Goal: Task Accomplishment & Management: Manage account settings

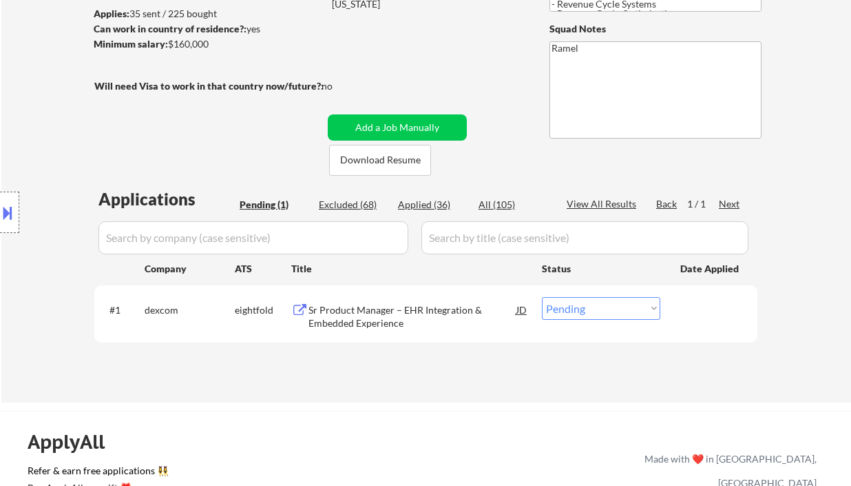
scroll to position [92, 0]
click at [366, 318] on div "Sr Product Manager – EHR Integration & Embedded Experience" at bounding box center [413, 316] width 208 height 27
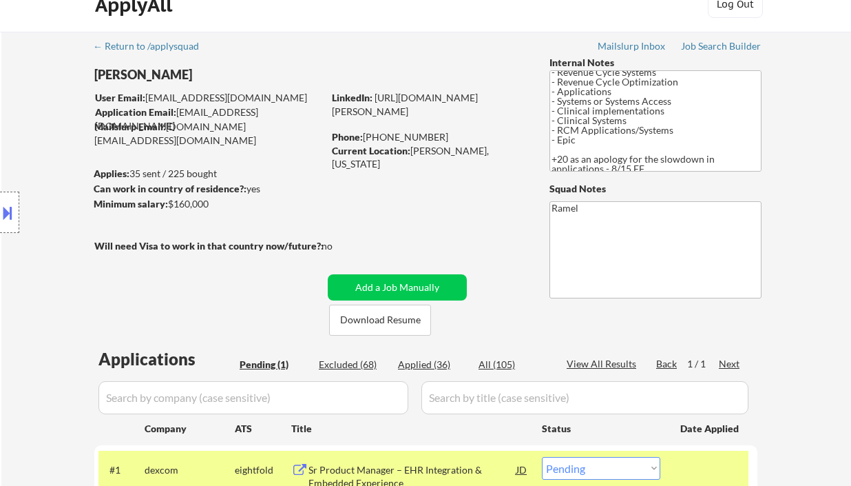
scroll to position [0, 0]
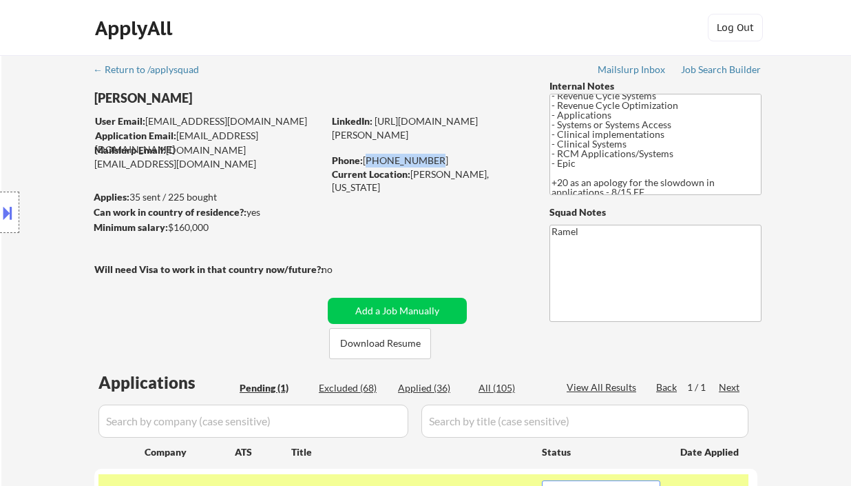
drag, startPoint x: 433, startPoint y: 160, endPoint x: 367, endPoint y: 158, distance: 66.1
click at [367, 158] on div "Phone: 864-706-0990" at bounding box center [429, 161] width 195 height 14
copy div "864-706-0990"
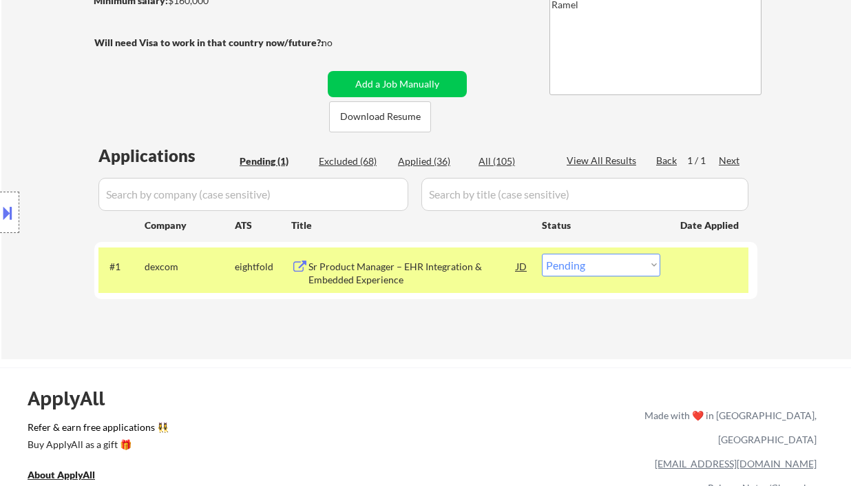
scroll to position [276, 0]
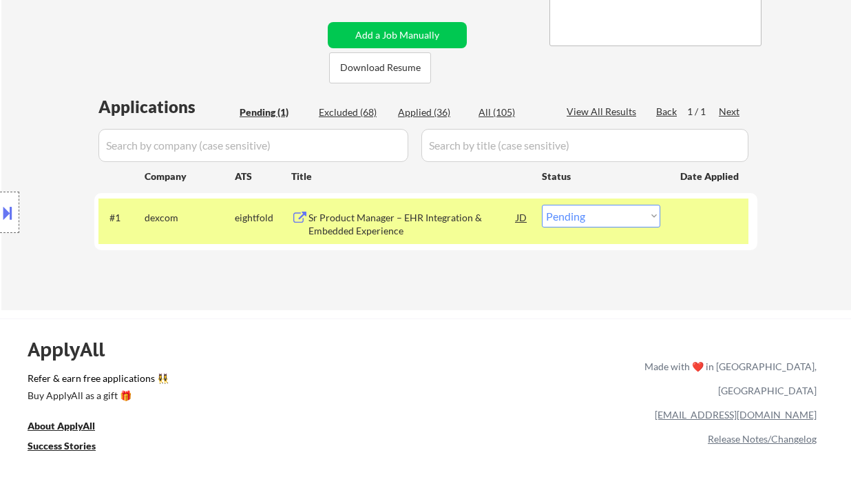
drag, startPoint x: 627, startPoint y: 214, endPoint x: 621, endPoint y: 225, distance: 12.3
click at [627, 214] on select "Choose an option... Pending Applied Excluded (Questions) Excluded (Expired) Exc…" at bounding box center [601, 216] width 118 height 23
select select ""applied""
click at [542, 205] on select "Choose an option... Pending Applied Excluded (Questions) Excluded (Expired) Exc…" at bounding box center [601, 216] width 118 height 23
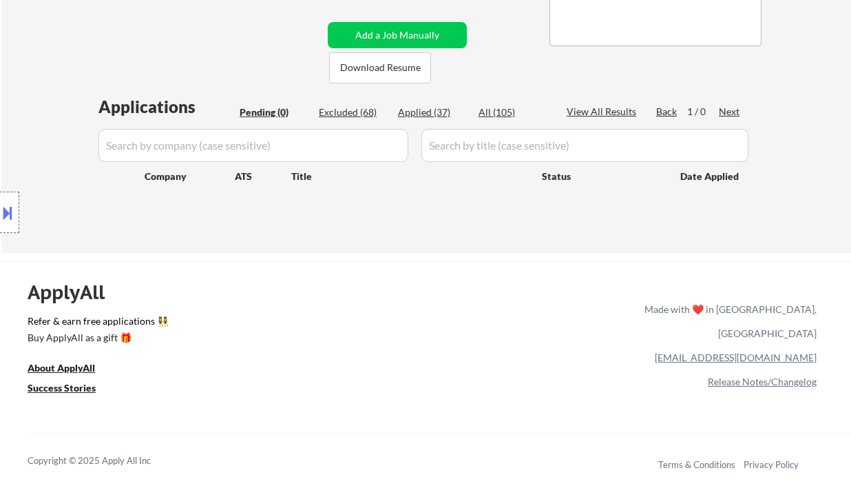
click at [339, 350] on div "ApplyAll Refer & earn free applications 👯‍♀️ Buy ApplyAll as a gift 🎁 About App…" at bounding box center [425, 380] width 851 height 218
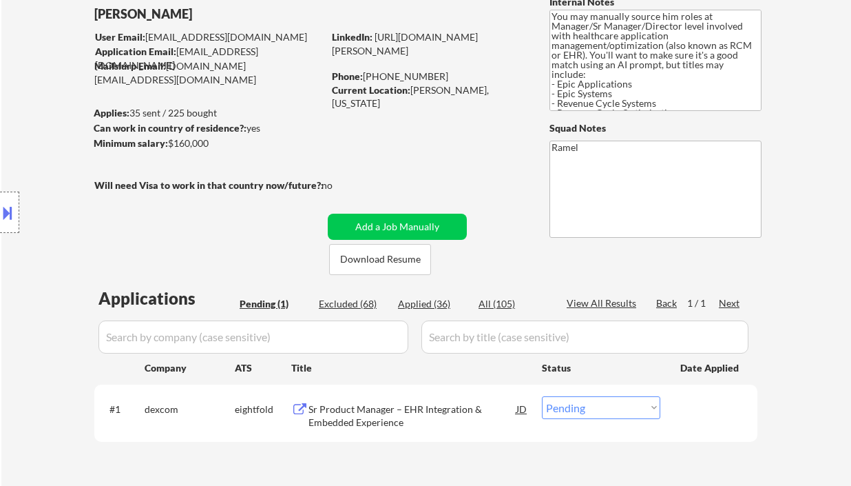
scroll to position [92, 0]
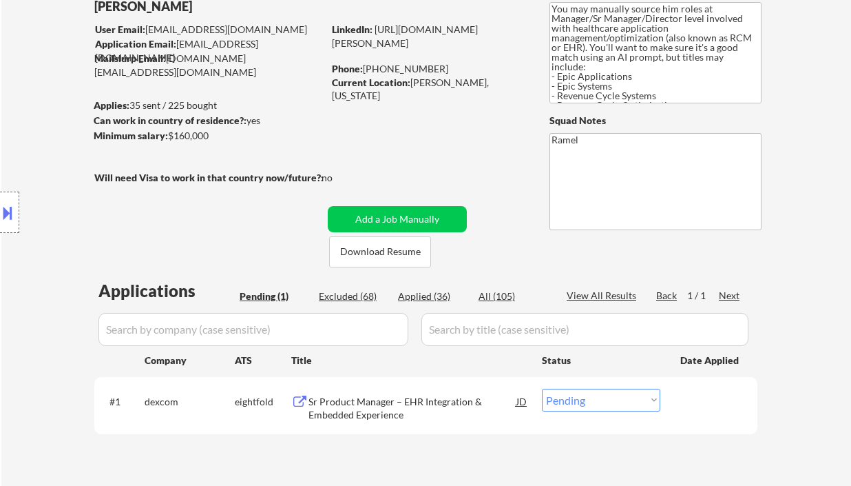
click at [430, 293] on div "Applied (36)" at bounding box center [432, 296] width 69 height 14
select select ""applied""
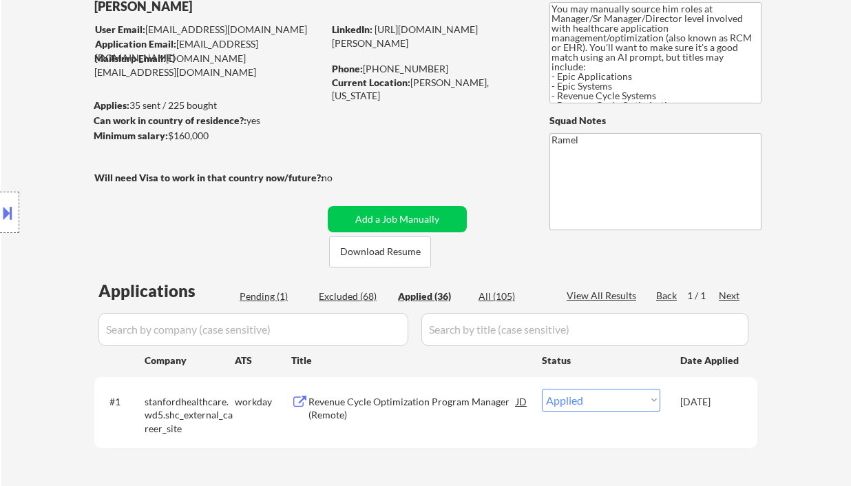
select select ""applied""
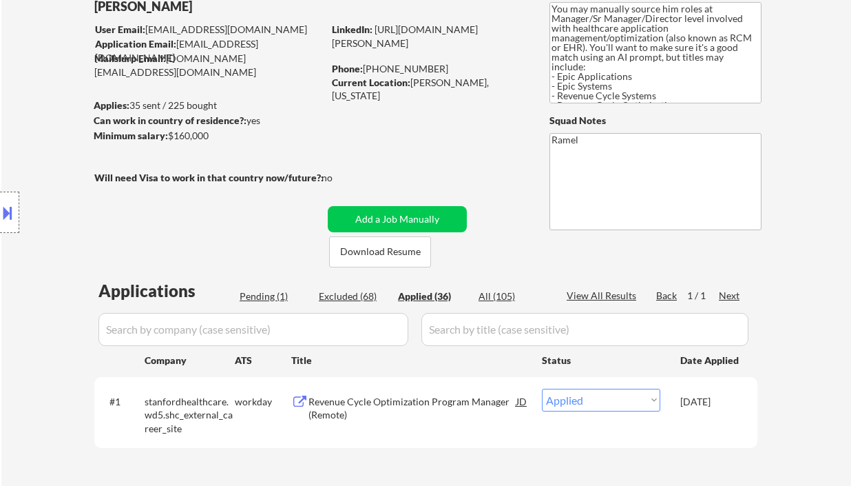
select select ""applied""
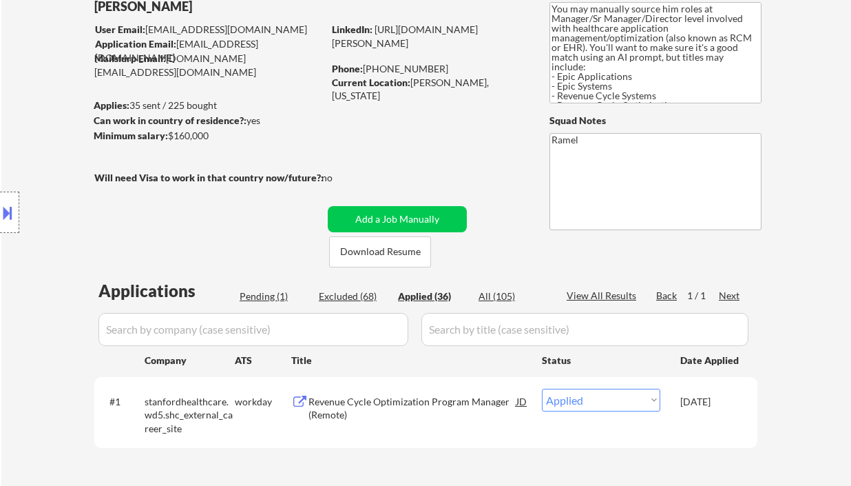
select select ""applied""
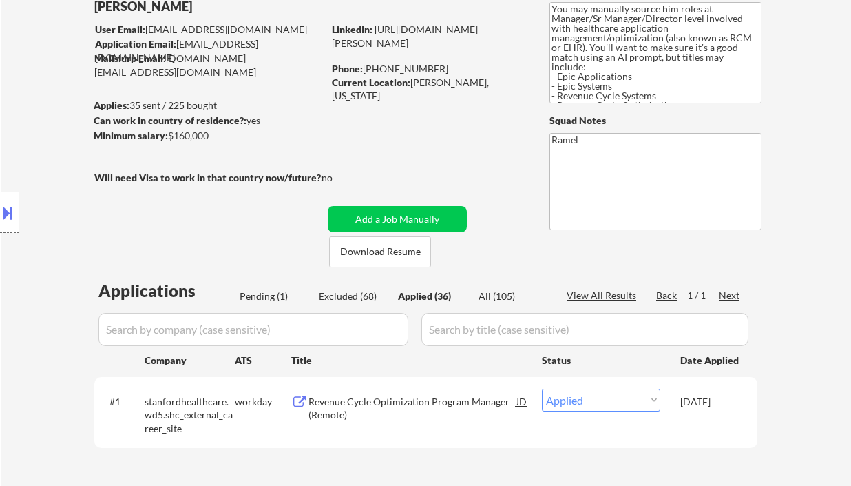
select select ""applied""
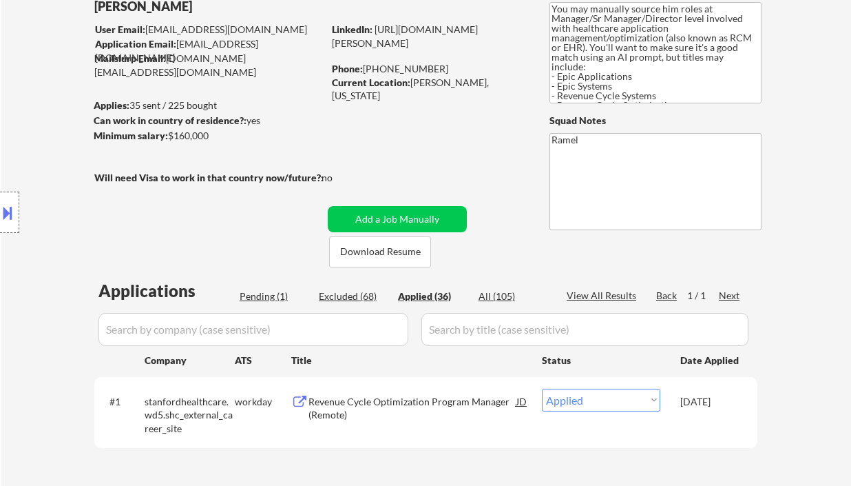
select select ""applied""
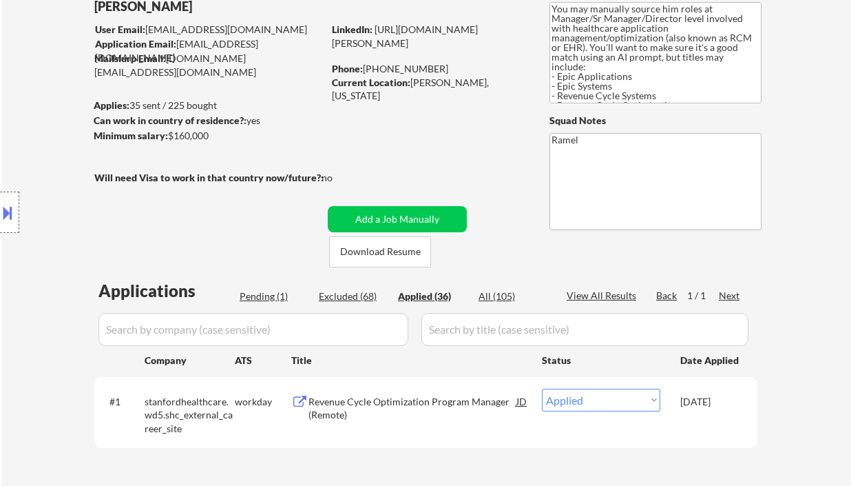
select select ""applied""
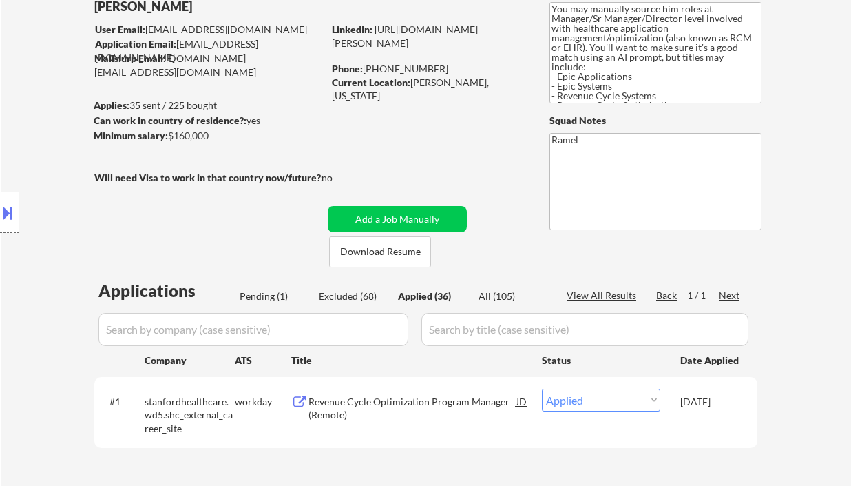
select select ""applied""
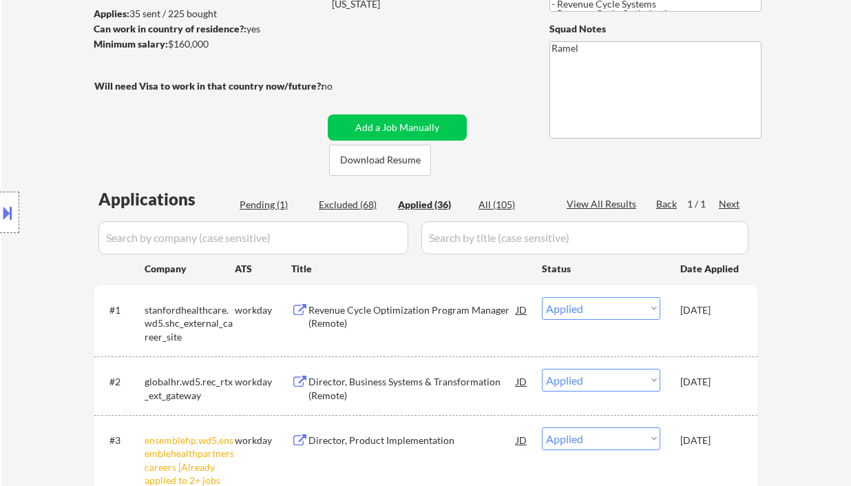
scroll to position [0, 0]
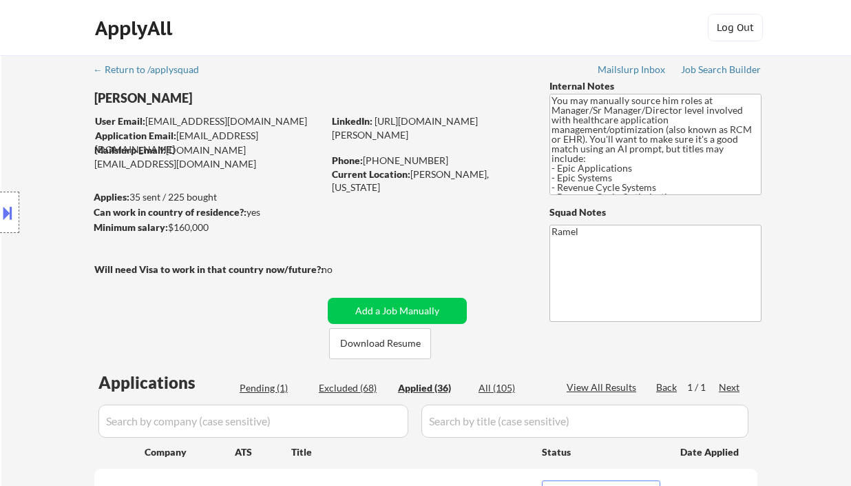
select select ""applied""
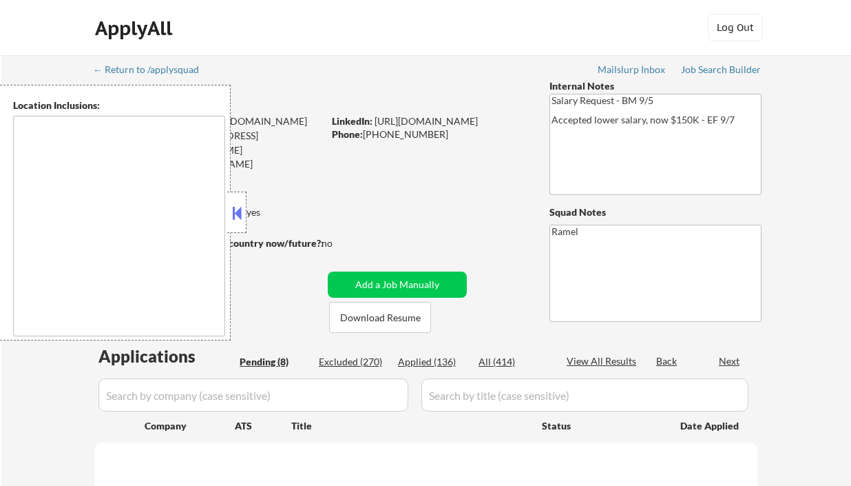
select select ""pending""
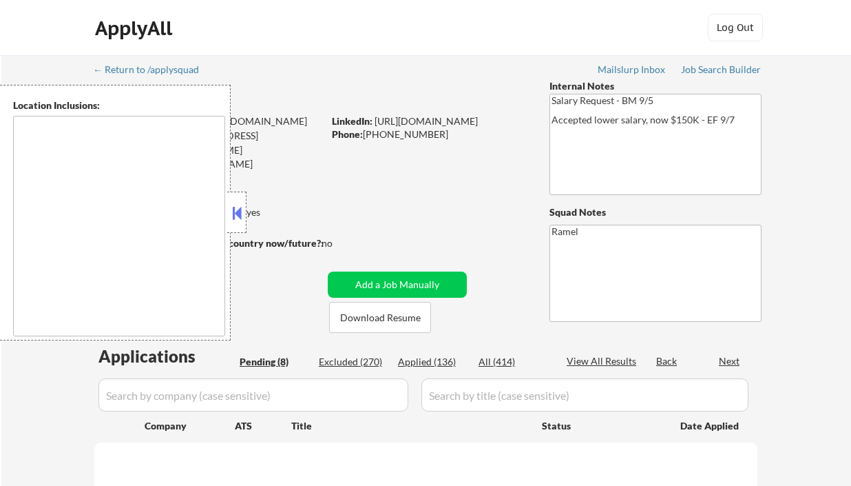
select select ""pending""
type textarea "remote"
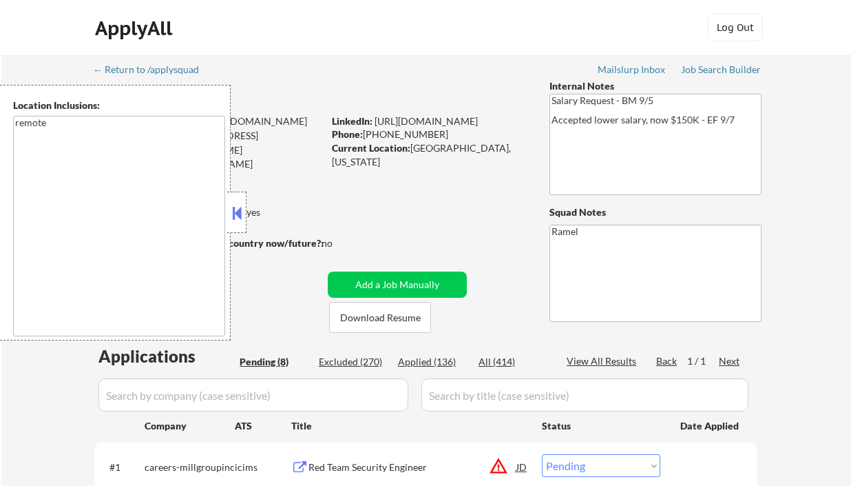
drag, startPoint x: 238, startPoint y: 216, endPoint x: 246, endPoint y: 211, distance: 9.2
click at [238, 216] on button at bounding box center [236, 212] width 15 height 21
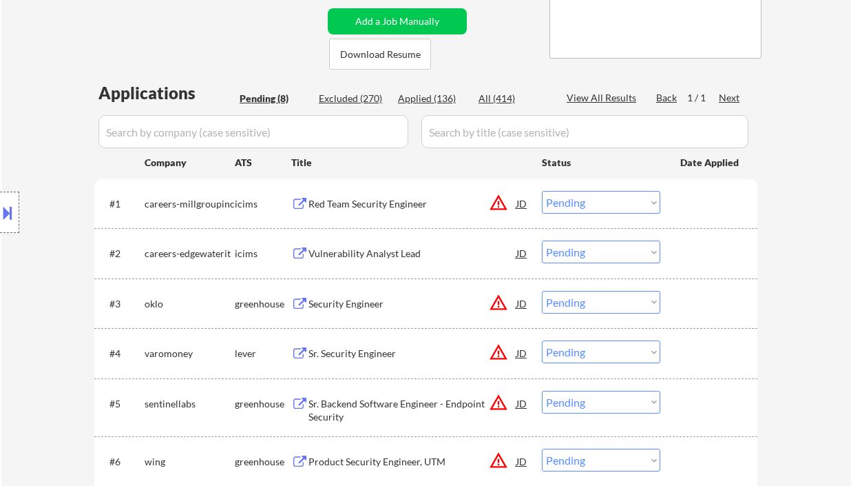
scroll to position [276, 0]
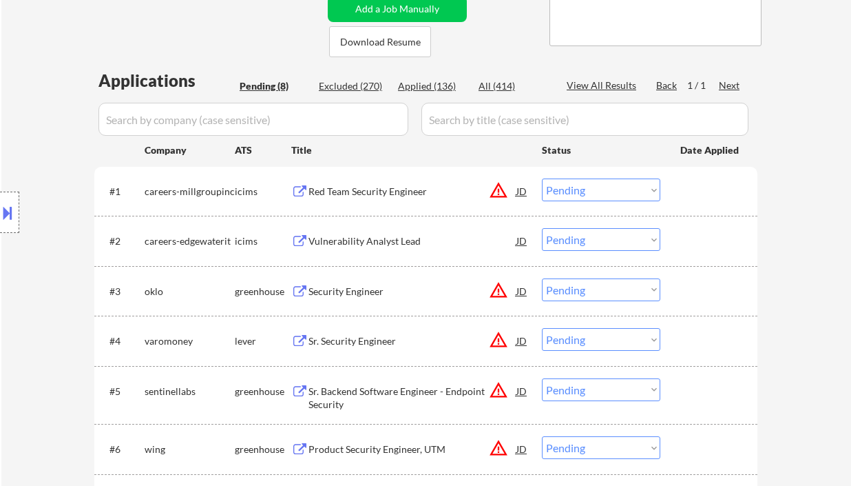
click at [96, 39] on div "← Return to /applysquad Mailslurp Inbox Job Search Builder Shane Zabel User Ema…" at bounding box center [426, 205] width 687 height 851
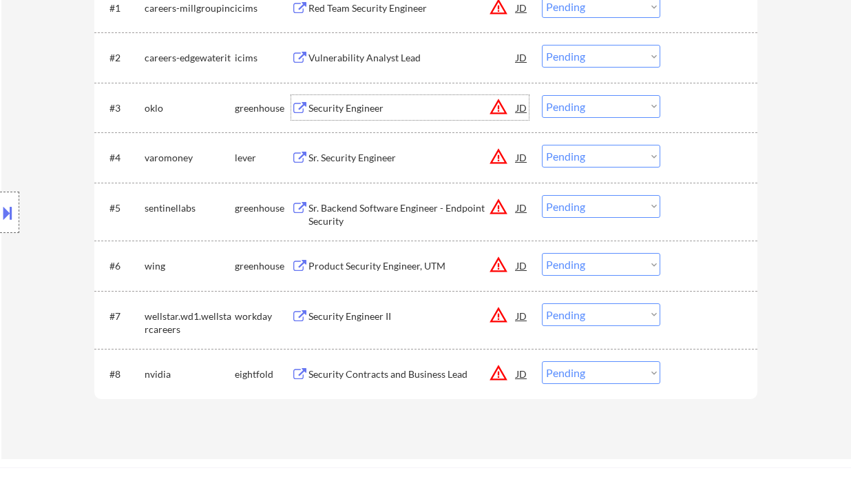
click at [366, 111] on div "Security Engineer" at bounding box center [413, 108] width 208 height 14
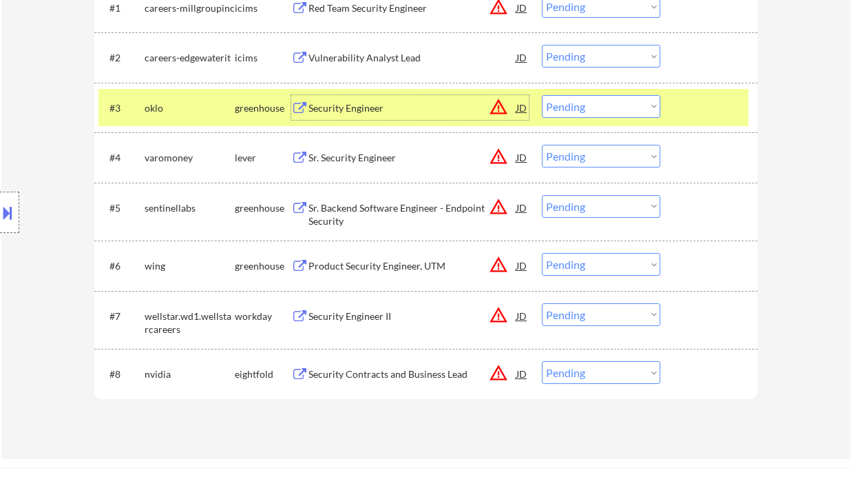
click at [574, 105] on select "Choose an option... Pending Applied Excluded (Questions) Excluded (Expired) Exc…" at bounding box center [601, 106] width 118 height 23
click at [542, 95] on select "Choose an option... Pending Applied Excluded (Questions) Excluded (Expired) Exc…" at bounding box center [601, 106] width 118 height 23
click at [375, 159] on div "Sr. Security Engineer" at bounding box center [413, 158] width 208 height 14
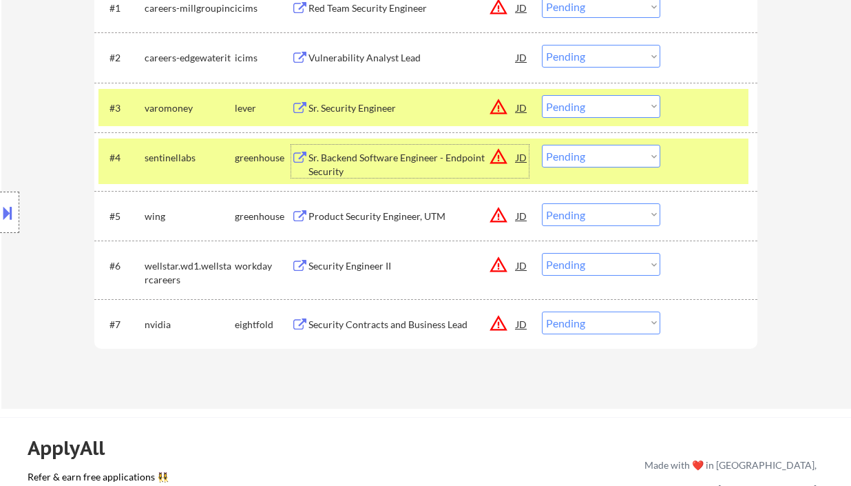
drag, startPoint x: 628, startPoint y: 106, endPoint x: 633, endPoint y: 116, distance: 10.8
click at [628, 106] on select "Choose an option... Pending Applied Excluded (Questions) Excluded (Expired) Exc…" at bounding box center [601, 106] width 118 height 23
click at [542, 95] on select "Choose an option... Pending Applied Excluded (Questions) Excluded (Expired) Exc…" at bounding box center [601, 106] width 118 height 23
click at [437, 156] on div "Sr. Backend Software Engineer - Endpoint Security" at bounding box center [413, 164] width 208 height 27
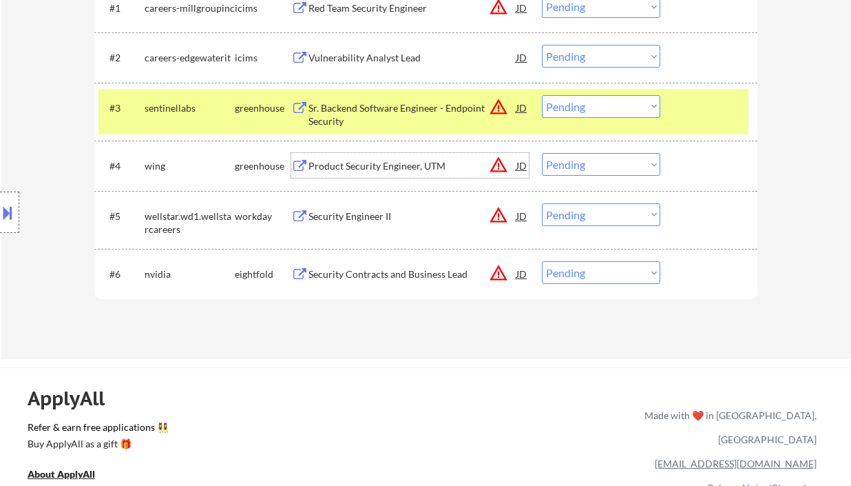
drag, startPoint x: 564, startPoint y: 103, endPoint x: 570, endPoint y: 116, distance: 15.1
click at [564, 103] on select "Choose an option... Pending Applied Excluded (Questions) Excluded (Expired) Exc…" at bounding box center [601, 106] width 118 height 23
click at [542, 95] on select "Choose an option... Pending Applied Excluded (Questions) Excluded (Expired) Exc…" at bounding box center [601, 106] width 118 height 23
click at [396, 167] on div "Product Security Engineer, UTM" at bounding box center [413, 166] width 208 height 14
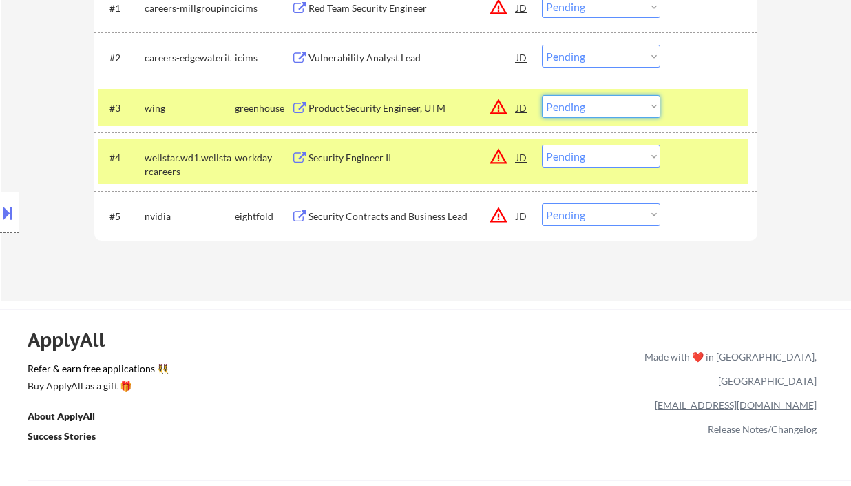
click at [598, 113] on select "Choose an option... Pending Applied Excluded (Questions) Excluded (Expired) Exc…" at bounding box center [601, 106] width 118 height 23
click at [542, 95] on select "Choose an option... Pending Applied Excluded (Questions) Excluded (Expired) Exc…" at bounding box center [601, 106] width 118 height 23
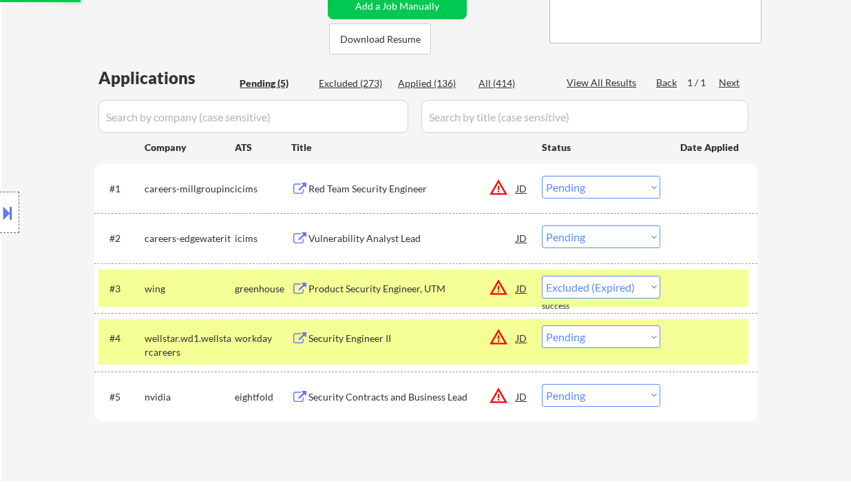
scroll to position [276, 0]
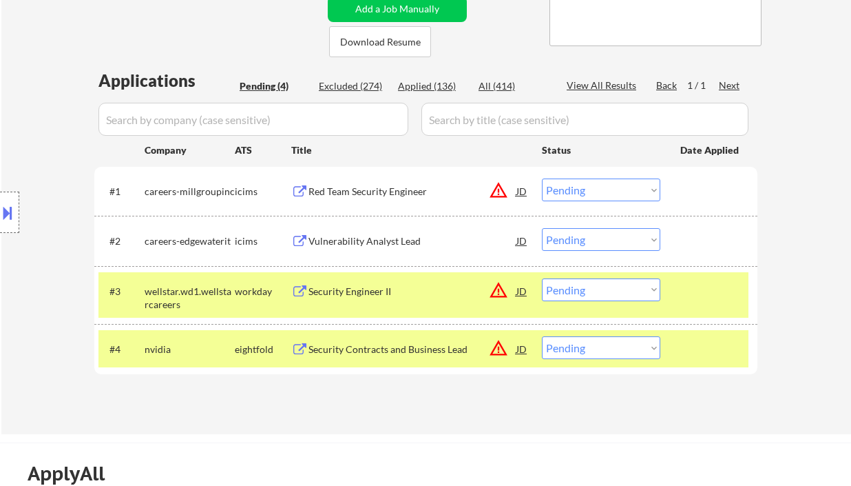
click at [366, 295] on div "Security Engineer II" at bounding box center [413, 291] width 208 height 14
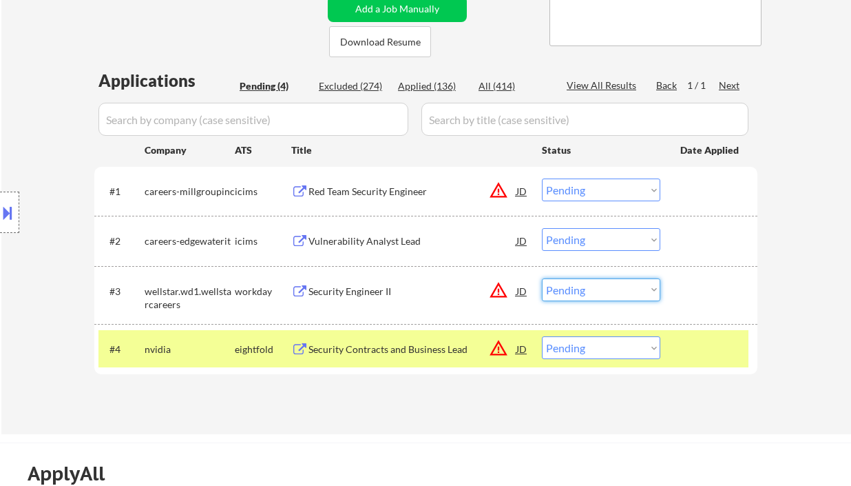
drag, startPoint x: 585, startPoint y: 292, endPoint x: 588, endPoint y: 300, distance: 8.7
click at [585, 292] on select "Choose an option... Pending Applied Excluded (Questions) Excluded (Expired) Exc…" at bounding box center [601, 289] width 118 height 23
click at [542, 278] on select "Choose an option... Pending Applied Excluded (Questions) Excluded (Expired) Exc…" at bounding box center [601, 289] width 118 height 23
select select ""pending""
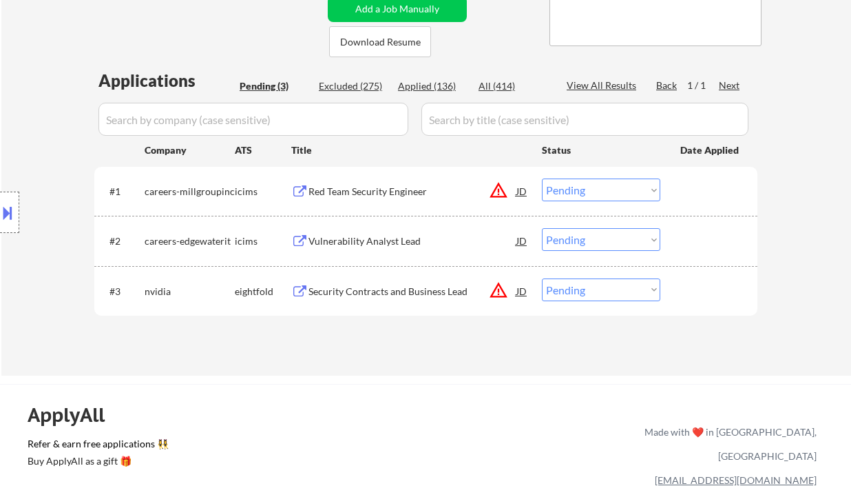
click at [388, 193] on div "Red Team Security Engineer" at bounding box center [413, 192] width 208 height 14
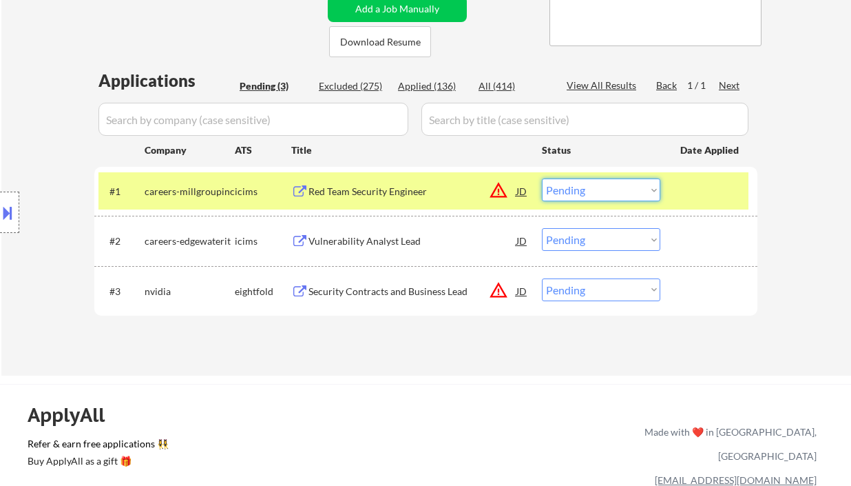
click at [605, 187] on select "Choose an option... Pending Applied Excluded (Questions) Excluded (Expired) Exc…" at bounding box center [601, 189] width 118 height 23
click at [542, 178] on select "Choose an option... Pending Applied Excluded (Questions) Excluded (Expired) Exc…" at bounding box center [601, 189] width 118 height 23
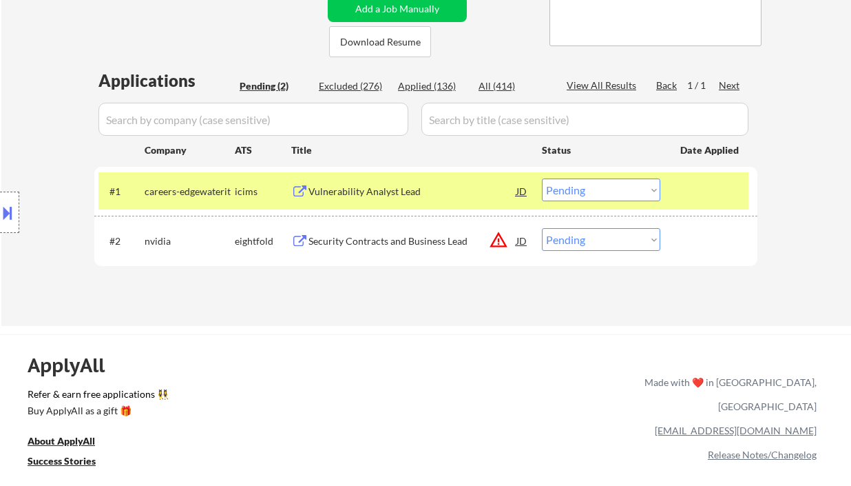
click at [398, 190] on div "Vulnerability Analyst Lead" at bounding box center [413, 192] width 208 height 14
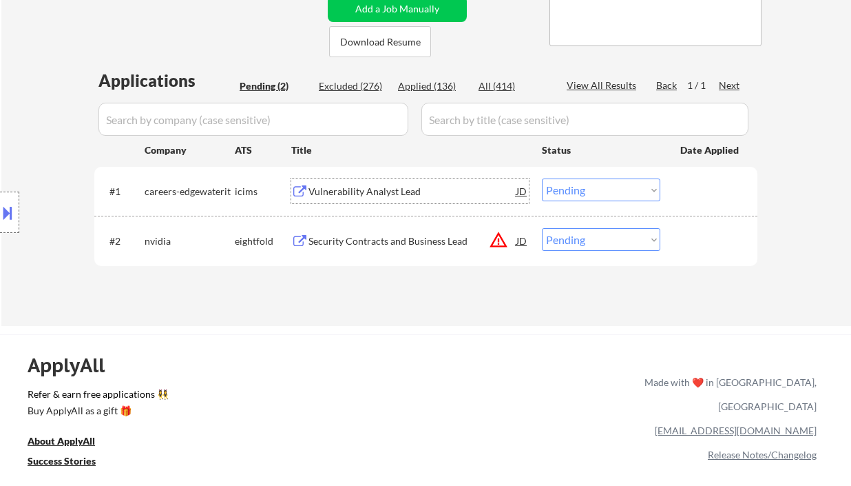
drag, startPoint x: 594, startPoint y: 192, endPoint x: 599, endPoint y: 200, distance: 9.2
click at [594, 192] on select "Choose an option... Pending Applied Excluded (Questions) Excluded (Expired) Exc…" at bounding box center [601, 189] width 118 height 23
click at [12, 214] on button at bounding box center [7, 212] width 15 height 23
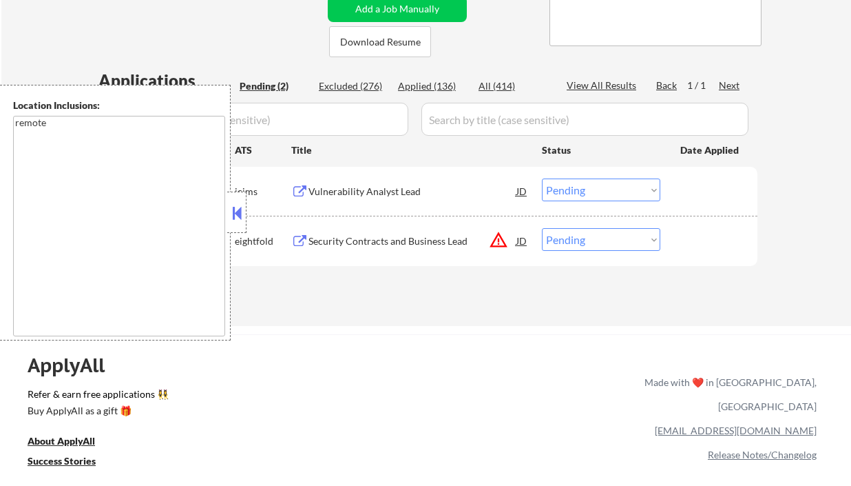
drag, startPoint x: 240, startPoint y: 211, endPoint x: 426, endPoint y: 211, distance: 186.0
click at [240, 211] on button at bounding box center [236, 212] width 15 height 21
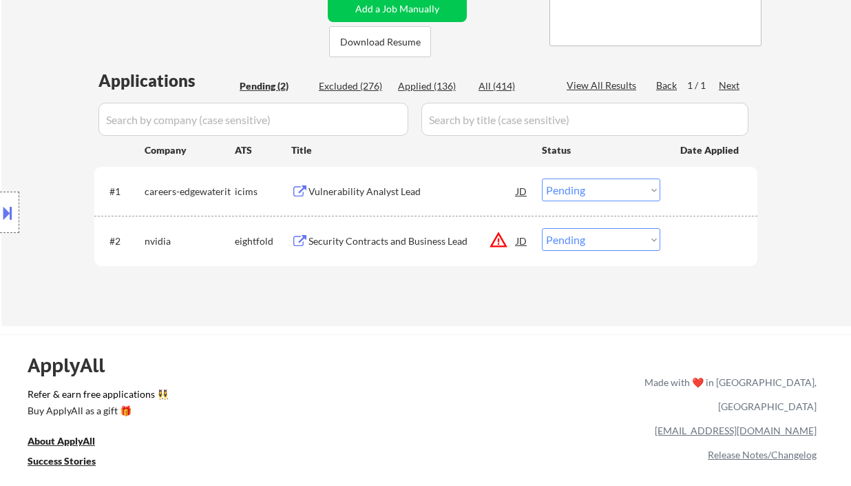
drag, startPoint x: 598, startPoint y: 191, endPoint x: 605, endPoint y: 200, distance: 11.7
click at [598, 191] on select "Choose an option... Pending Applied Excluded (Questions) Excluded (Expired) Exc…" at bounding box center [601, 189] width 118 height 23
click at [542, 178] on select "Choose an option... Pending Applied Excluded (Questions) Excluded (Expired) Exc…" at bounding box center [601, 189] width 118 height 23
click at [422, 235] on div "Security Contracts and Business Lead" at bounding box center [413, 241] width 208 height 14
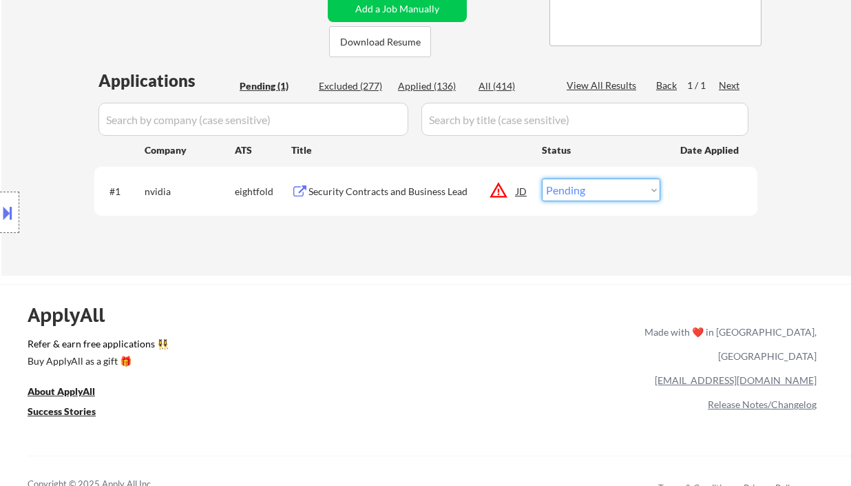
drag, startPoint x: 592, startPoint y: 192, endPoint x: 597, endPoint y: 200, distance: 9.9
click at [592, 192] on select "Choose an option... Pending Applied Excluded (Questions) Excluded (Expired) Exc…" at bounding box center [601, 189] width 118 height 23
select select ""excluded__location_""
click at [542, 178] on select "Choose an option... Pending Applied Excluded (Questions) Excluded (Expired) Exc…" at bounding box center [601, 189] width 118 height 23
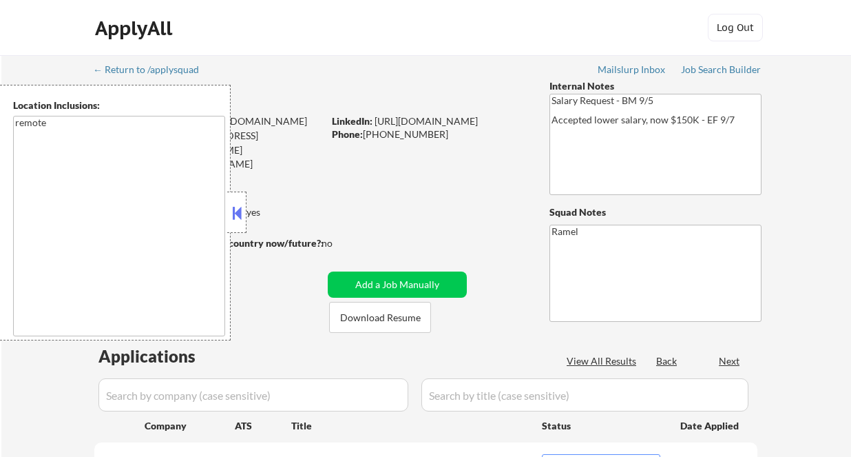
select select ""pending""
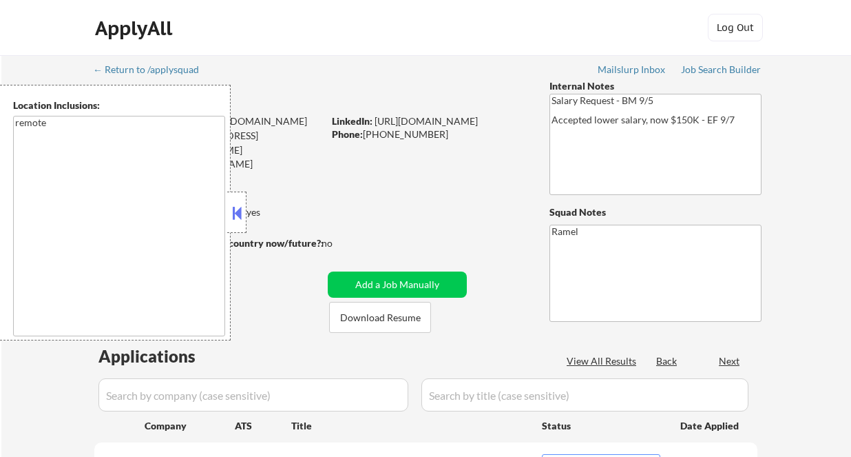
select select ""pending""
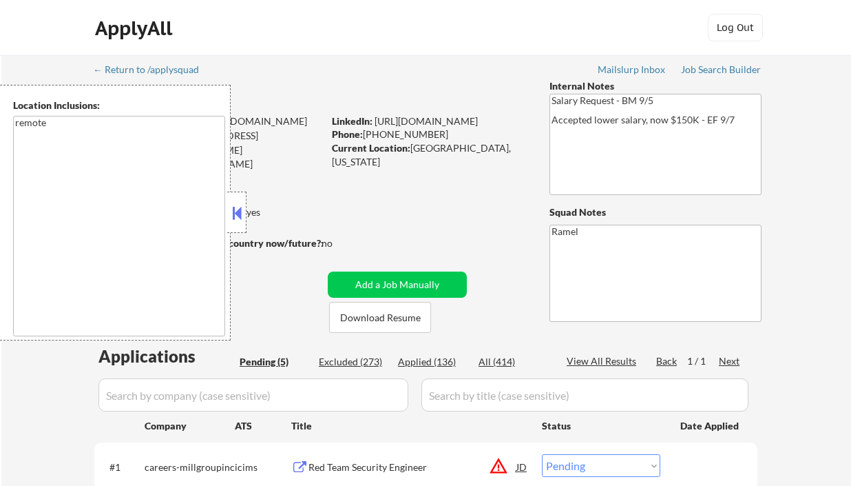
select select ""pending""
click at [444, 364] on div "Applied (136)" at bounding box center [432, 362] width 69 height 14
select select ""applied""
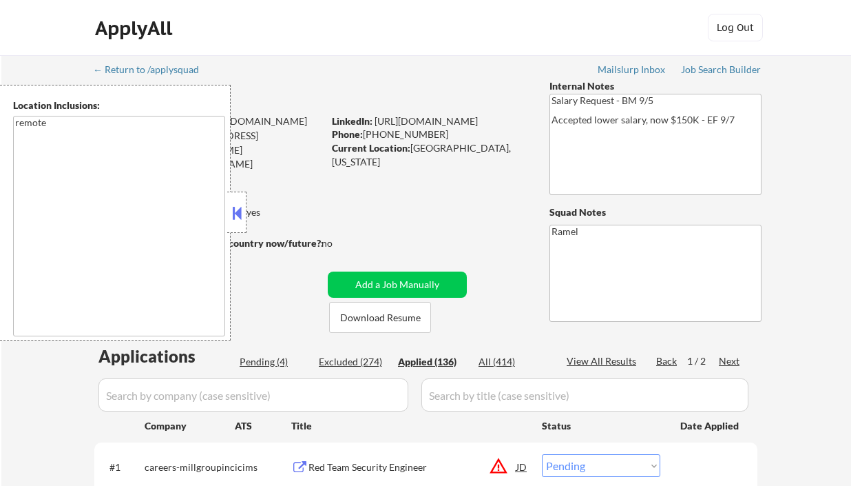
select select ""applied""
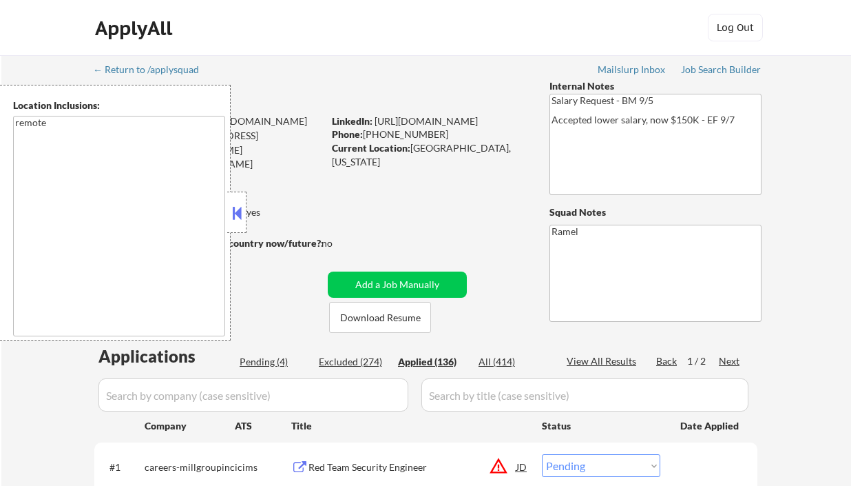
select select ""applied""
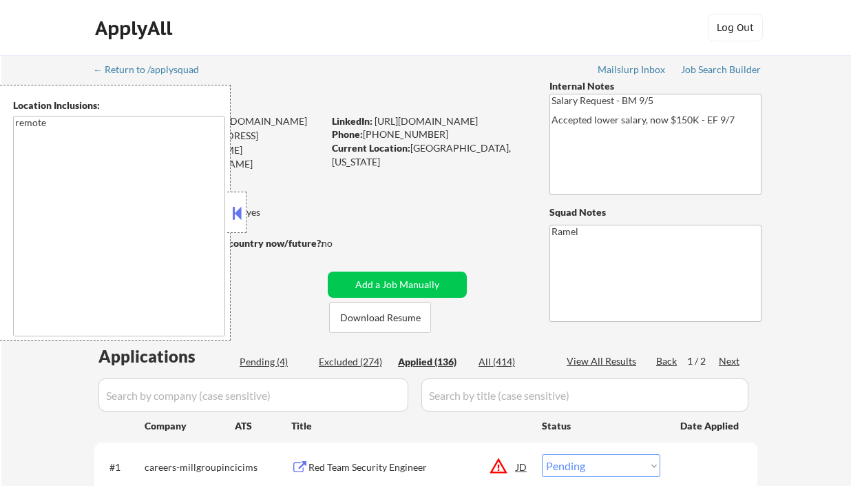
select select ""applied""
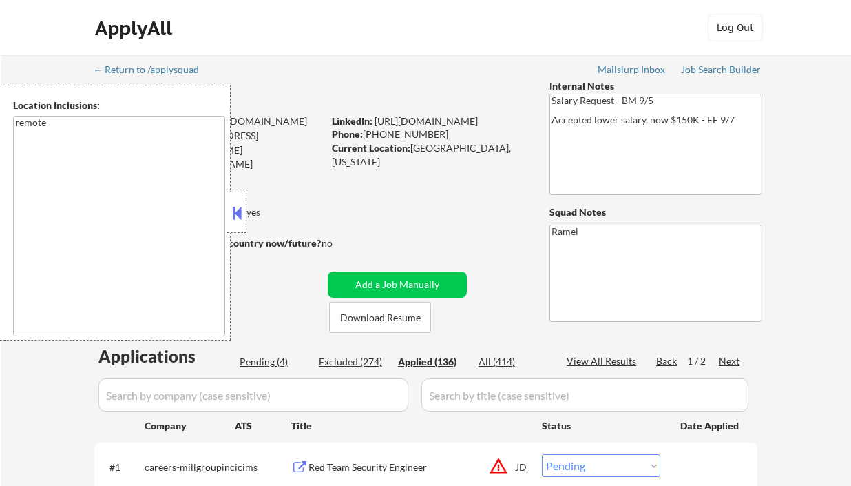
select select ""applied""
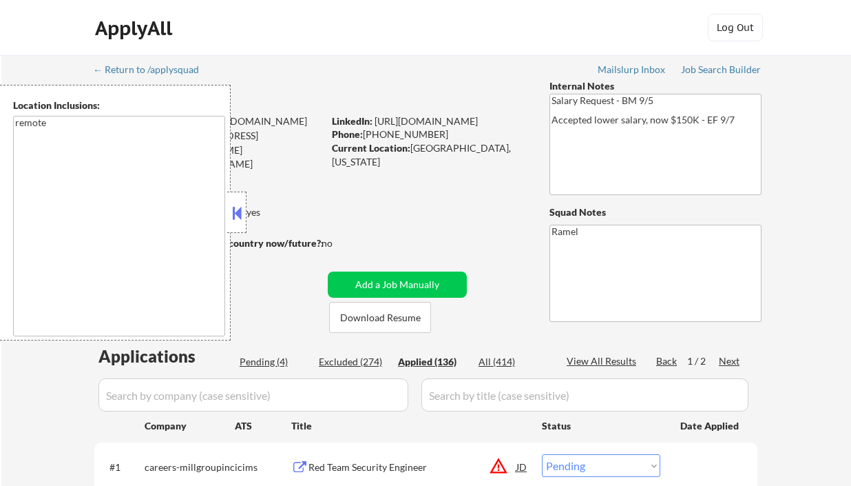
select select ""applied""
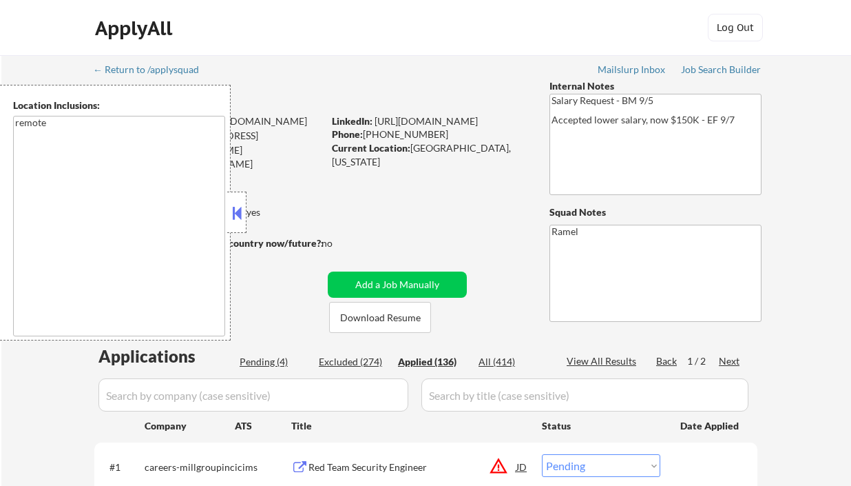
select select ""applied""
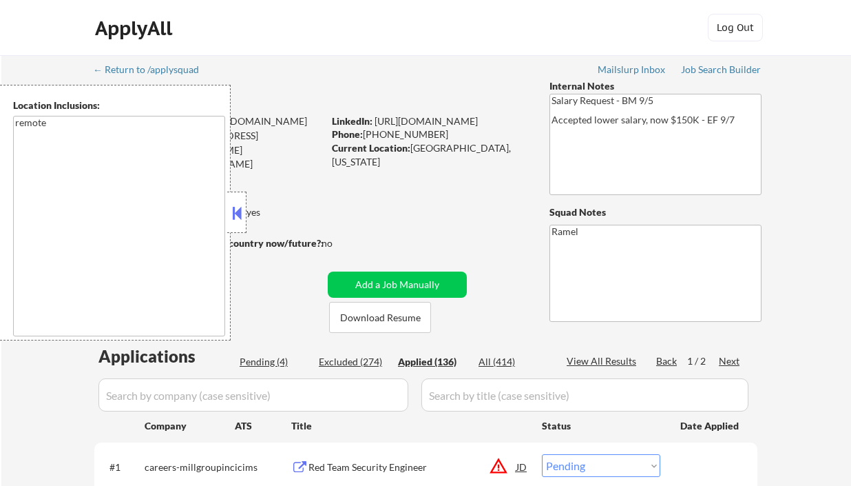
select select ""applied""
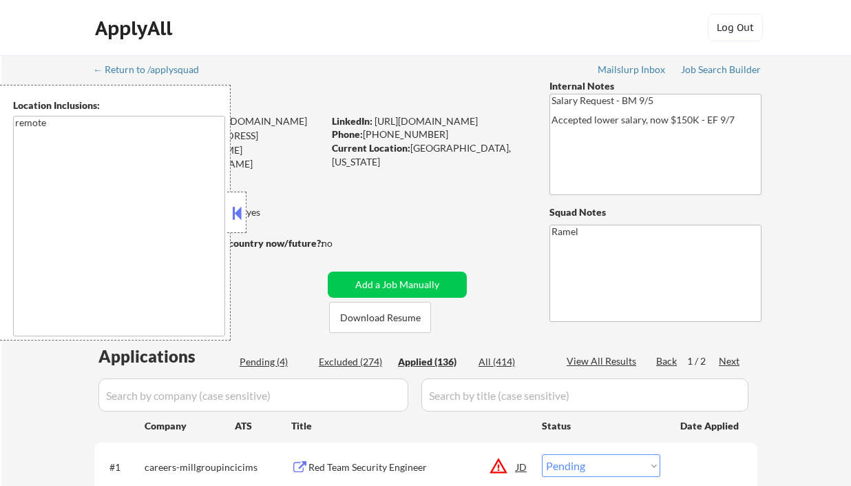
select select ""applied""
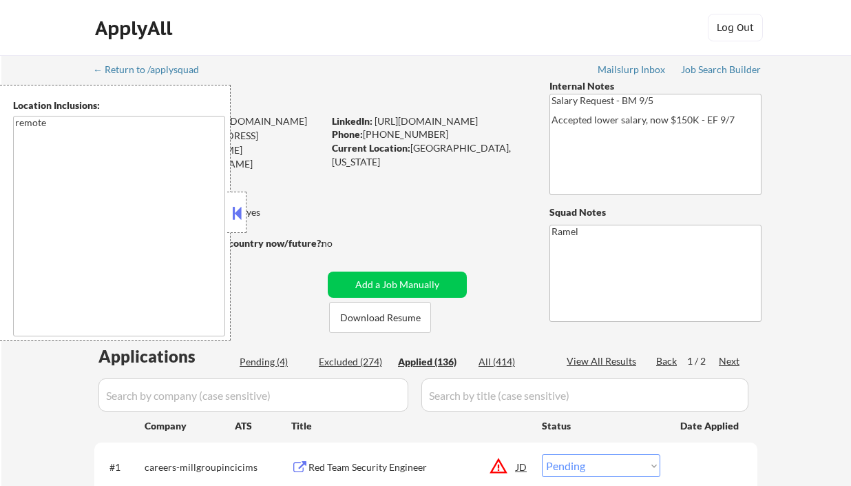
select select ""applied""
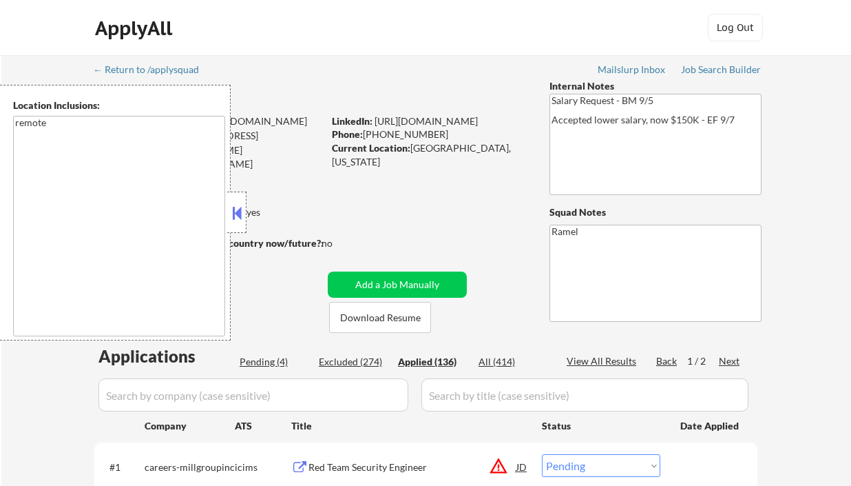
select select ""applied""
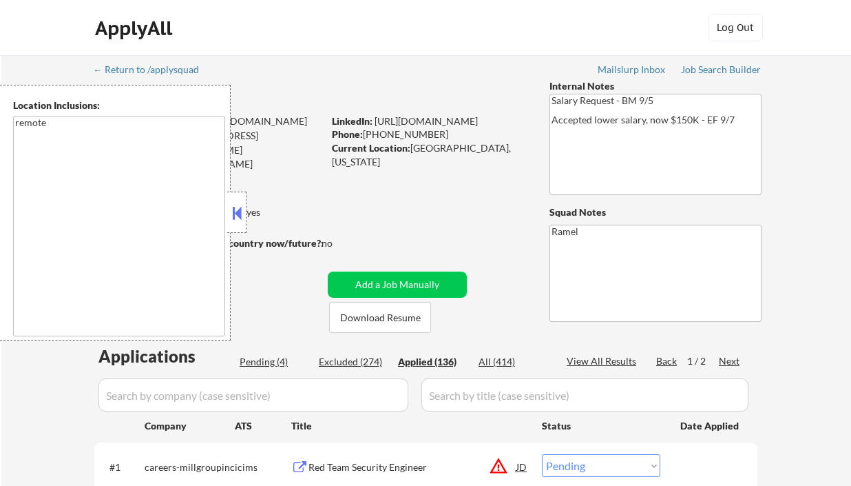
select select ""applied""
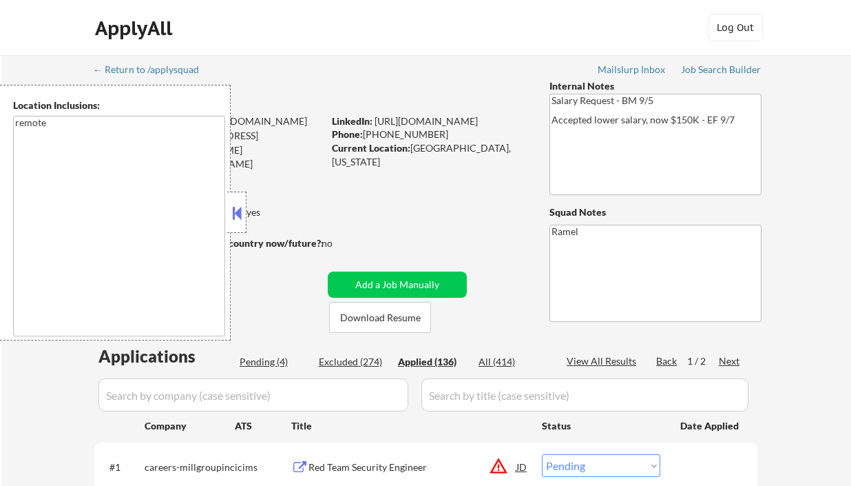
select select ""applied""
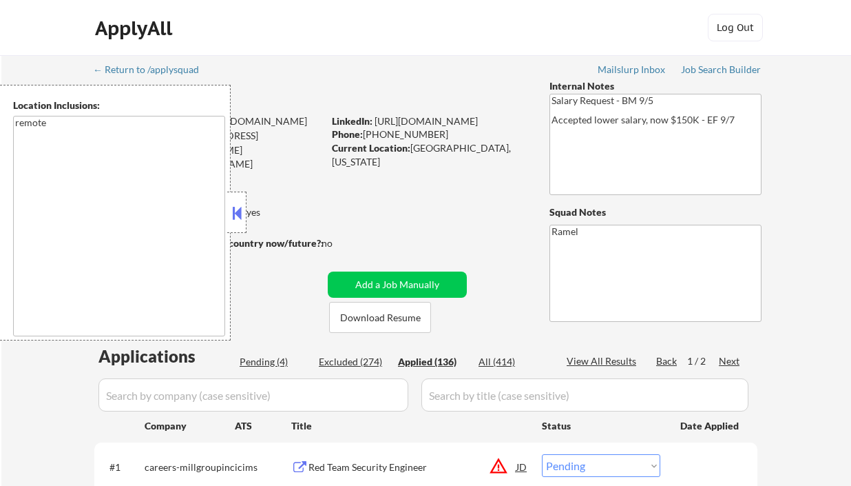
select select ""applied""
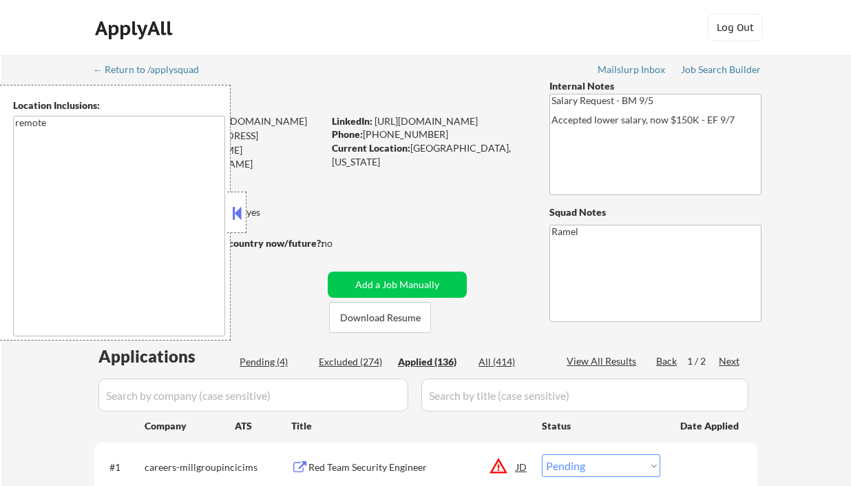
select select ""applied""
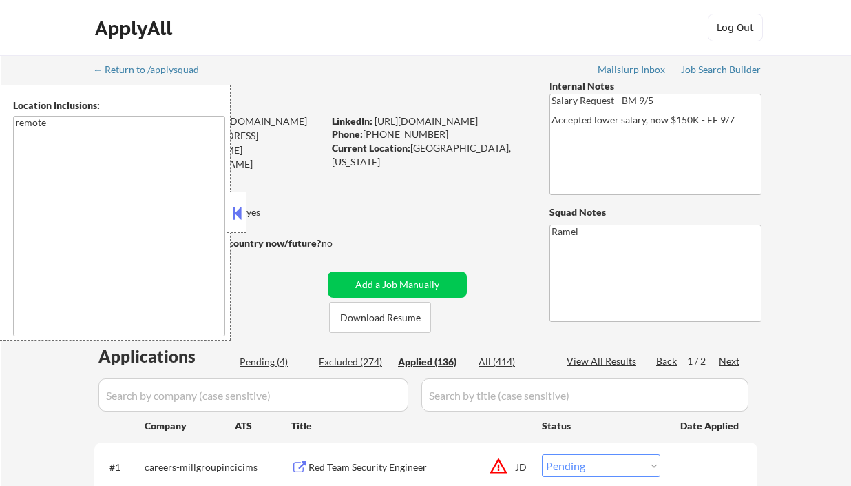
select select ""applied""
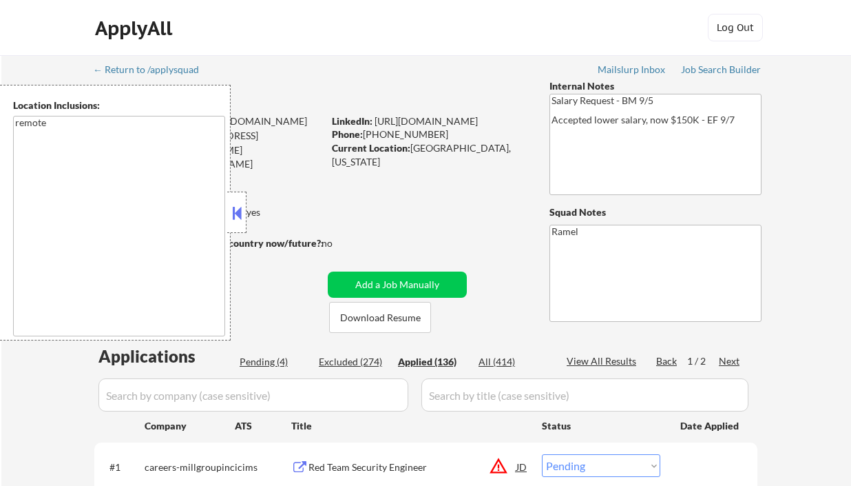
select select ""applied""
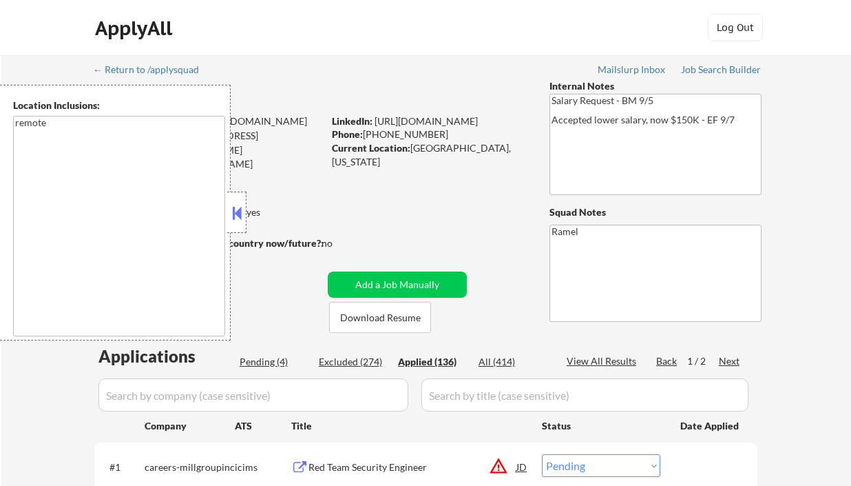
select select ""applied""
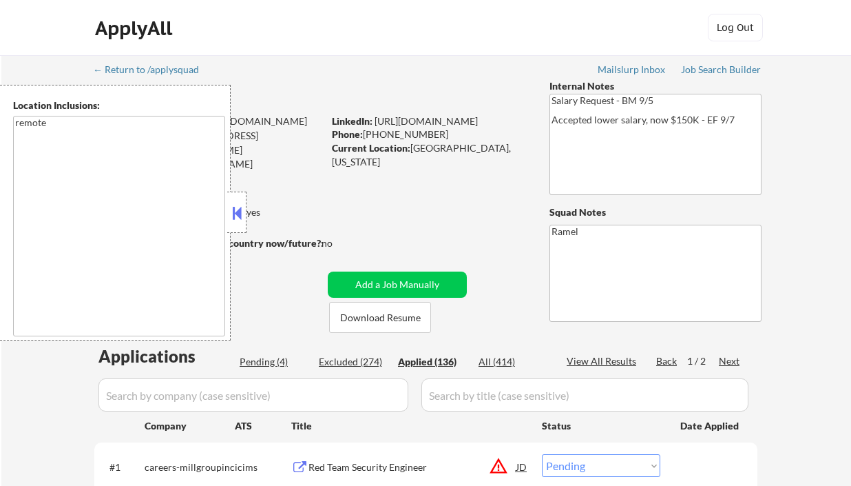
select select ""applied""
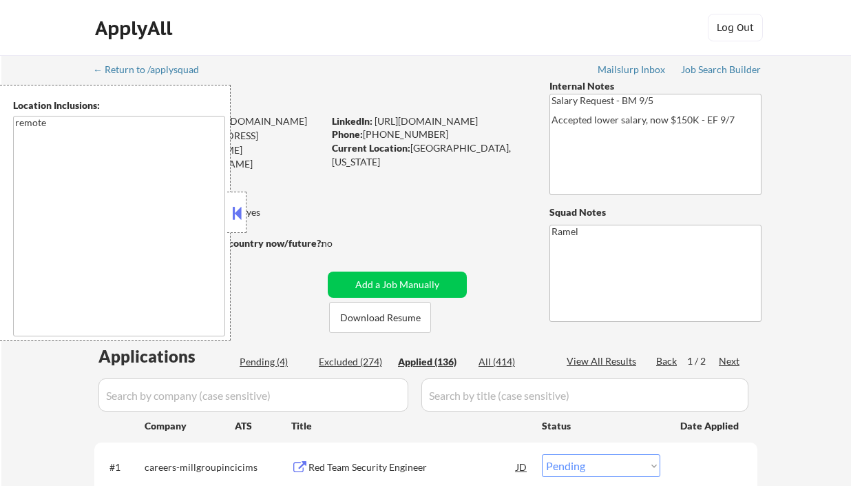
select select ""applied""
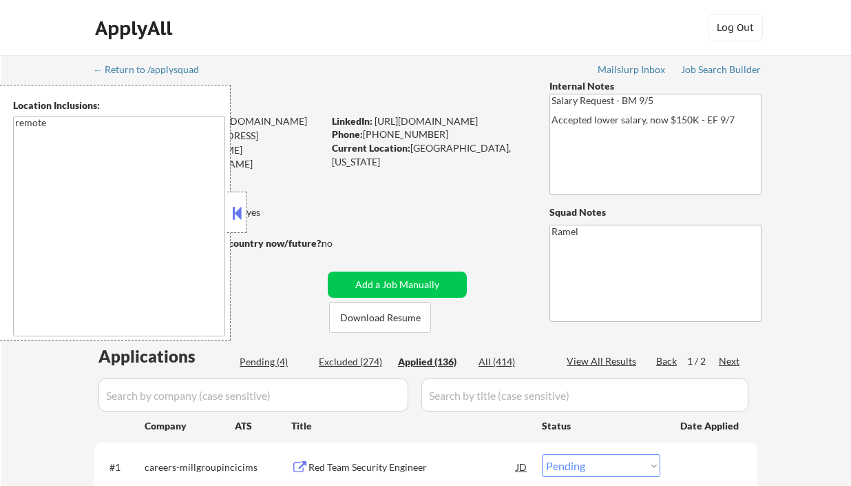
select select ""applied""
drag, startPoint x: 233, startPoint y: 209, endPoint x: 265, endPoint y: 201, distance: 32.6
click at [233, 209] on button at bounding box center [236, 212] width 15 height 21
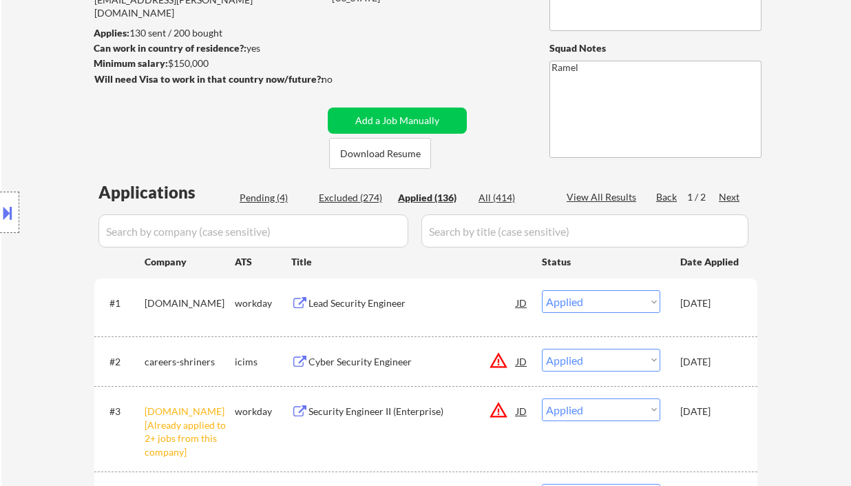
scroll to position [276, 0]
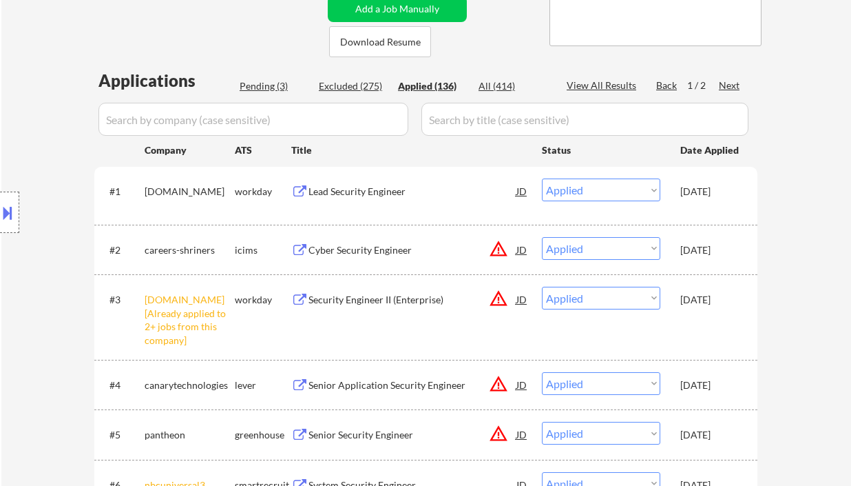
click at [603, 82] on div "View All Results" at bounding box center [604, 86] width 74 height 14
select select ""applied""
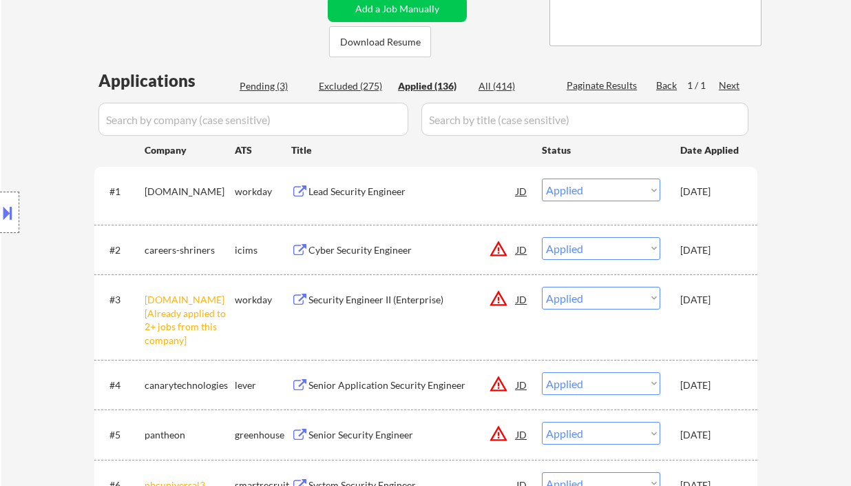
select select ""applied""
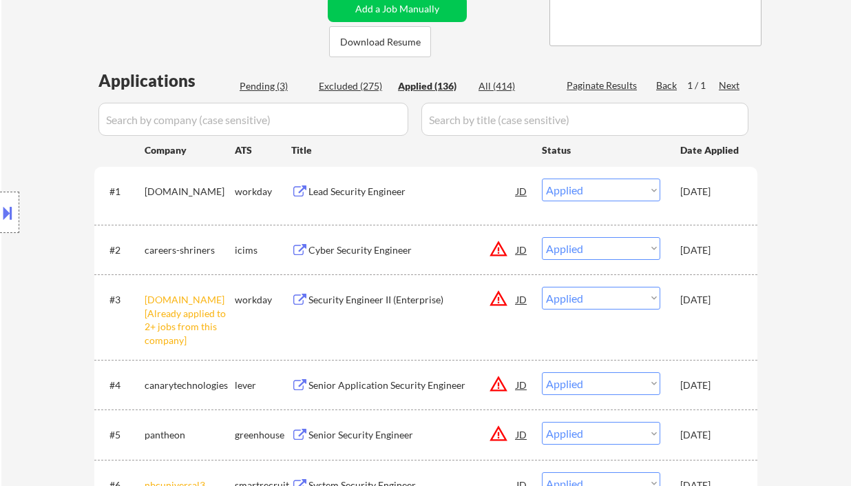
select select ""applied""
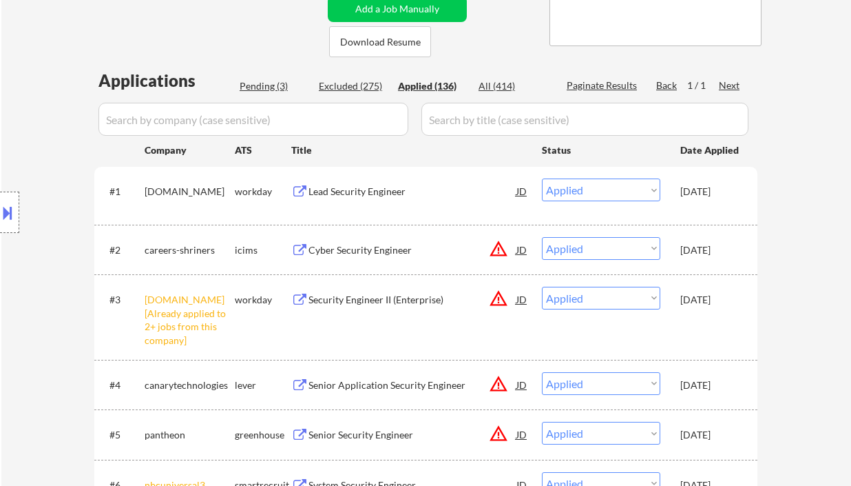
select select ""applied""
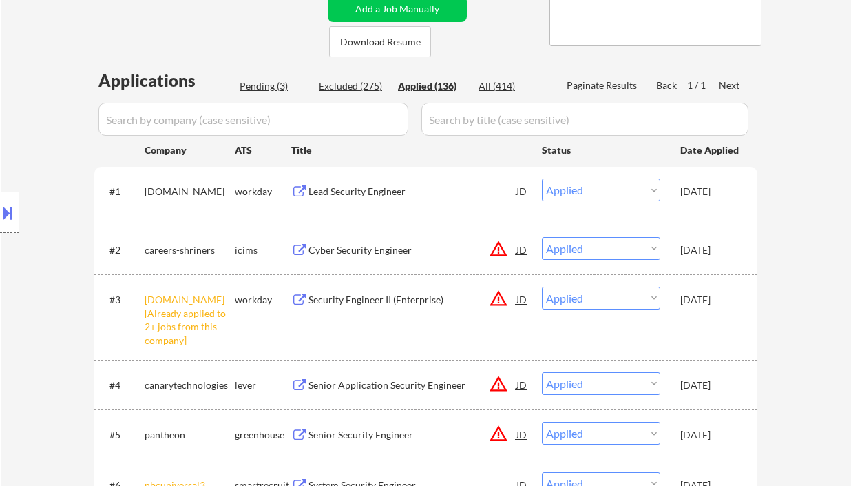
select select ""applied""
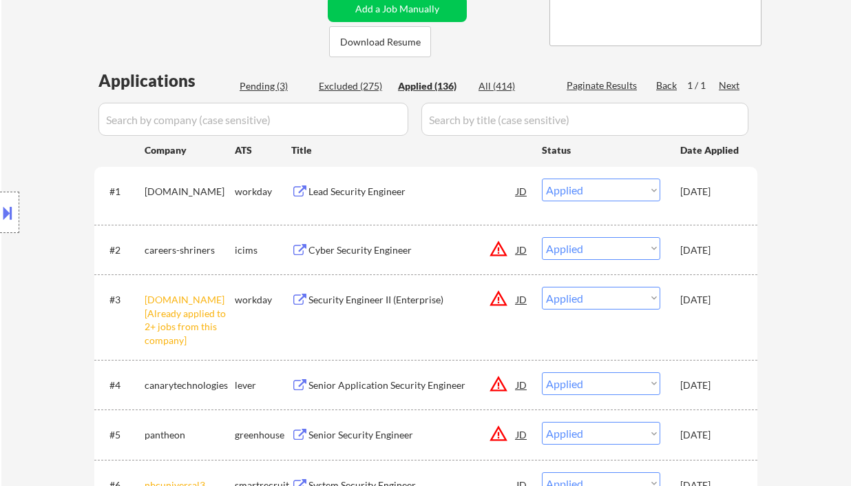
select select ""applied""
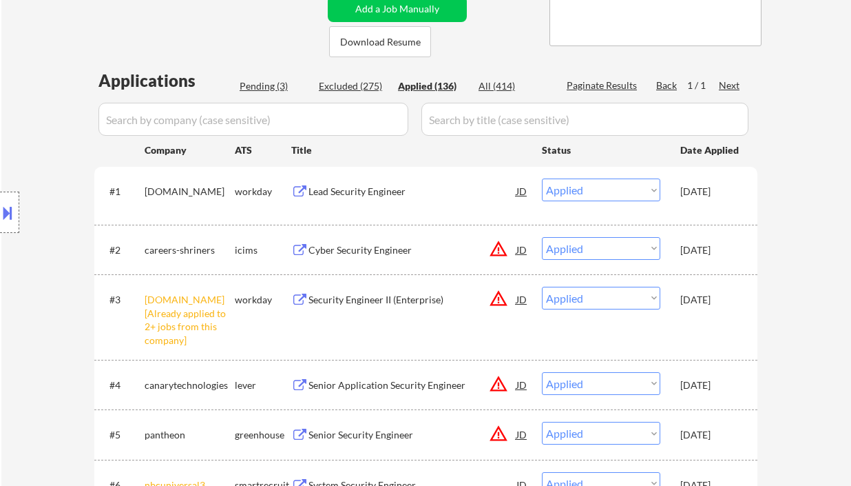
select select ""applied""
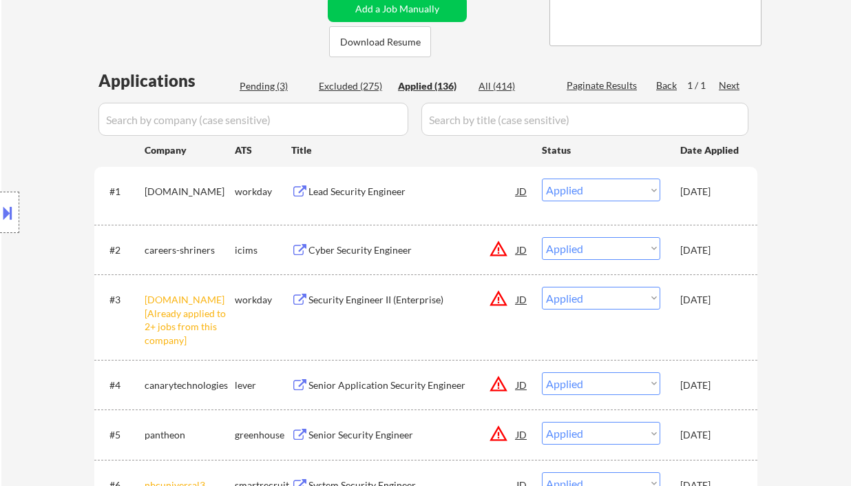
select select ""applied""
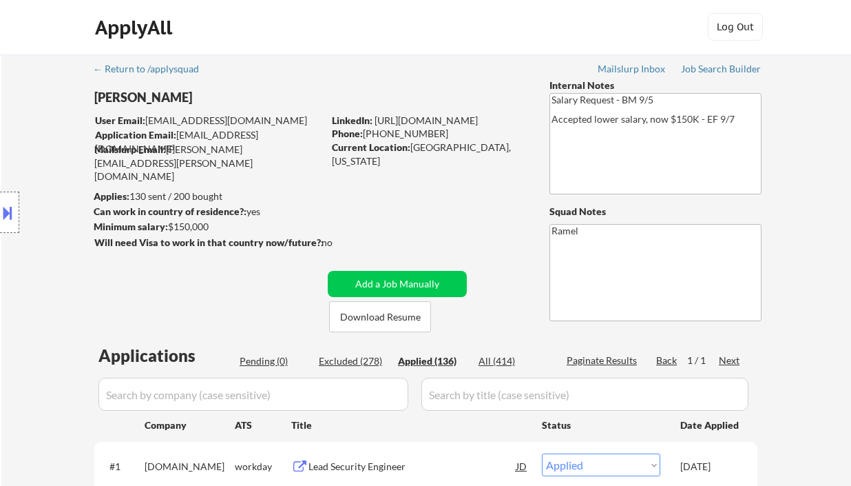
scroll to position [0, 0]
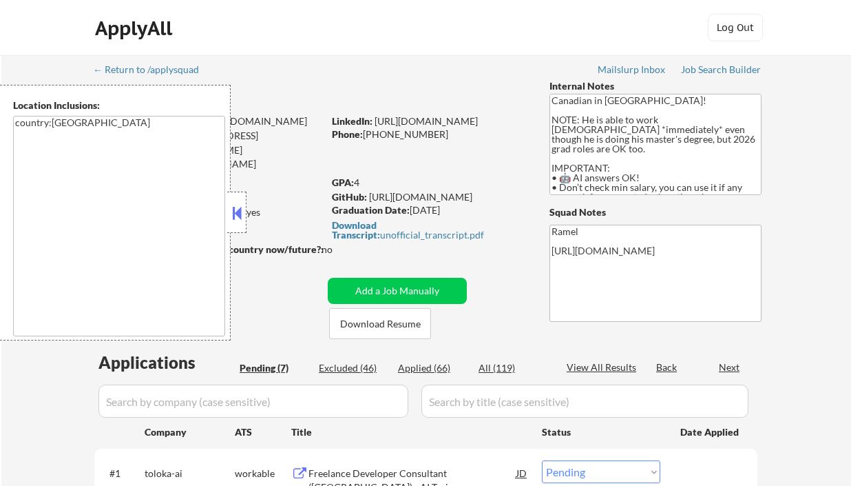
select select ""pending""
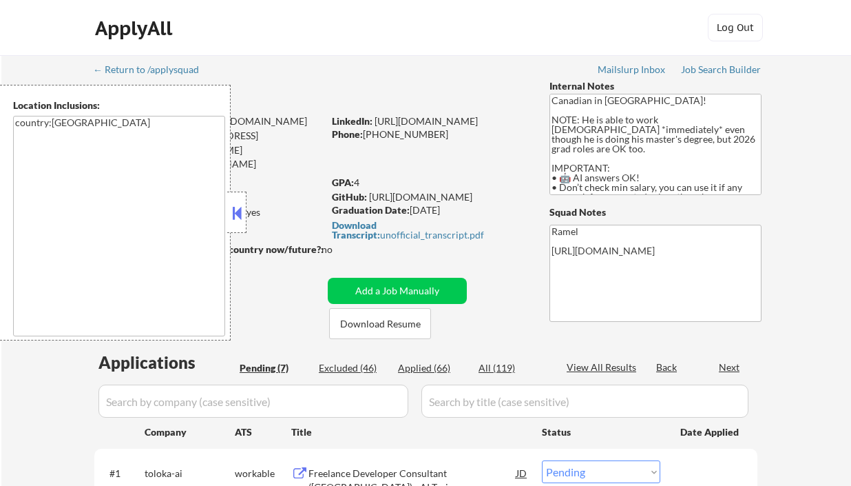
select select ""pending""
click at [236, 211] on button at bounding box center [236, 212] width 15 height 21
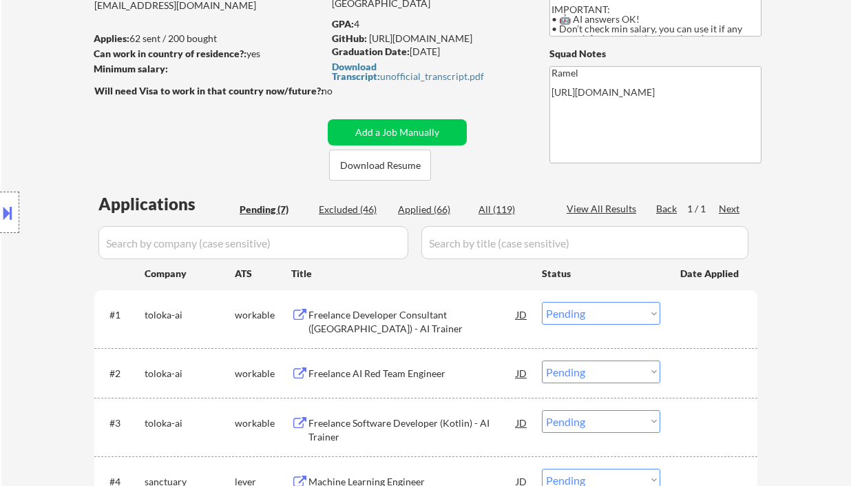
scroll to position [276, 0]
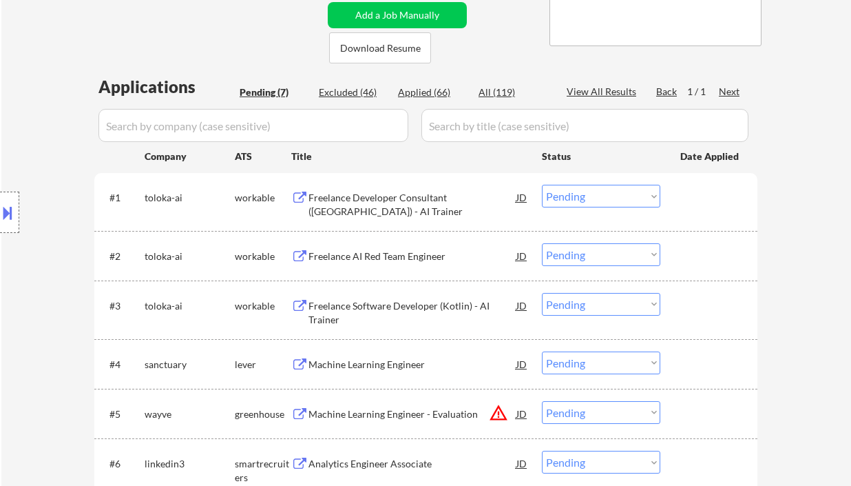
click at [401, 205] on div "Freelance Developer Consultant (Kotlin) - AI Trainer" at bounding box center [413, 204] width 208 height 27
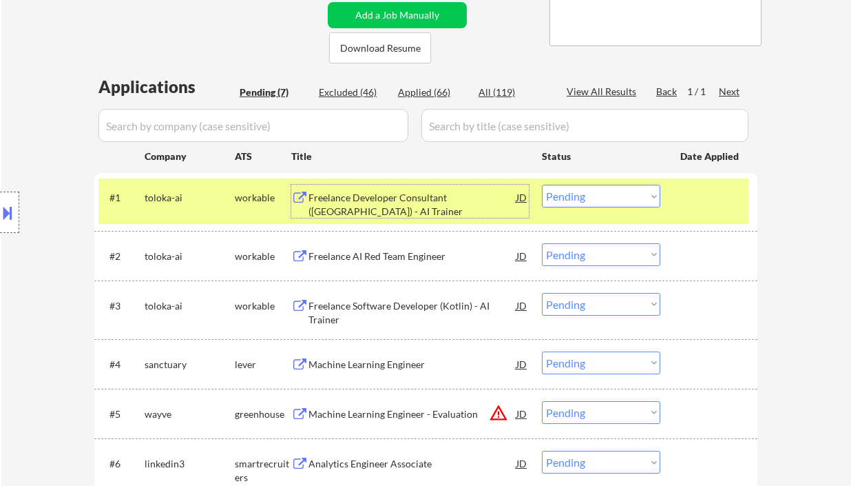
click at [602, 191] on select "Choose an option... Pending Applied Excluded (Questions) Excluded (Expired) Exc…" at bounding box center [601, 196] width 118 height 23
click at [542, 185] on select "Choose an option... Pending Applied Excluded (Questions) Excluded (Expired) Exc…" at bounding box center [601, 196] width 118 height 23
click at [371, 260] on div "Freelance AI Red Team Engineer" at bounding box center [413, 256] width 208 height 14
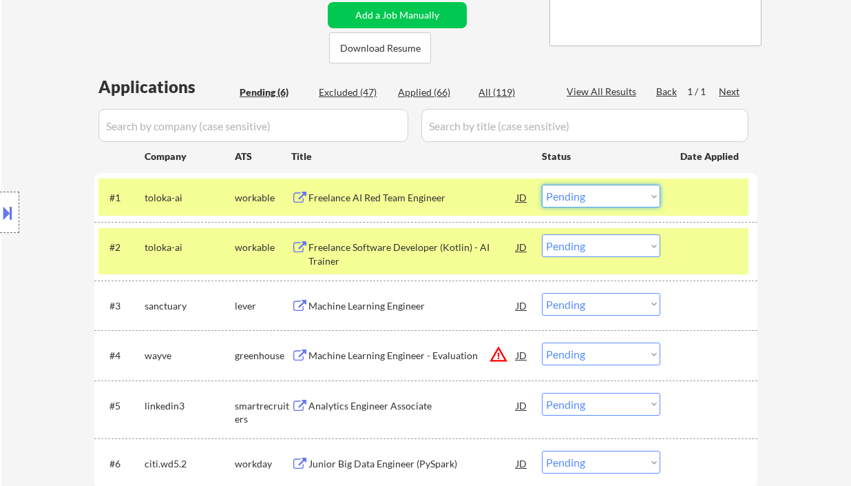
drag, startPoint x: 602, startPoint y: 198, endPoint x: 603, endPoint y: 206, distance: 7.6
click at [602, 198] on select "Choose an option... Pending Applied Excluded (Questions) Excluded (Expired) Exc…" at bounding box center [601, 196] width 118 height 23
click at [542, 185] on select "Choose an option... Pending Applied Excluded (Questions) Excluded (Expired) Exc…" at bounding box center [601, 196] width 118 height 23
click at [419, 247] on div "Freelance Software Developer (Kotlin) - AI Trainer" at bounding box center [413, 253] width 208 height 27
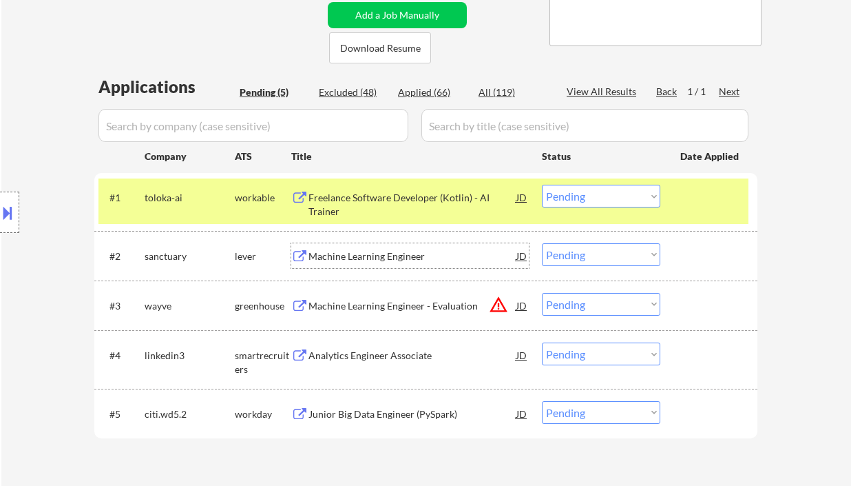
click at [588, 199] on select "Choose an option... Pending Applied Excluded (Questions) Excluded (Expired) Exc…" at bounding box center [601, 196] width 118 height 23
click at [542, 185] on select "Choose an option... Pending Applied Excluded (Questions) Excluded (Expired) Exc…" at bounding box center [601, 196] width 118 height 23
click at [367, 257] on div "Machine Learning Engineer" at bounding box center [413, 256] width 208 height 14
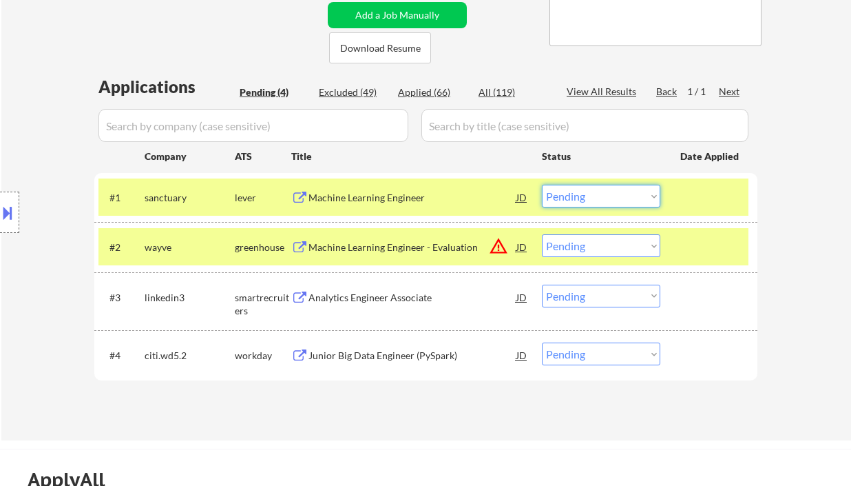
drag, startPoint x: 605, startPoint y: 189, endPoint x: 623, endPoint y: 207, distance: 24.8
click at [605, 189] on select "Choose an option... Pending Applied Excluded (Questions) Excluded (Expired) Exc…" at bounding box center [601, 196] width 118 height 23
click at [542, 185] on select "Choose an option... Pending Applied Excluded (Questions) Excluded (Expired) Exc…" at bounding box center [601, 196] width 118 height 23
click at [399, 246] on div "Machine Learning Engineer - Evaluation" at bounding box center [413, 247] width 208 height 14
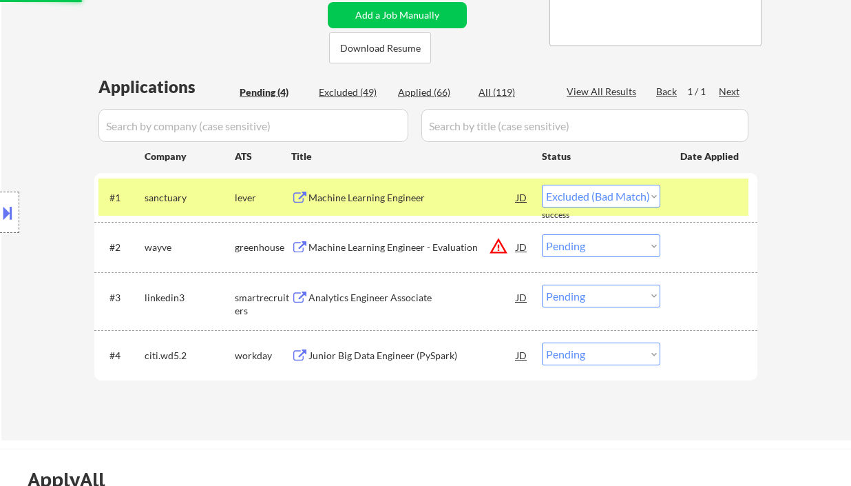
select select ""pending""
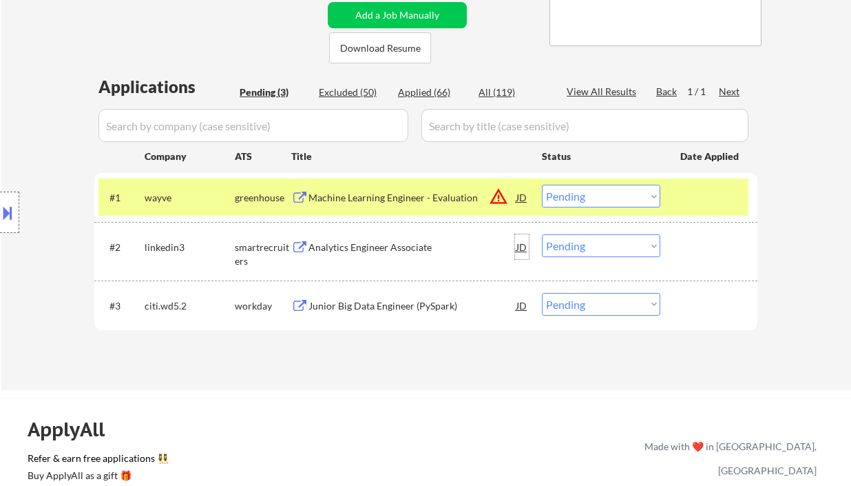
click at [523, 250] on div "JD" at bounding box center [522, 246] width 14 height 25
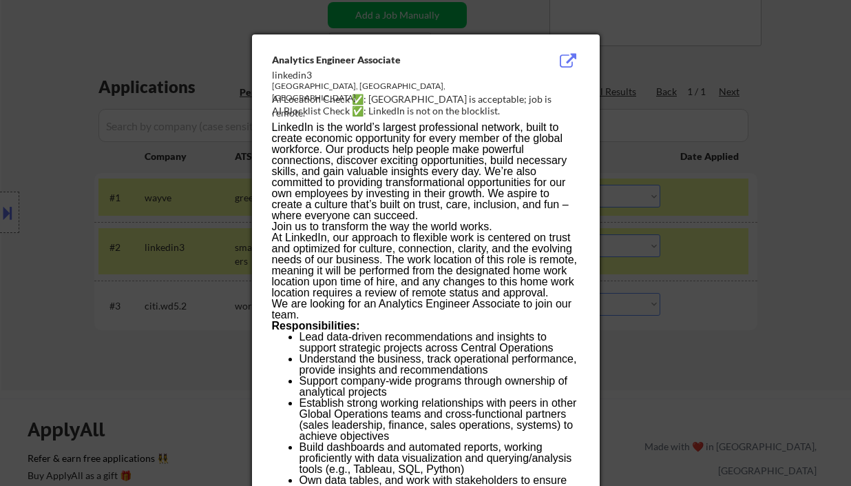
click at [732, 287] on div at bounding box center [425, 243] width 851 height 486
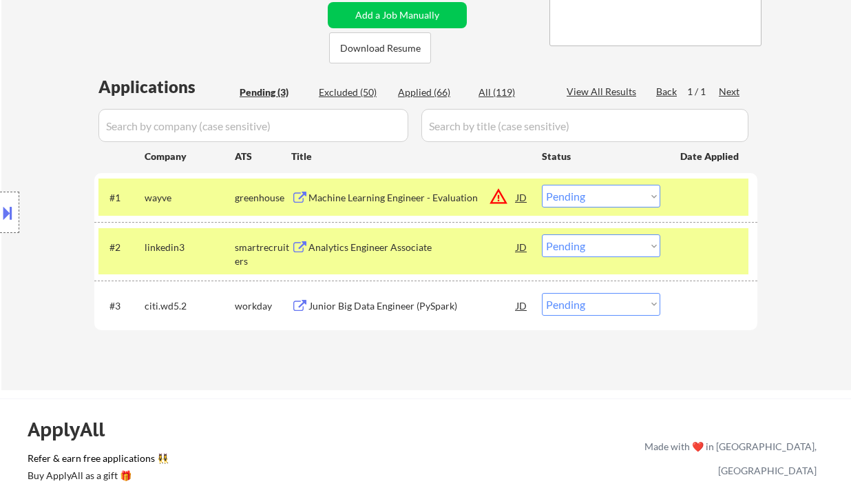
click at [10, 210] on button at bounding box center [7, 212] width 15 height 23
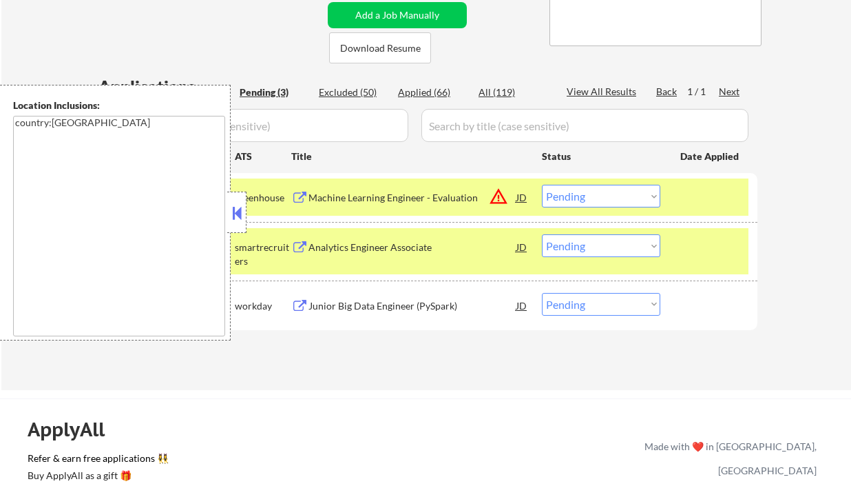
drag, startPoint x: 242, startPoint y: 216, endPoint x: 279, endPoint y: 91, distance: 129.9
click at [233, 216] on button at bounding box center [236, 212] width 15 height 21
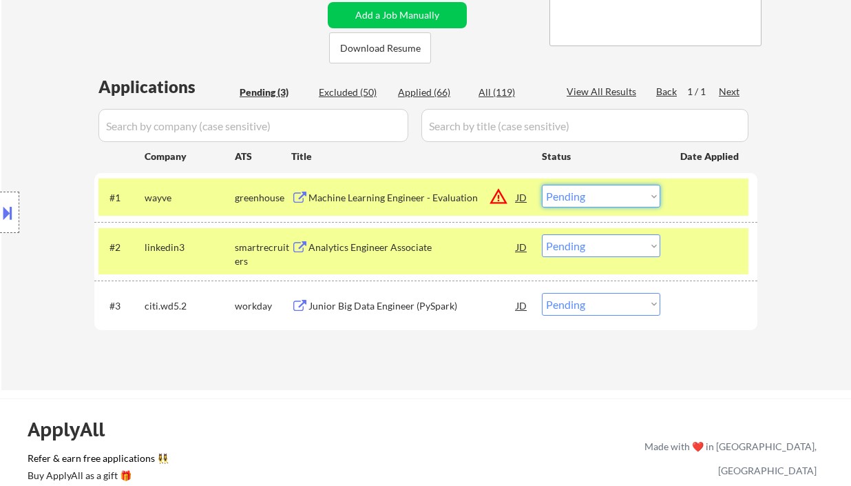
drag, startPoint x: 583, startPoint y: 194, endPoint x: 585, endPoint y: 207, distance: 13.2
click at [583, 194] on select "Choose an option... Pending Applied Excluded (Questions) Excluded (Expired) Exc…" at bounding box center [601, 196] width 118 height 23
click at [542, 185] on select "Choose an option... Pending Applied Excluded (Questions) Excluded (Expired) Exc…" at bounding box center [601, 196] width 118 height 23
click at [357, 254] on div "Analytics Engineer Associate" at bounding box center [413, 246] width 208 height 25
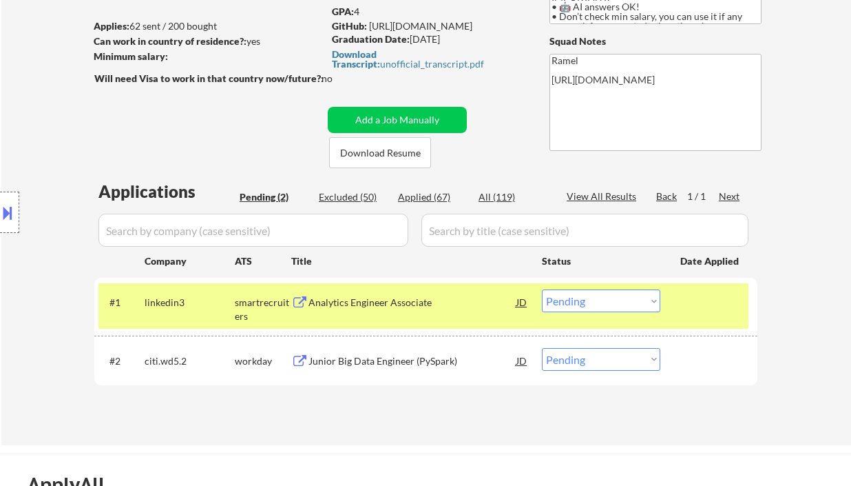
scroll to position [183, 0]
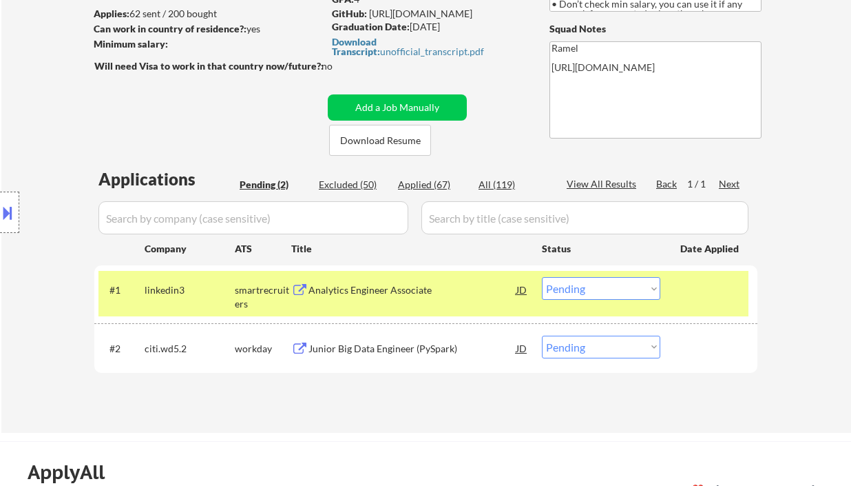
drag, startPoint x: 588, startPoint y: 289, endPoint x: 589, endPoint y: 296, distance: 7.0
click at [588, 289] on select "Choose an option... Pending Applied Excluded (Questions) Excluded (Expired) Exc…" at bounding box center [601, 288] width 118 height 23
click at [542, 277] on select "Choose an option... Pending Applied Excluded (Questions) Excluded (Expired) Exc…" at bounding box center [601, 288] width 118 height 23
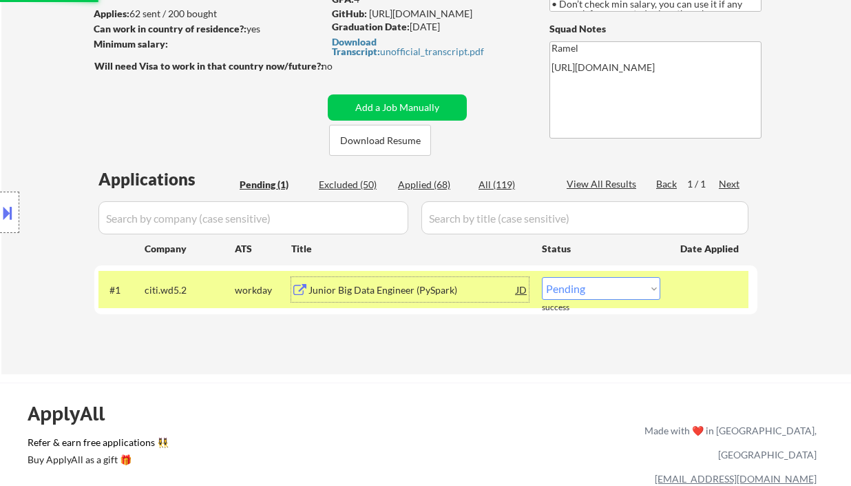
click at [374, 289] on div "Junior Big Data Engineer (PySpark)" at bounding box center [413, 290] width 208 height 14
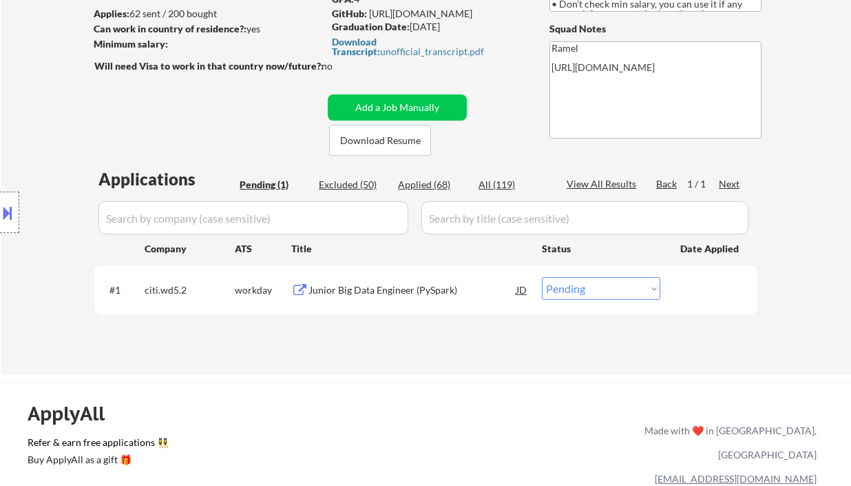
click at [15, 66] on div "← Return to /applysquad Mailslurp Inbox Job Search Builder Abdelrhman Elrawy Us…" at bounding box center [426, 123] width 850 height 502
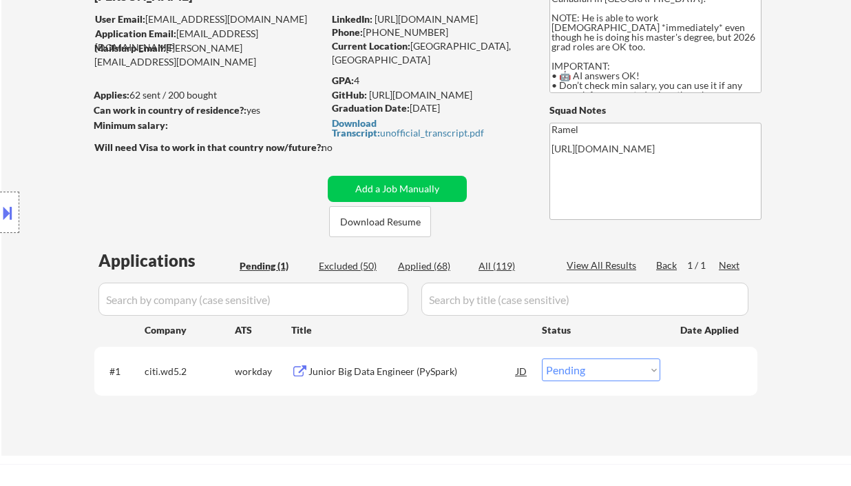
scroll to position [92, 0]
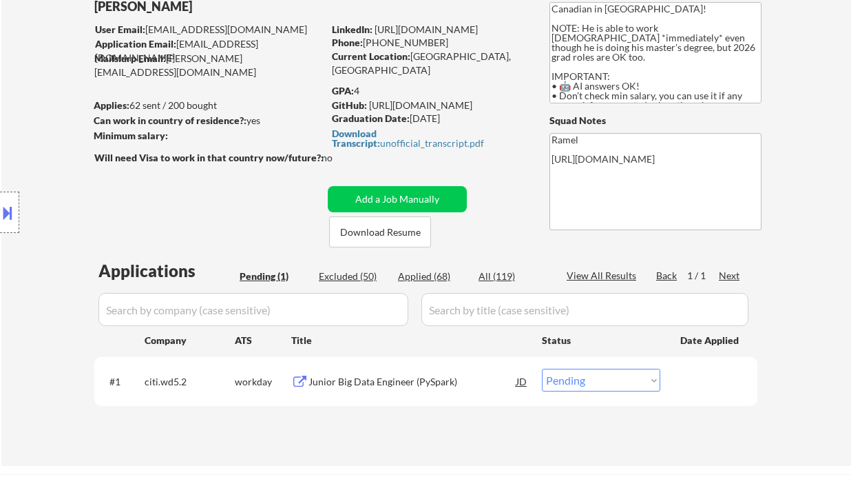
drag, startPoint x: 446, startPoint y: 42, endPoint x: 377, endPoint y: 41, distance: 69.6
click at [377, 41] on div "Phone: +1 (416) 357-8105" at bounding box center [429, 43] width 195 height 14
copy div "(416) 357-8105"
click at [594, 380] on select "Choose an option... Pending Applied Excluded (Questions) Excluded (Expired) Exc…" at bounding box center [601, 379] width 118 height 23
select select ""applied""
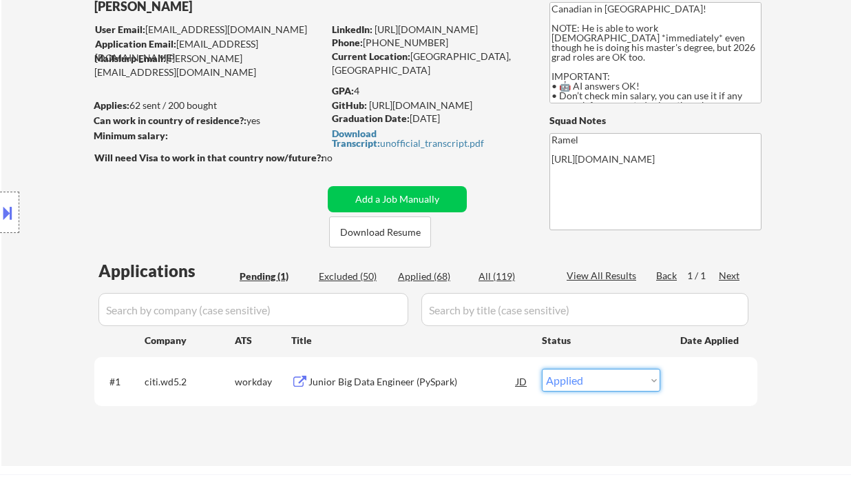
click at [542, 368] on select "Choose an option... Pending Applied Excluded (Questions) Excluded (Expired) Exc…" at bounding box center [601, 379] width 118 height 23
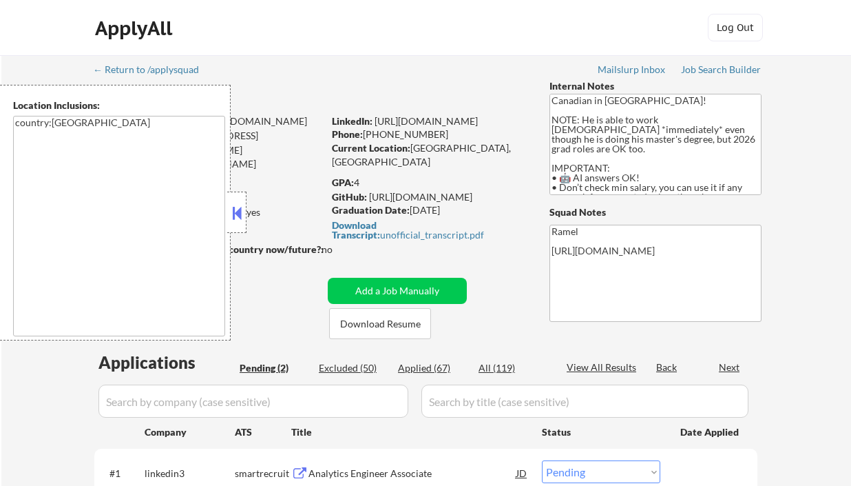
select select ""pending""
click at [428, 365] on div "Applied (67)" at bounding box center [432, 368] width 69 height 14
select select ""applied""
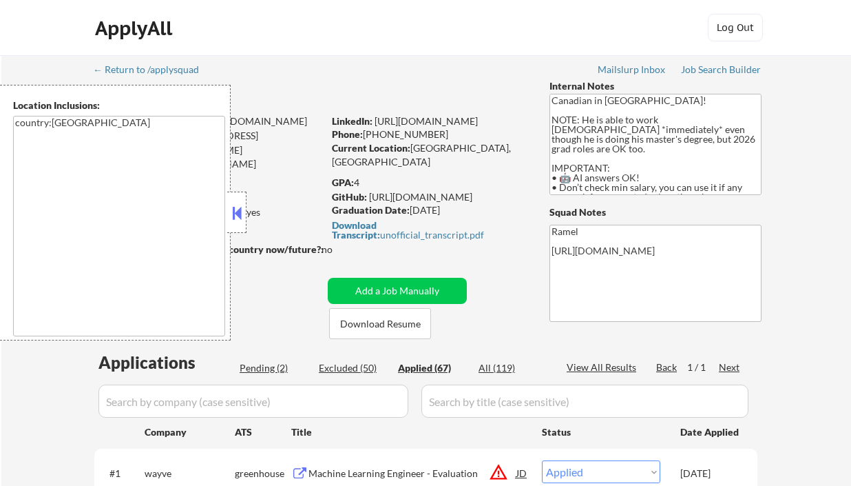
click at [438, 278] on button "Add a Job Manually" at bounding box center [397, 291] width 139 height 26
click at [244, 216] on button at bounding box center [236, 212] width 15 height 21
select select ""applied""
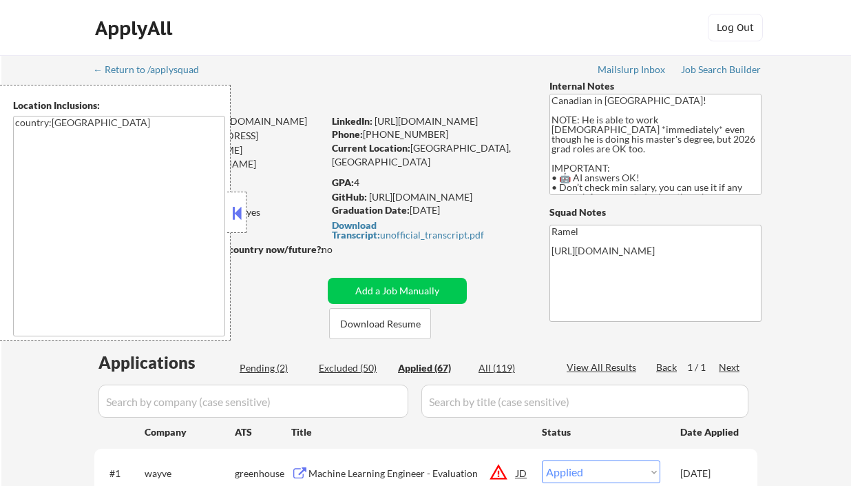
select select ""applied""
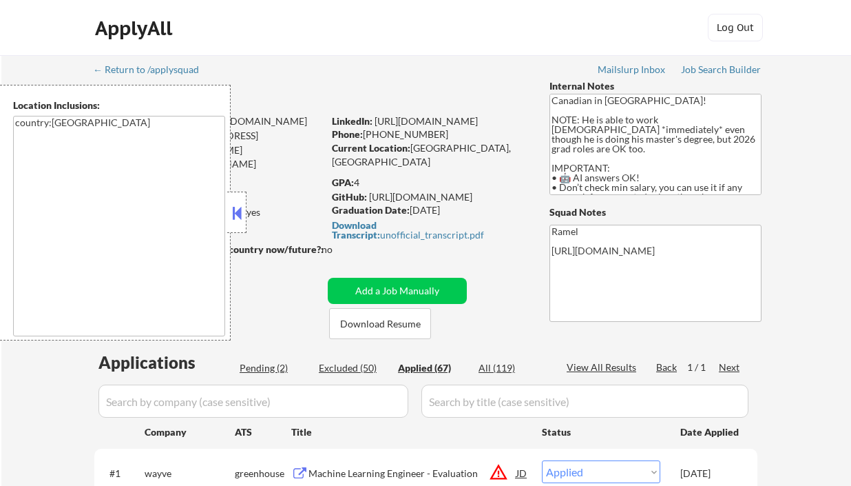
select select ""applied""
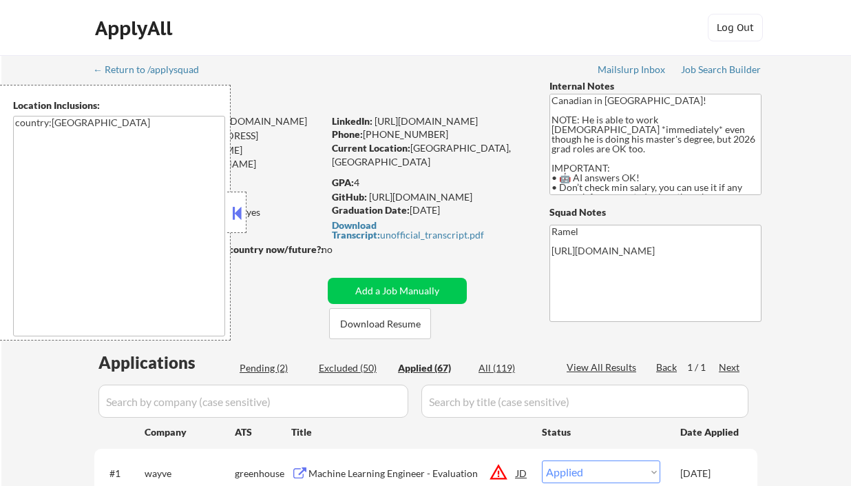
select select ""applied""
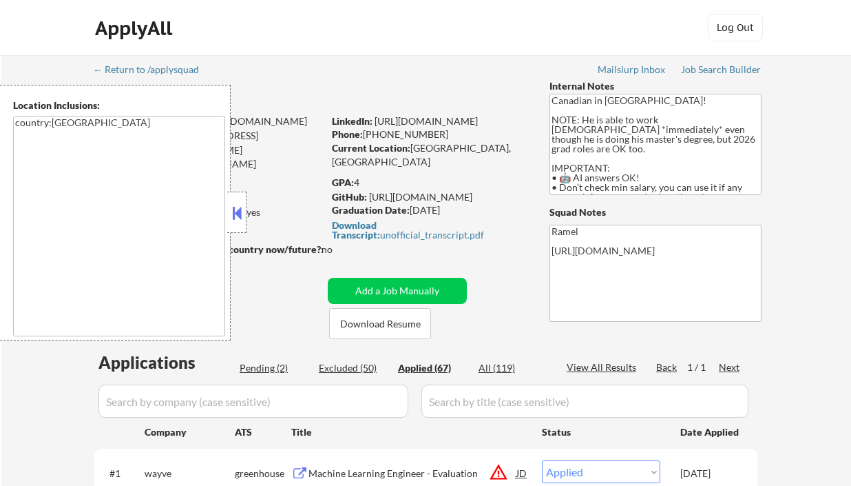
select select ""applied""
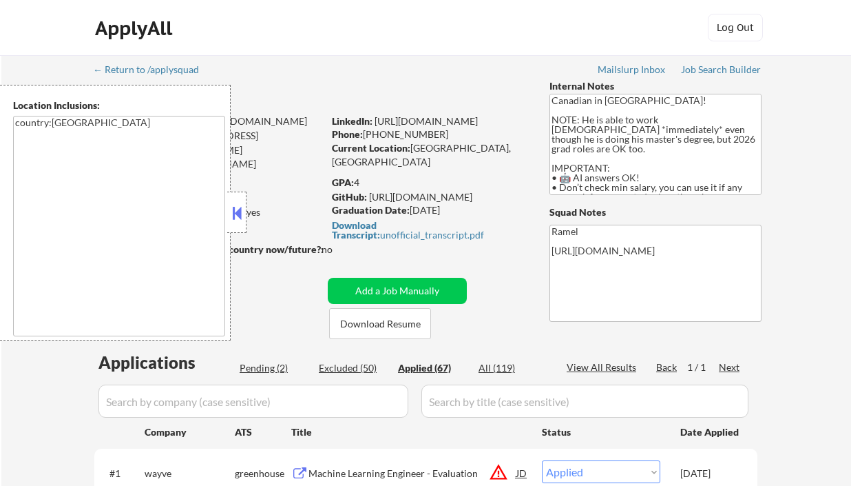
select select ""applied""
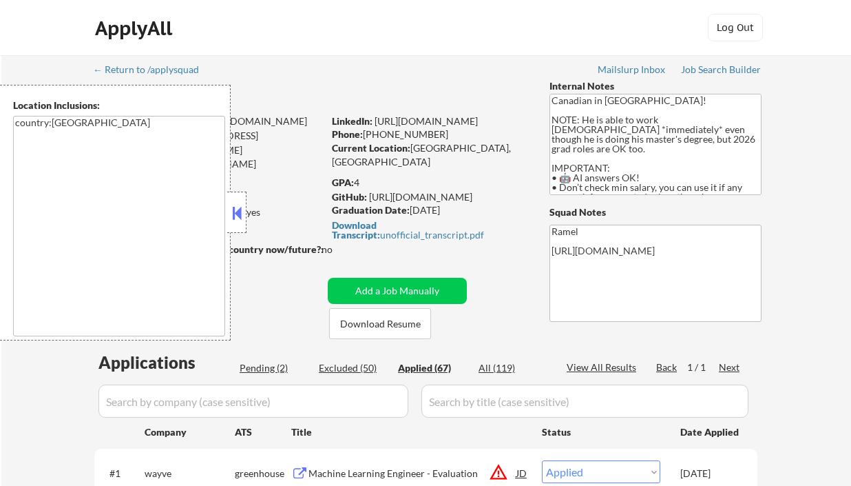
select select ""applied""
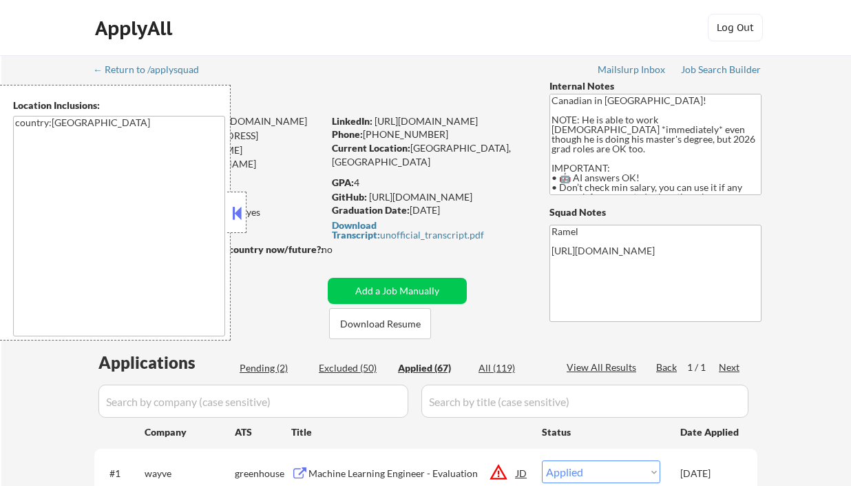
select select ""applied""
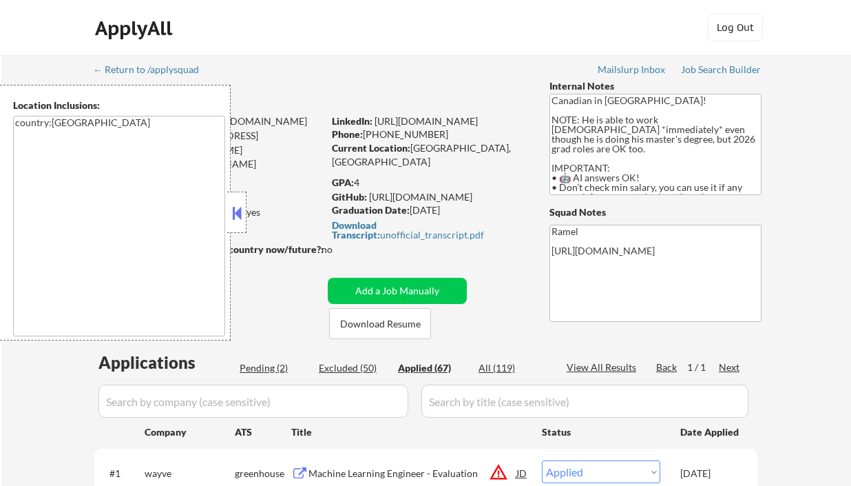
select select ""applied""
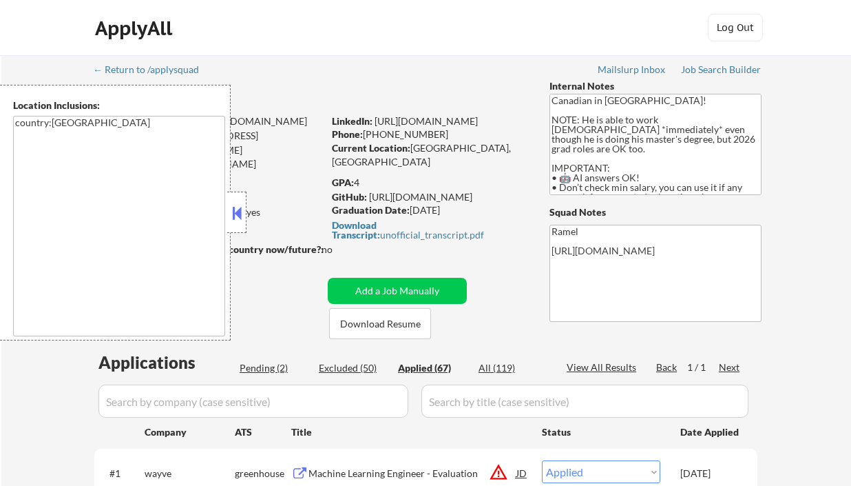
select select ""applied""
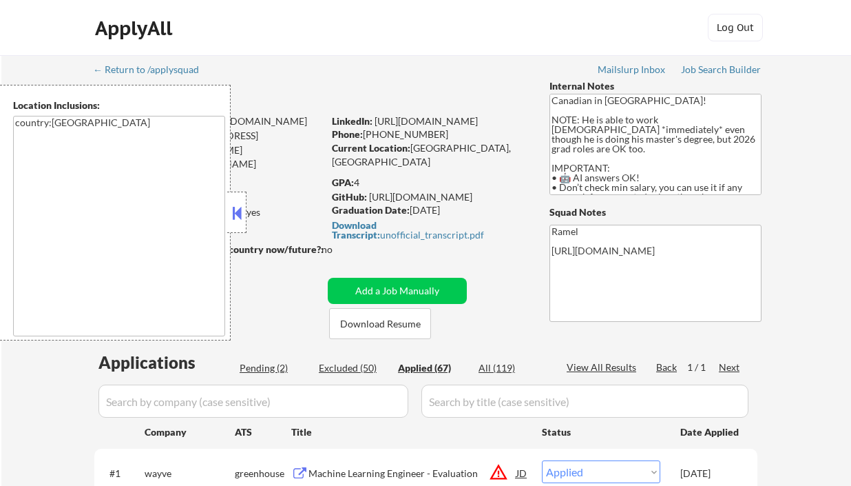
select select ""applied""
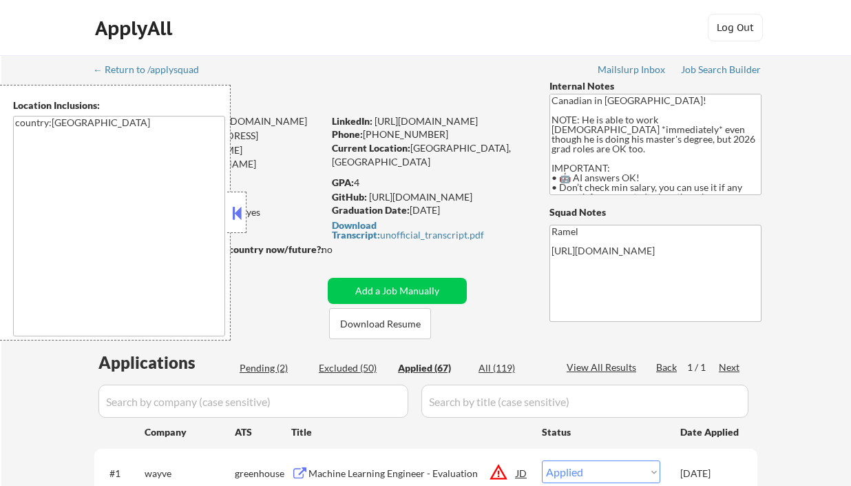
select select ""applied""
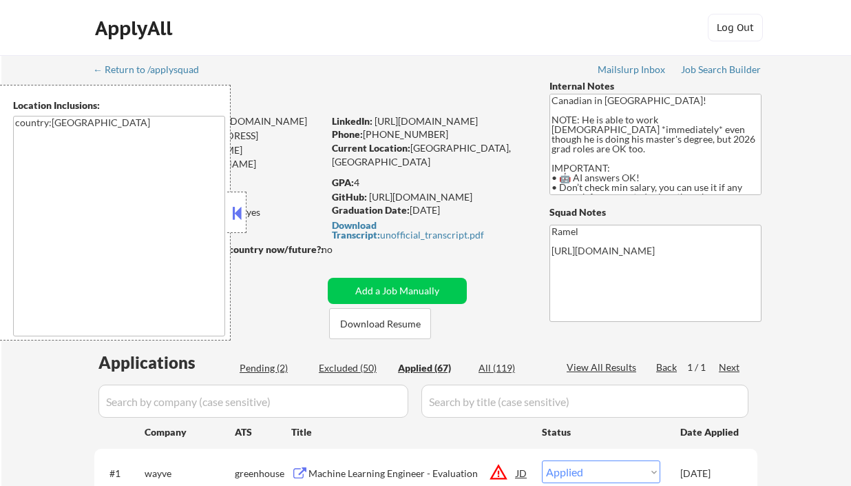
select select ""applied""
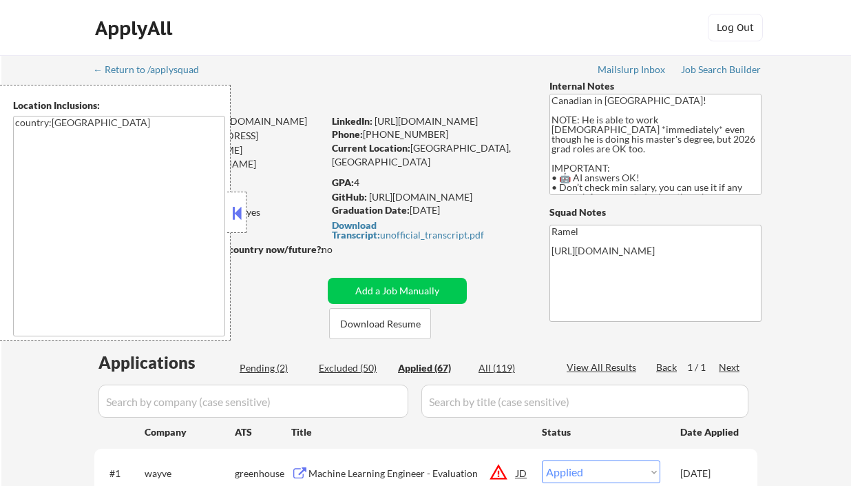
select select ""applied""
click at [236, 218] on button at bounding box center [236, 212] width 15 height 21
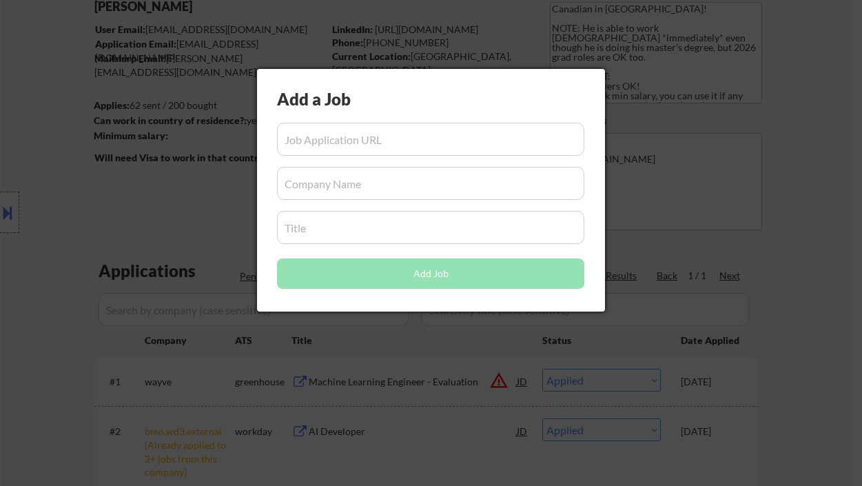
click at [804, 189] on div at bounding box center [431, 243] width 862 height 486
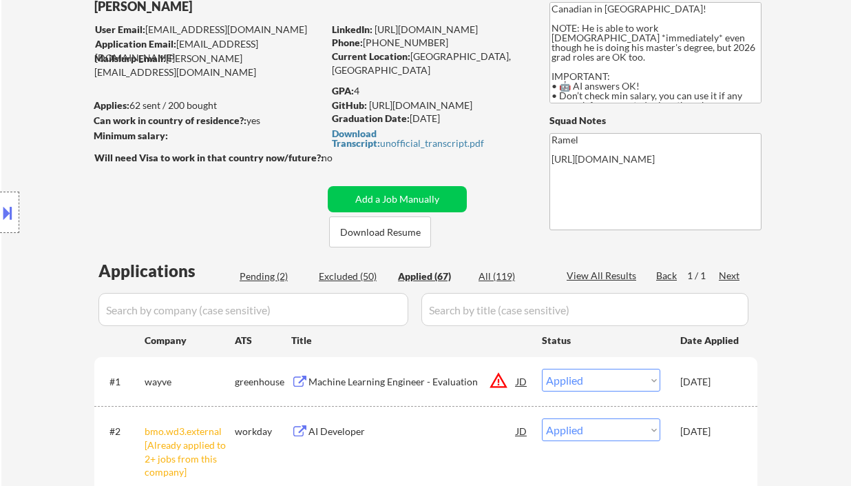
select select ""applied""
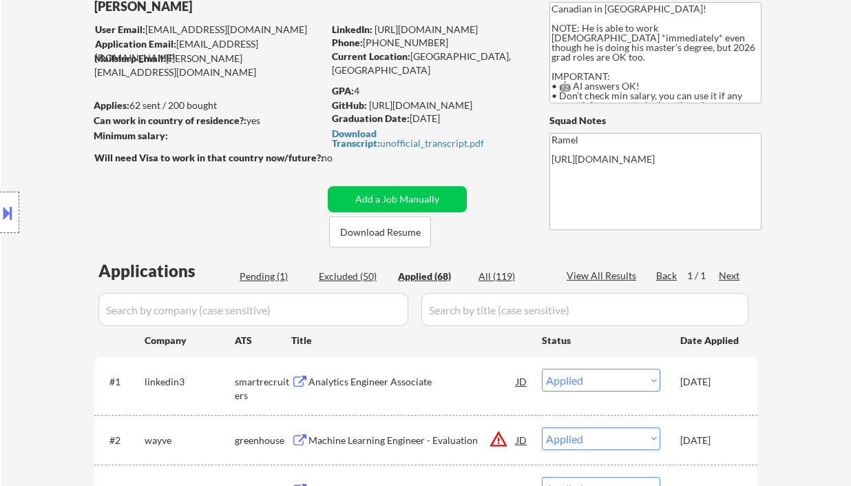
click at [43, 123] on div "Location Inclusions: country:[GEOGRAPHIC_DATA]" at bounding box center [123, 213] width 247 height 256
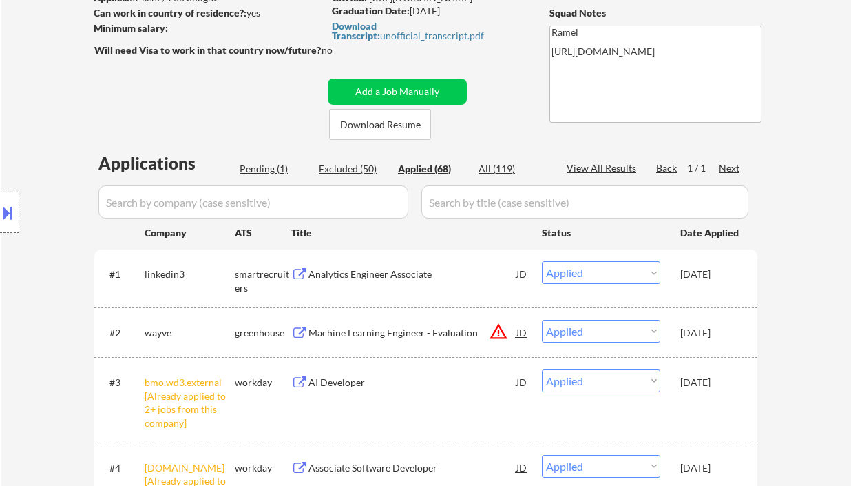
scroll to position [276, 0]
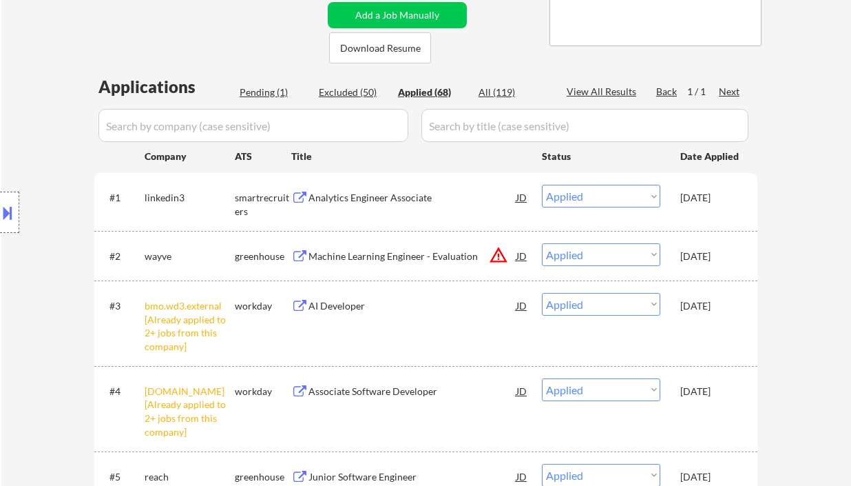
select select ""applied""
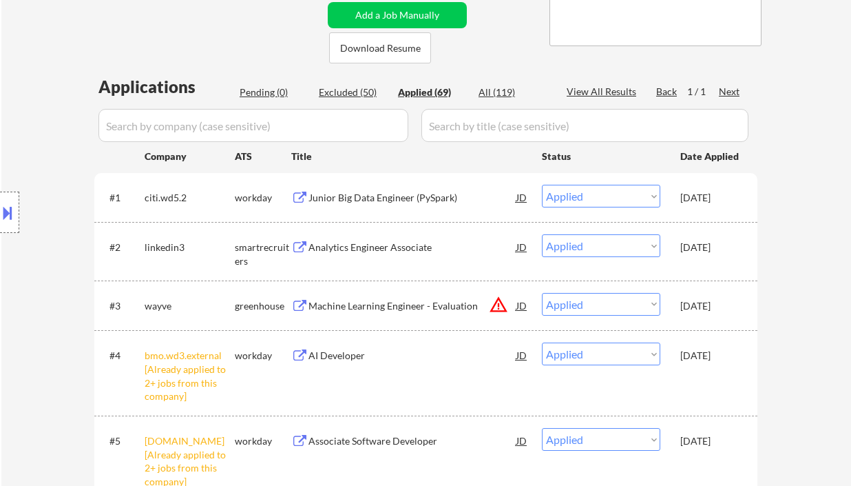
drag, startPoint x: 24, startPoint y: 41, endPoint x: 29, endPoint y: 89, distance: 48.5
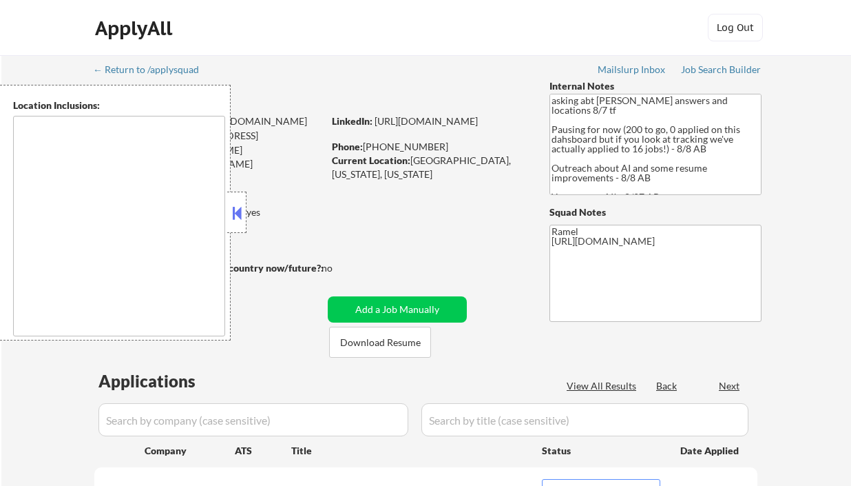
select select ""pending""
click at [238, 216] on button at bounding box center [236, 212] width 15 height 21
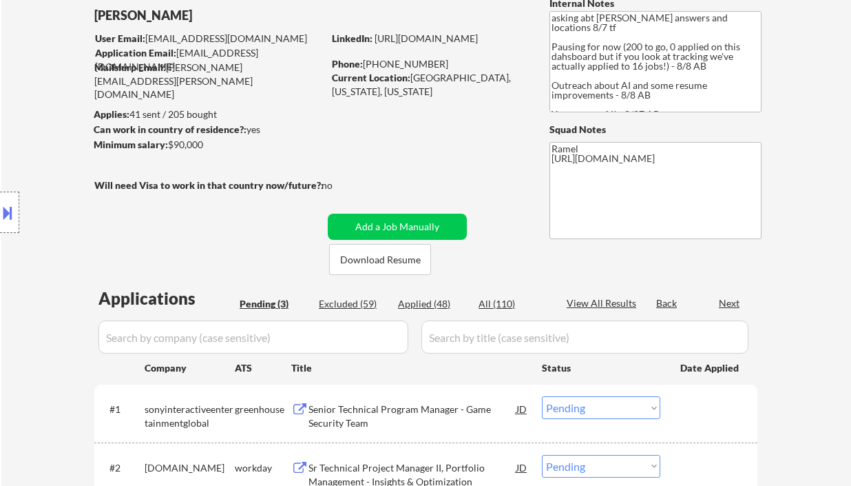
scroll to position [183, 0]
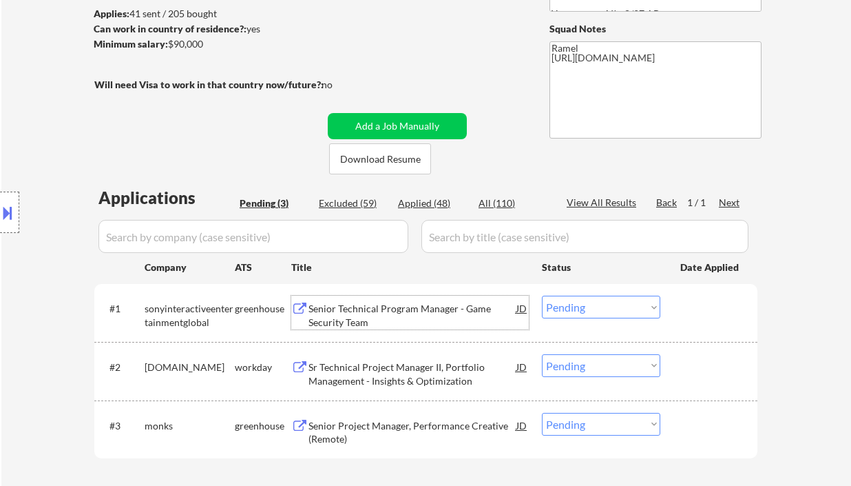
click at [383, 315] on div "Senior Technical Program Manager - Game Security Team" at bounding box center [413, 315] width 208 height 27
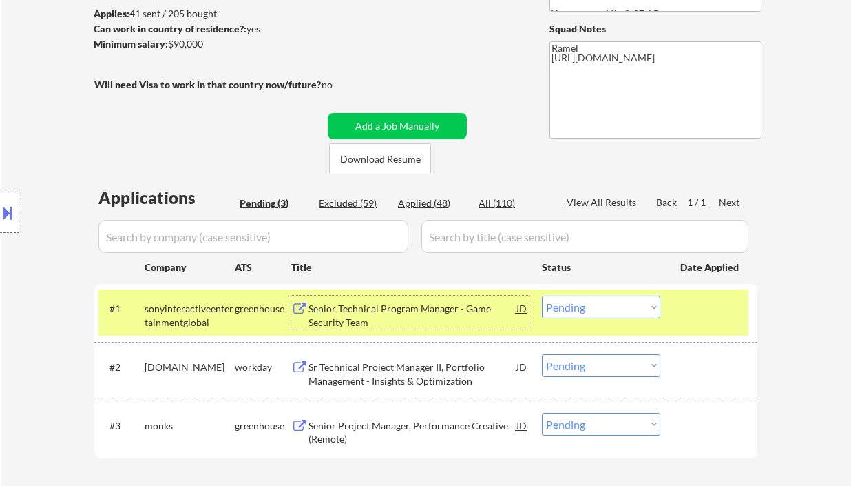
click at [575, 313] on select "Choose an option... Pending Applied Excluded (Questions) Excluded (Expired) Exc…" at bounding box center [601, 306] width 118 height 23
click at [542, 295] on select "Choose an option... Pending Applied Excluded (Questions) Excluded (Expired) Exc…" at bounding box center [601, 306] width 118 height 23
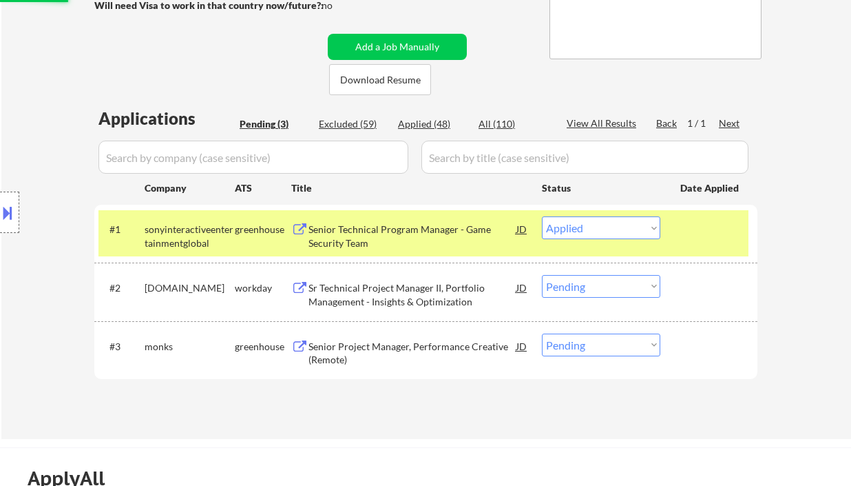
scroll to position [276, 0]
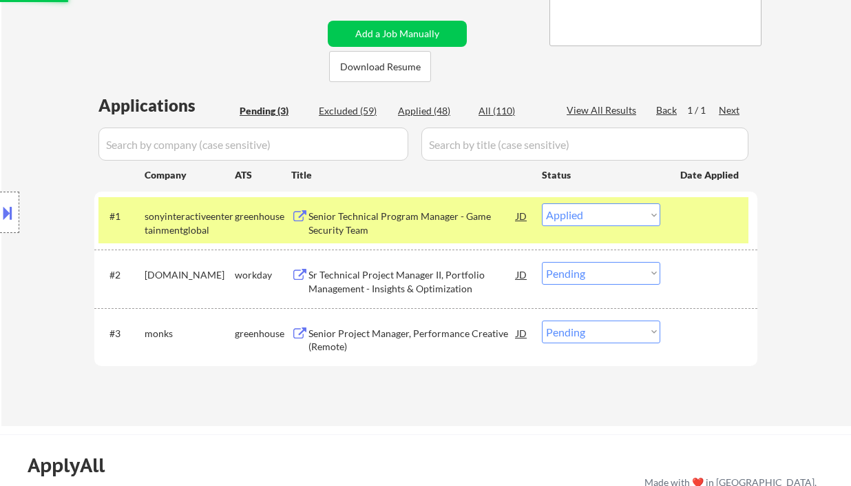
click at [390, 345] on div "Senior Project Manager, Performance Creative (Remote)" at bounding box center [413, 339] width 208 height 27
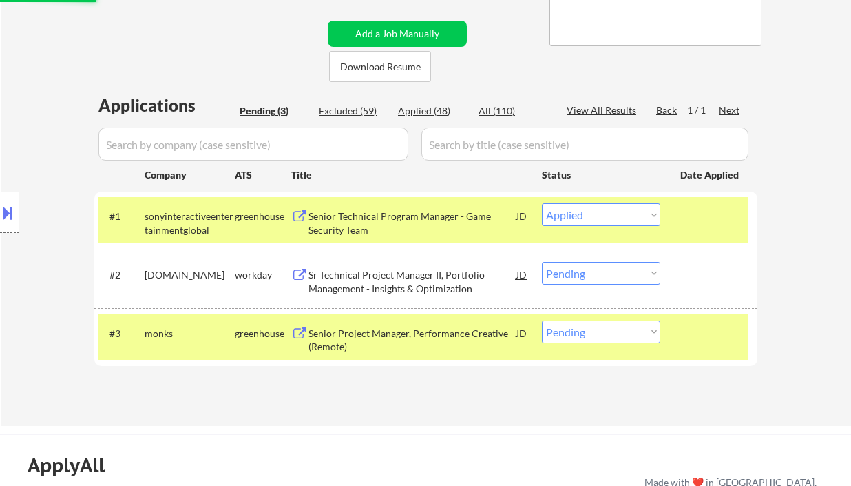
select select ""pending""
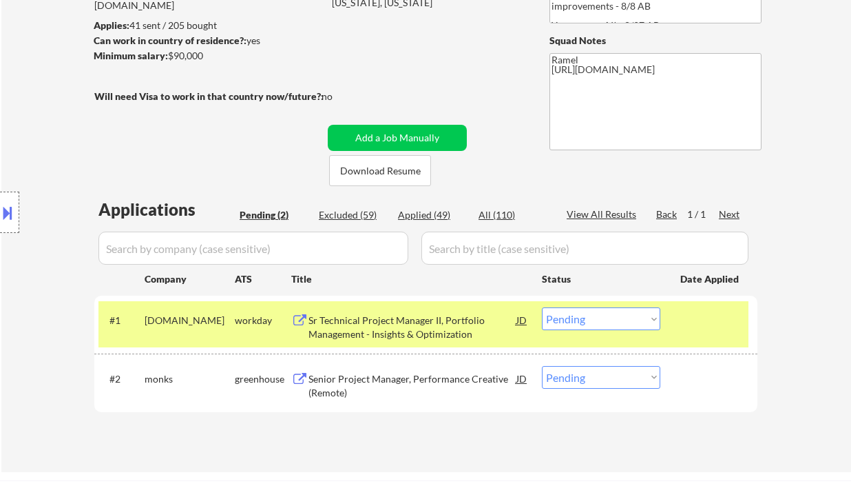
scroll to position [183, 0]
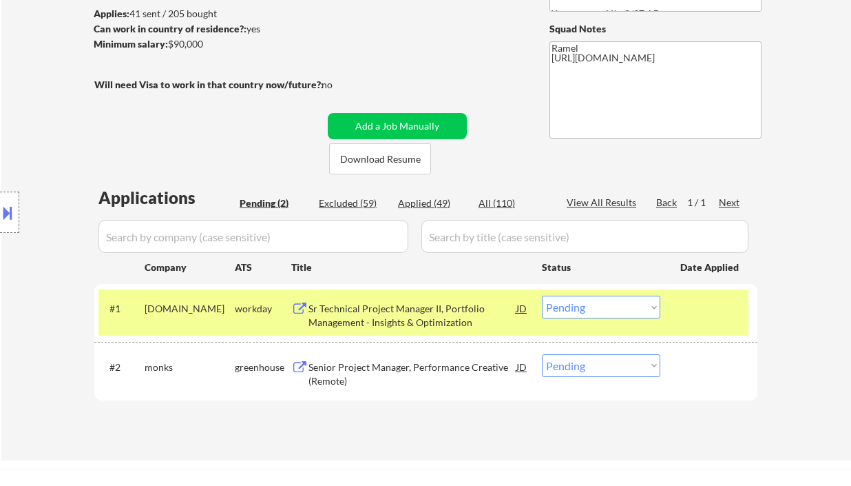
click at [572, 364] on select "Choose an option... Pending Applied Excluded (Questions) Excluded (Expired) Exc…" at bounding box center [601, 365] width 118 height 23
select select ""applied""
click at [542, 354] on select "Choose an option... Pending Applied Excluded (Questions) Excluded (Expired) Exc…" at bounding box center [601, 365] width 118 height 23
click at [425, 313] on div "Sr Technical Project Manager II, Portfolio Management - Insights & Optimization" at bounding box center [413, 315] width 208 height 27
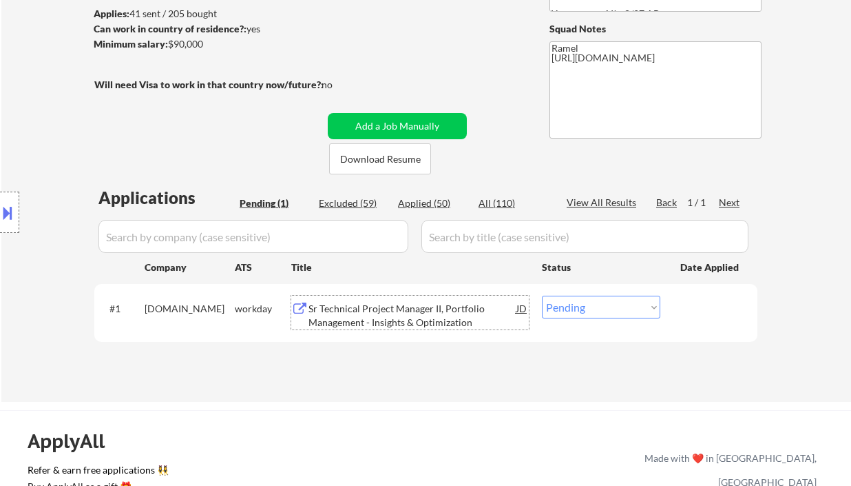
click at [592, 296] on select "Choose an option... Pending Applied Excluded (Questions) Excluded (Expired) Exc…" at bounding box center [601, 306] width 118 height 23
select select ""applied""
click at [542, 295] on select "Choose an option... Pending Applied Excluded (Questions) Excluded (Expired) Exc…" at bounding box center [601, 306] width 118 height 23
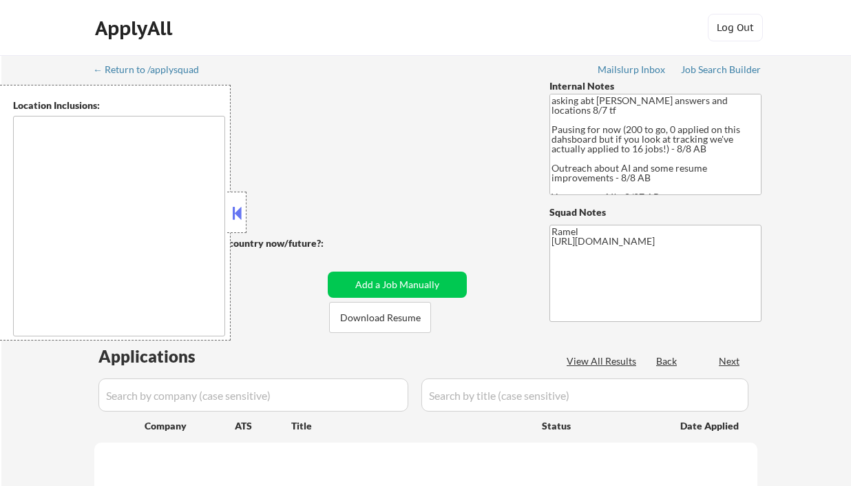
select select ""pending""
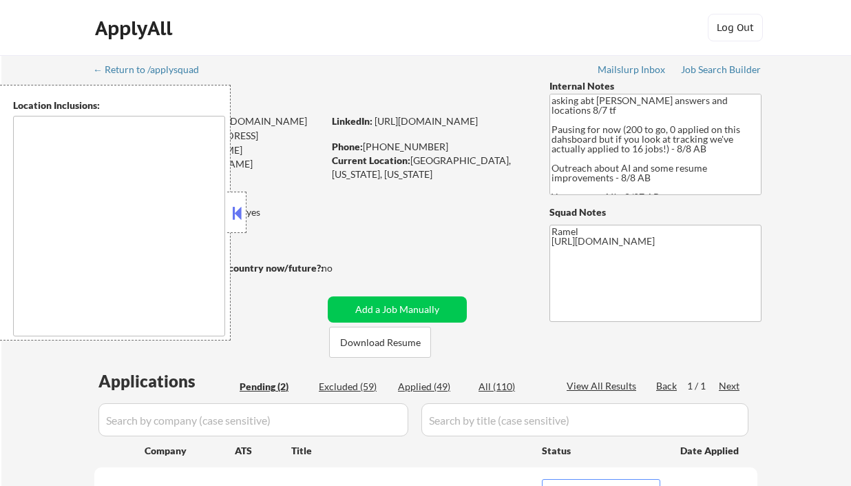
scroll to position [307, 0]
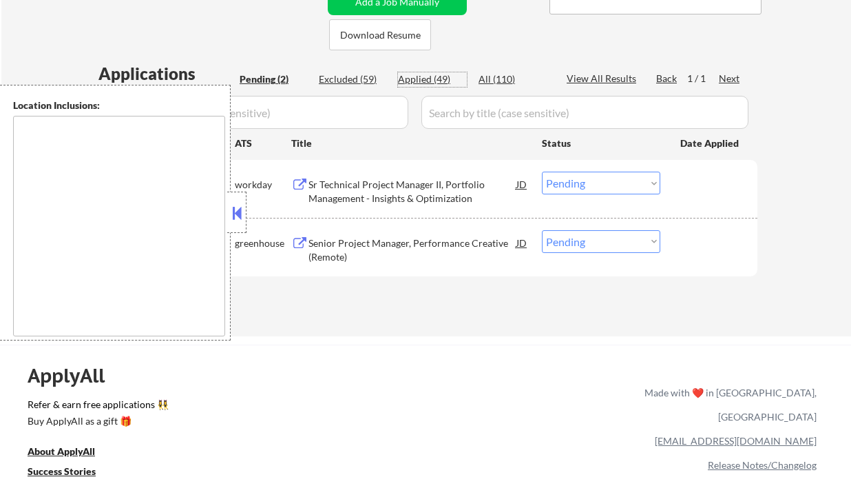
click at [428, 76] on div "Applied (49)" at bounding box center [432, 79] width 69 height 14
select select ""applied""
click at [603, 81] on div "View All Results" at bounding box center [604, 79] width 74 height 14
select select ""applied""
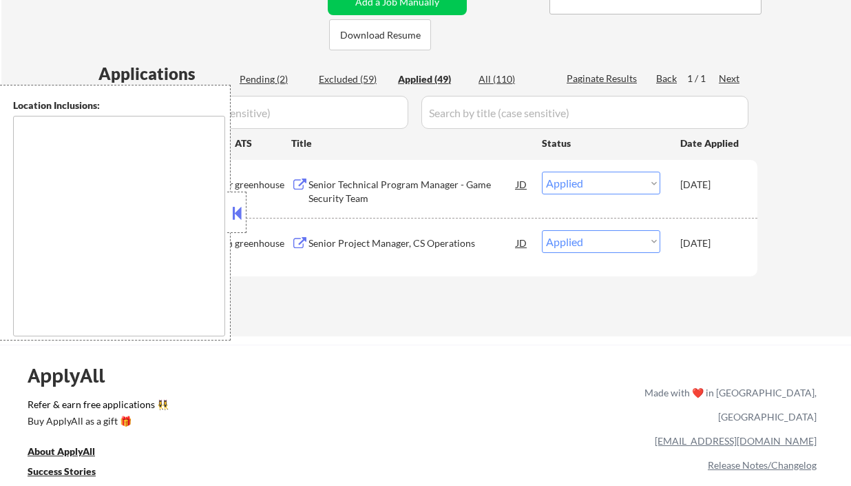
select select ""applied""
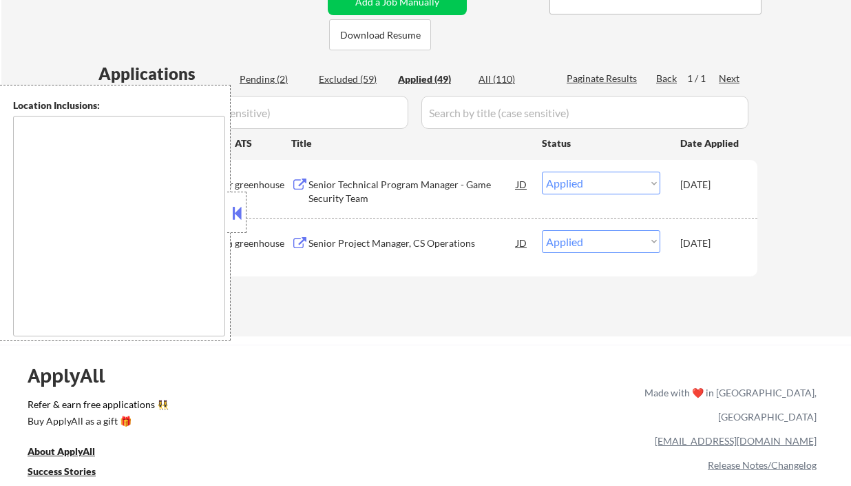
select select ""applied""
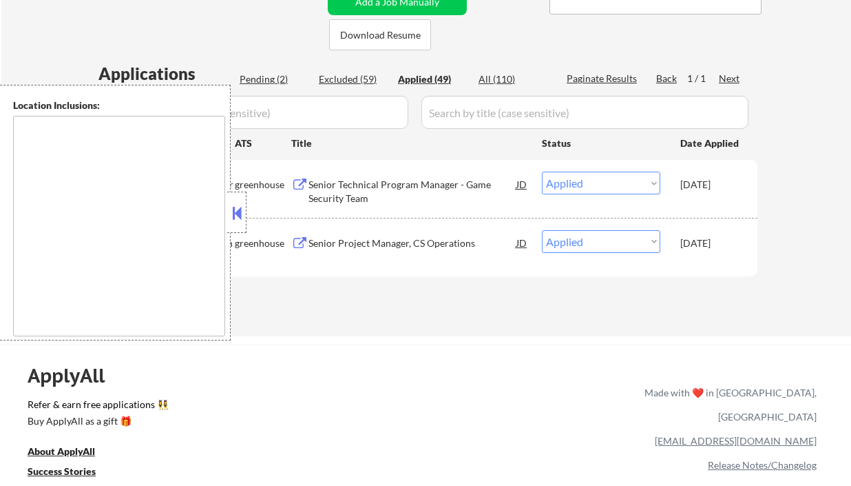
select select ""applied""
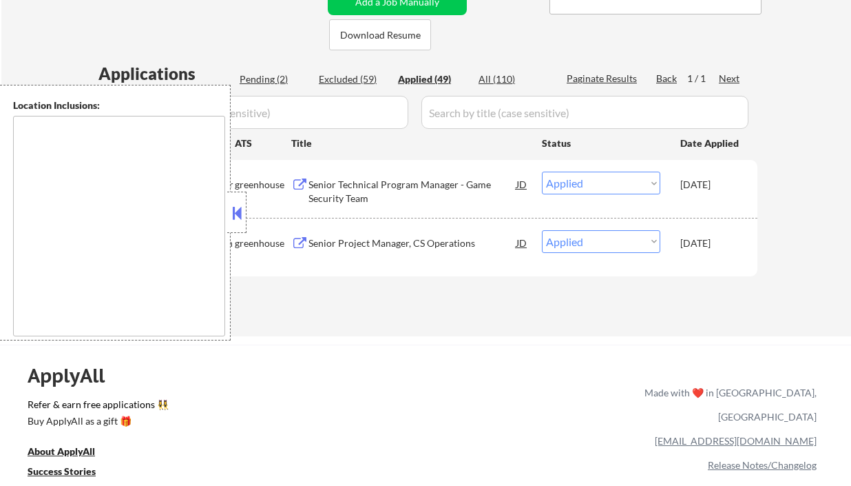
select select ""applied""
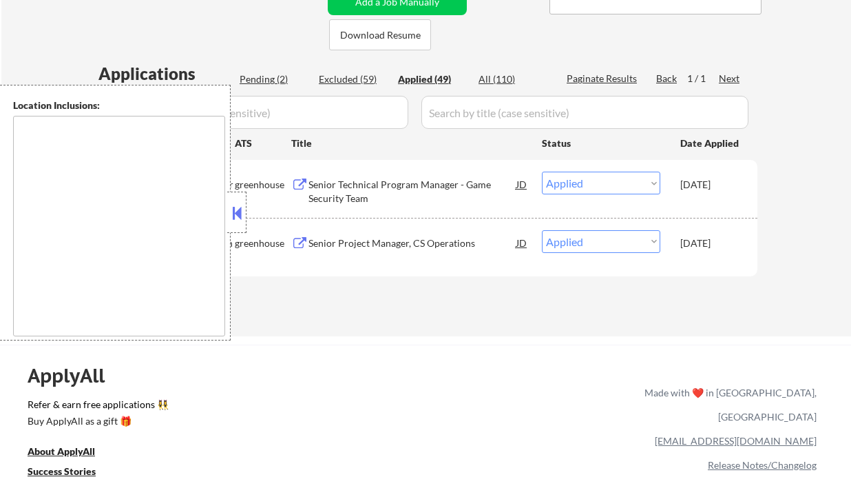
select select ""applied""
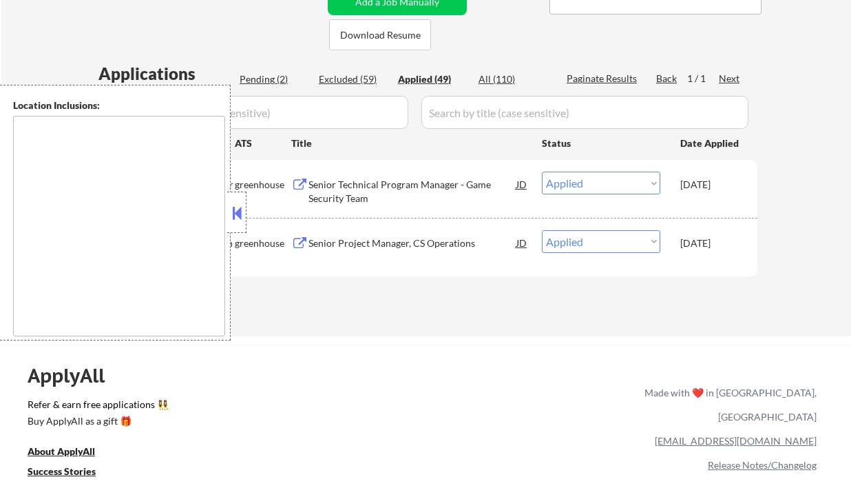
select select ""applied""
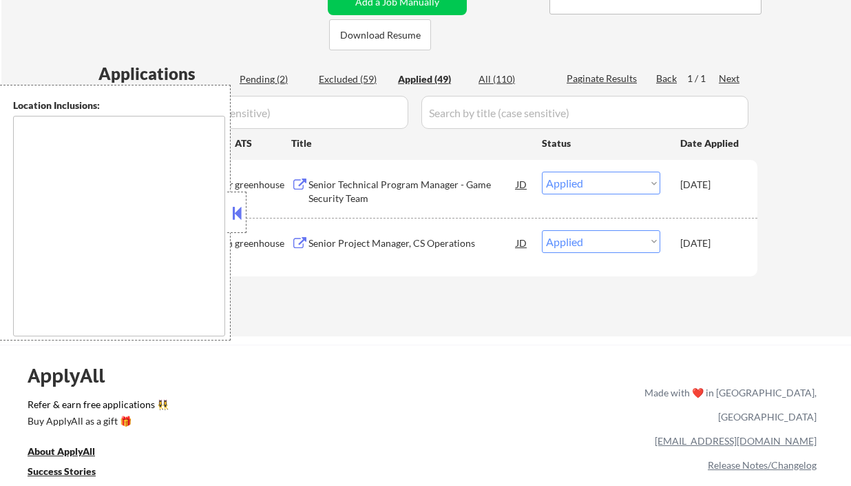
select select ""applied""
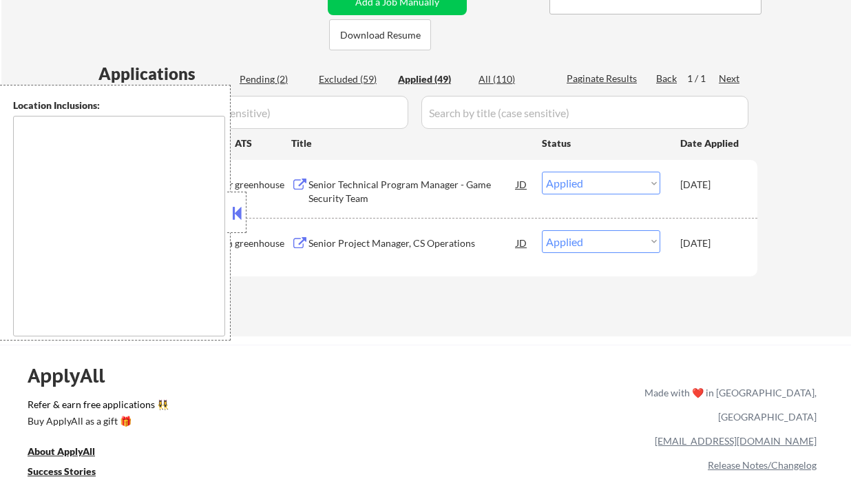
select select ""applied""
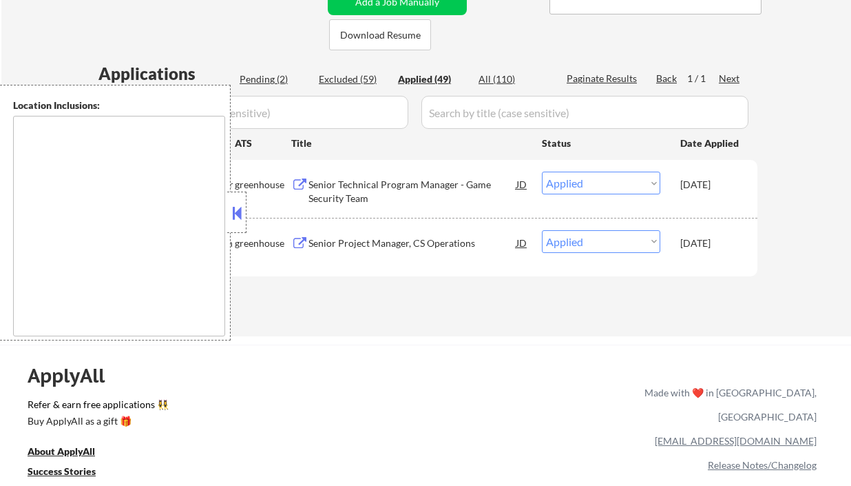
select select ""applied""
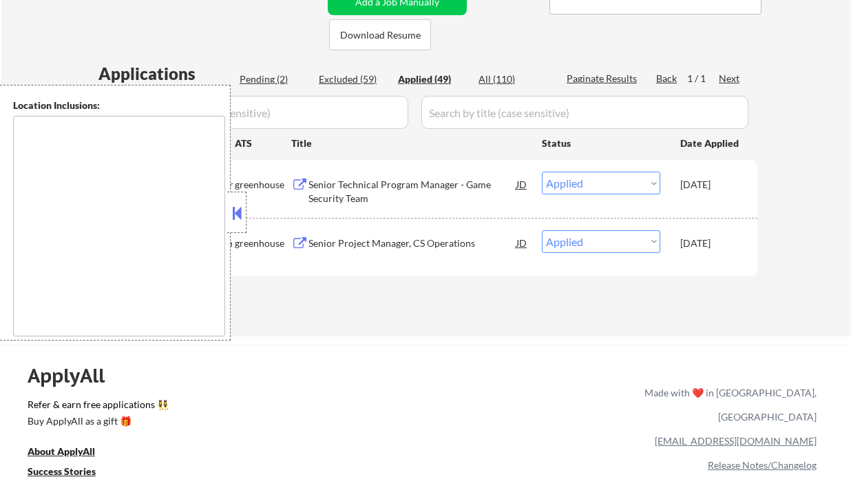
select select ""applied""
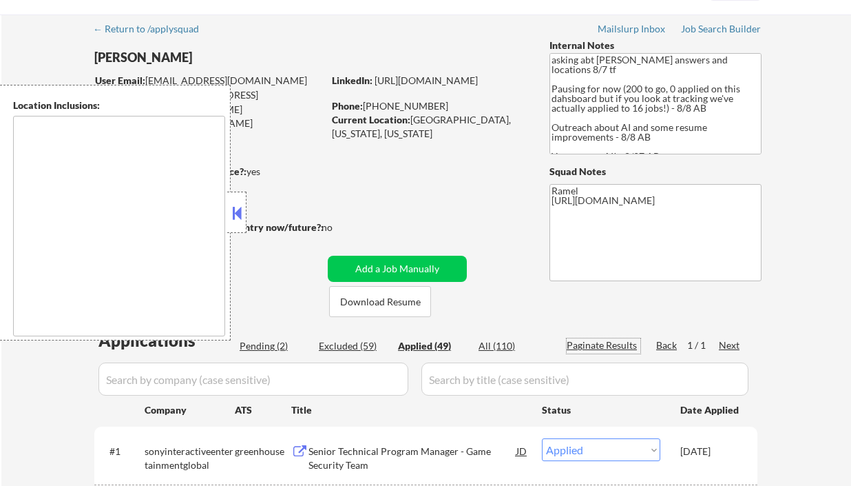
scroll to position [0, 0]
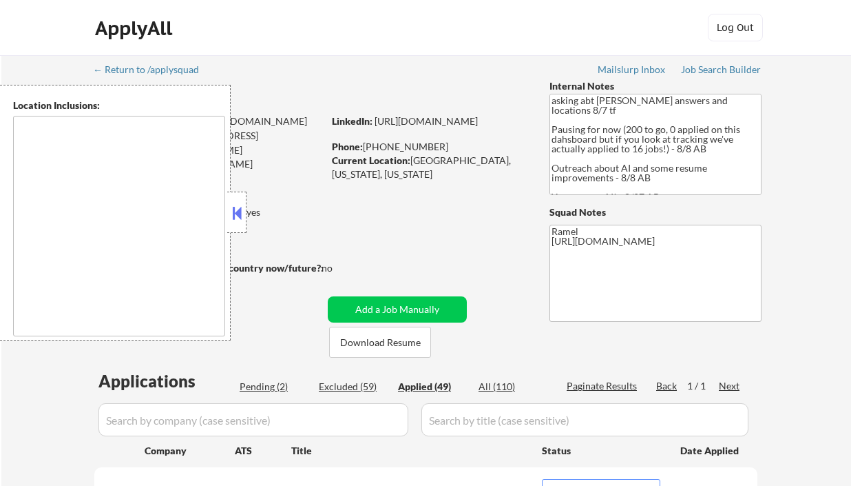
select select ""applied""
drag, startPoint x: 433, startPoint y: 146, endPoint x: 367, endPoint y: 143, distance: 66.2
click at [367, 143] on div "Phone: 240-330-9594" at bounding box center [429, 147] width 195 height 14
copy div "240-330-9594"
click at [242, 213] on button at bounding box center [236, 212] width 15 height 21
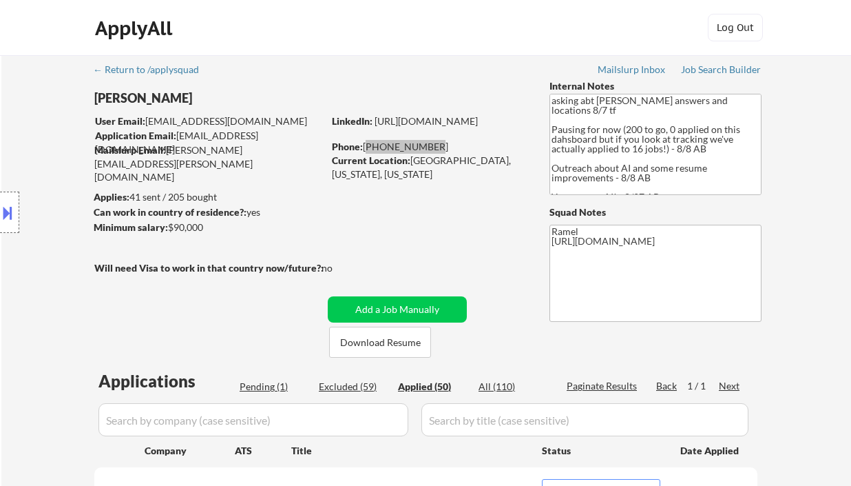
select select ""applied""
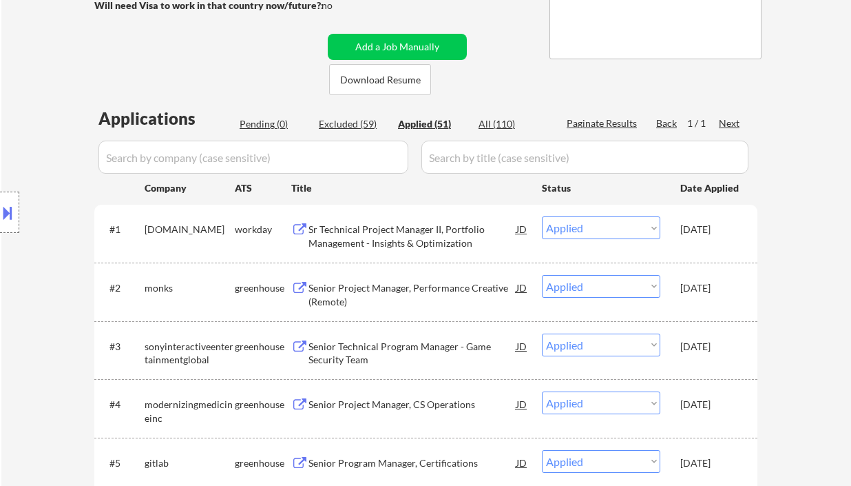
scroll to position [276, 0]
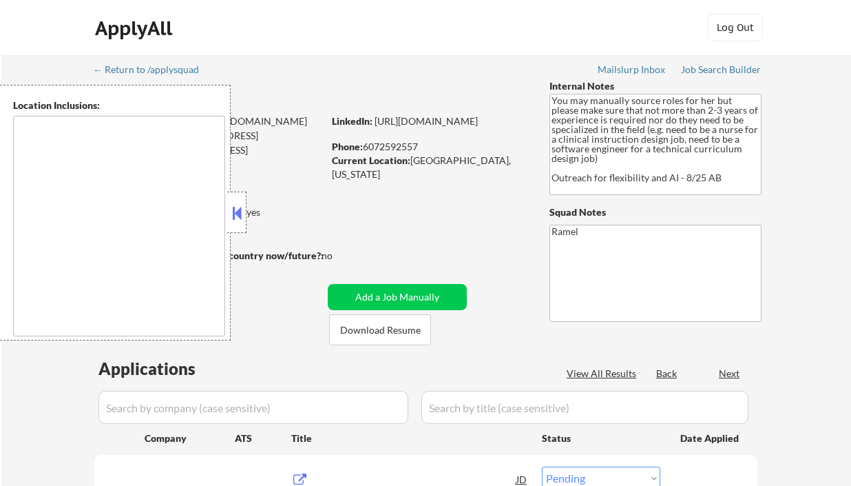
select select ""pending""
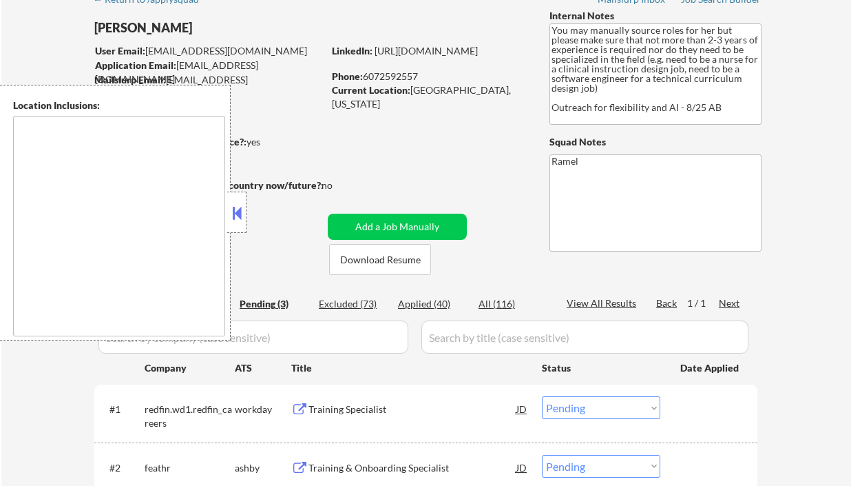
scroll to position [92, 0]
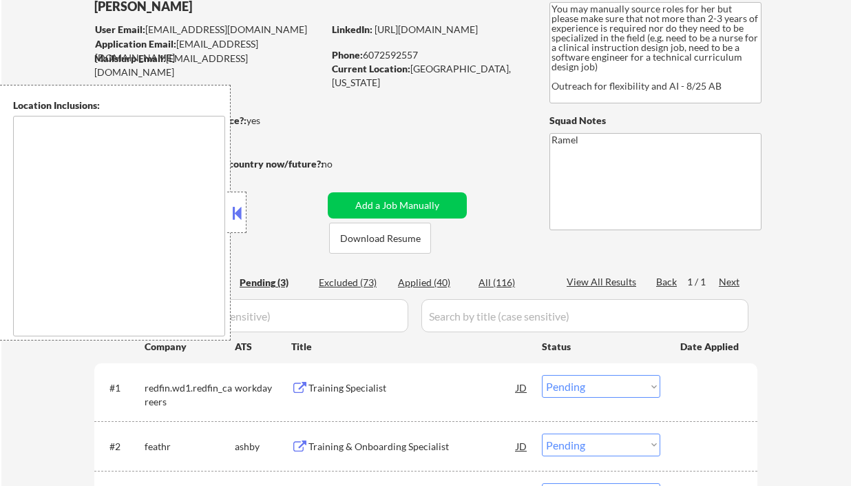
click at [233, 211] on button at bounding box center [236, 212] width 15 height 21
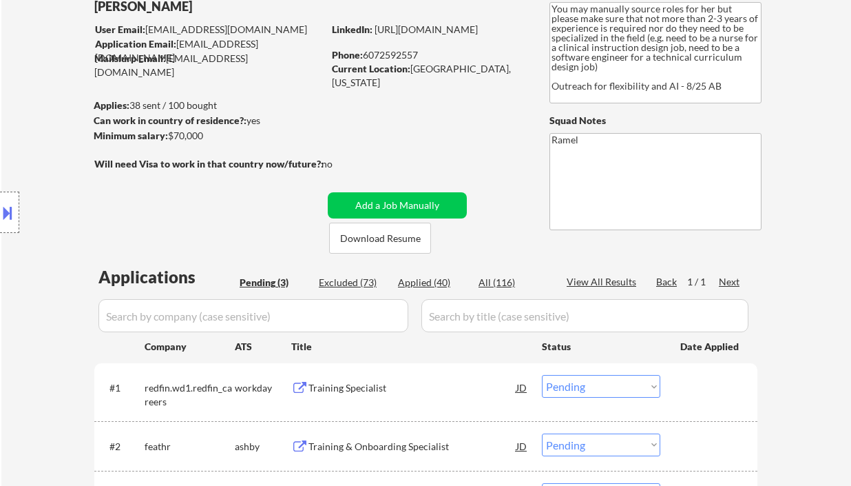
click at [28, 143] on div "Location Inclusions:" at bounding box center [123, 213] width 247 height 256
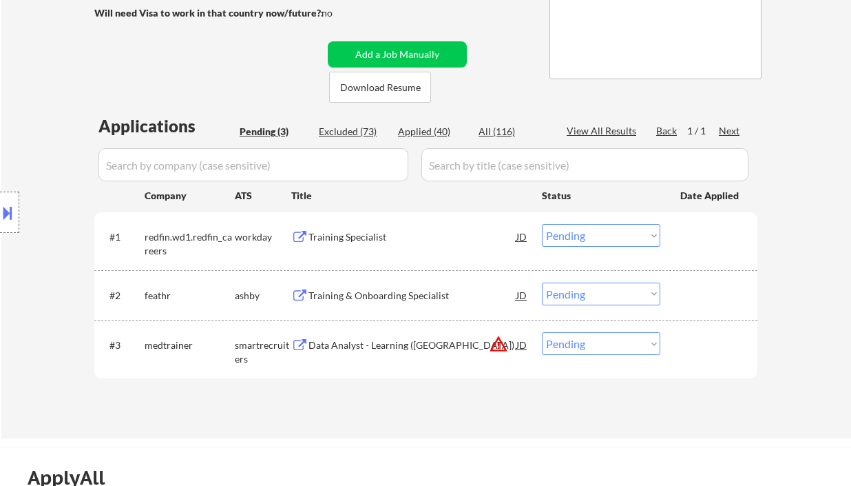
scroll to position [276, 0]
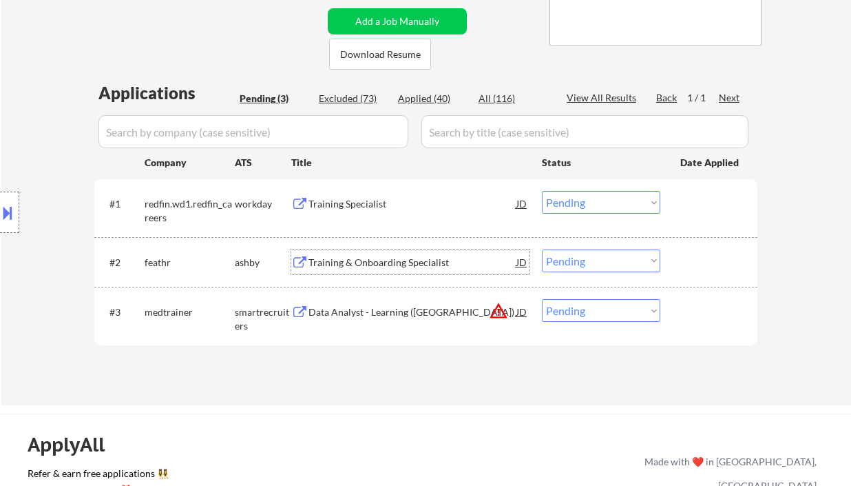
click at [365, 252] on div "Training & Onboarding Specialist" at bounding box center [413, 261] width 208 height 25
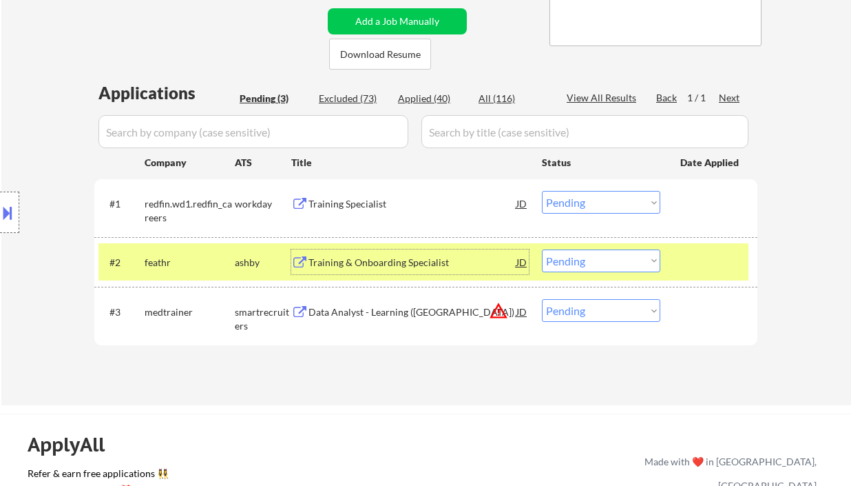
click at [353, 320] on div "Data Analyst - Learning (Mexico)" at bounding box center [413, 311] width 208 height 25
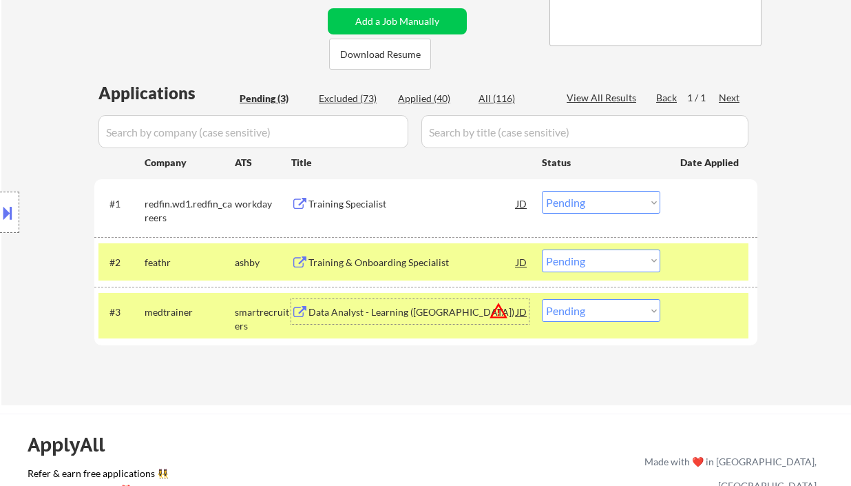
click at [619, 309] on select "Choose an option... Pending Applied Excluded (Questions) Excluded (Expired) Exc…" at bounding box center [601, 310] width 118 height 23
select select ""excluded__location_""
click at [542, 299] on select "Choose an option... Pending Applied Excluded (Questions) Excluded (Expired) Exc…" at bounding box center [601, 310] width 118 height 23
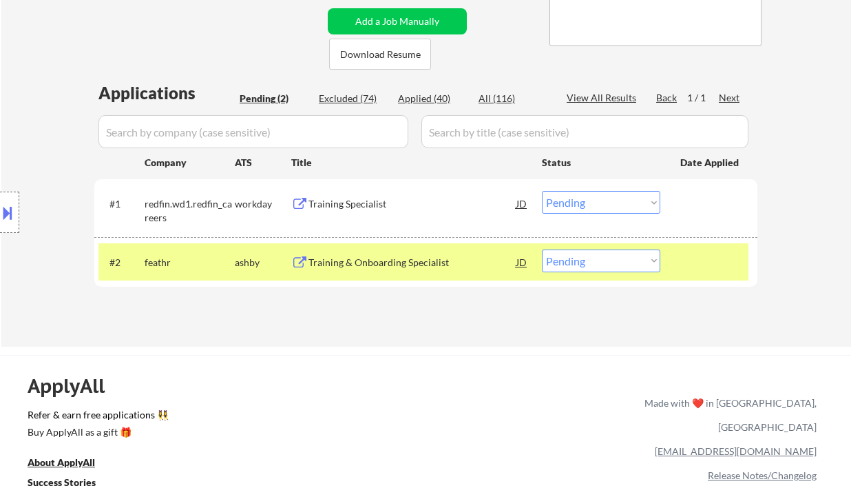
click at [625, 272] on div "#2 feathr ashby Training & Onboarding Specialist JD Choose an option... Pending…" at bounding box center [423, 261] width 650 height 37
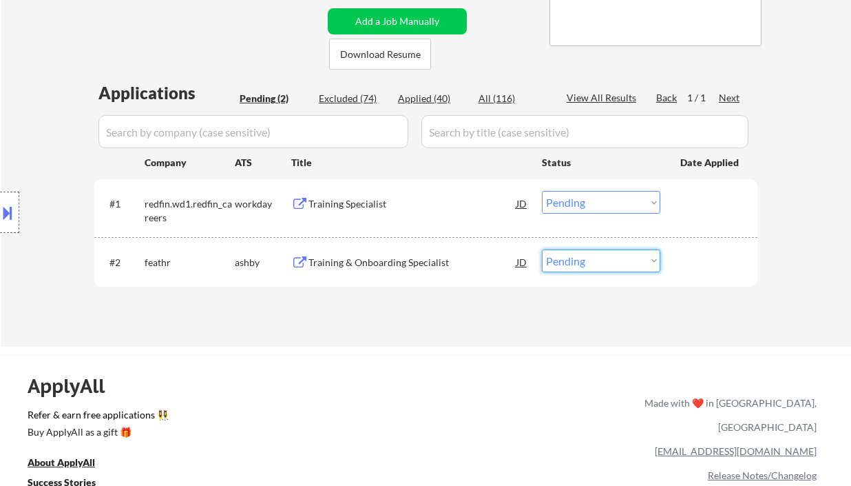
click at [623, 269] on select "Choose an option... Pending Applied Excluded (Questions) Excluded (Expired) Exc…" at bounding box center [601, 260] width 118 height 23
select select ""excluded__salary_""
click at [542, 249] on select "Choose an option... Pending Applied Excluded (Questions) Excluded (Expired) Exc…" at bounding box center [601, 260] width 118 height 23
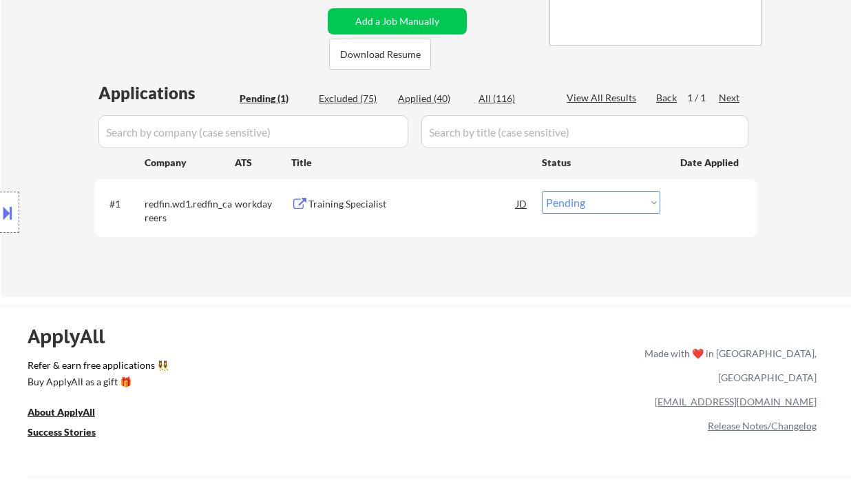
click at [365, 203] on div "Training Specialist" at bounding box center [413, 204] width 208 height 14
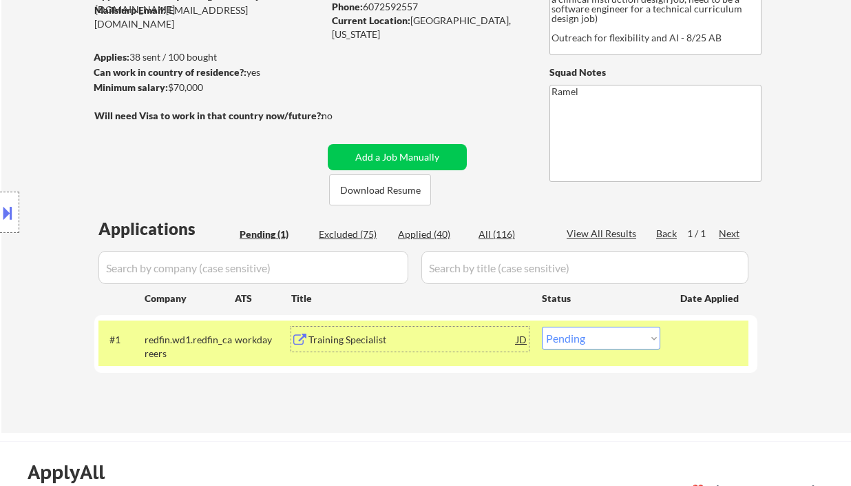
scroll to position [92, 0]
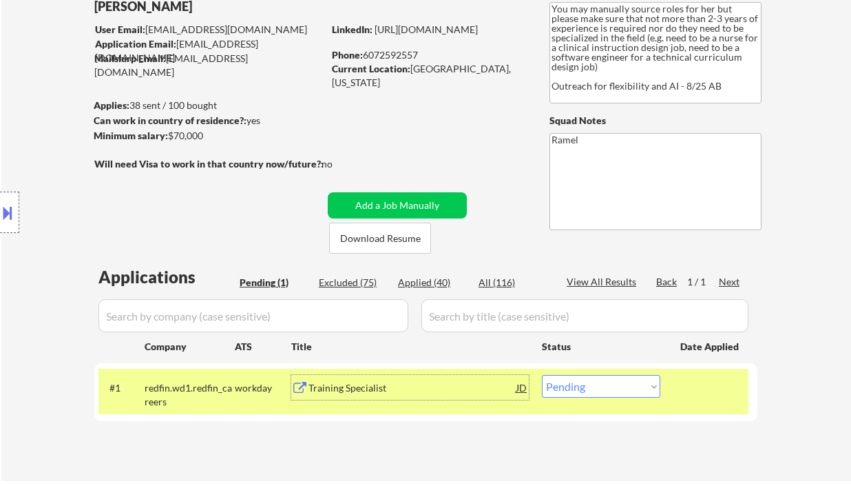
click at [395, 59] on div "Phone: 6072592557" at bounding box center [429, 55] width 195 height 14
copy div "6072592557"
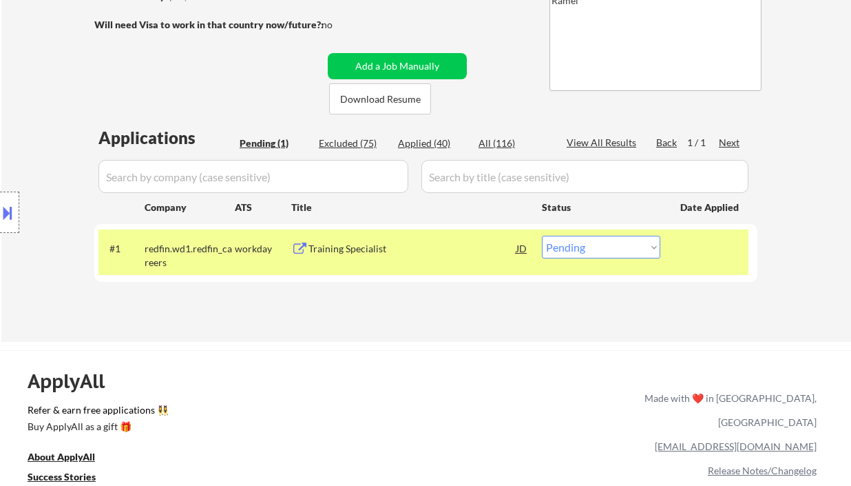
scroll to position [276, 0]
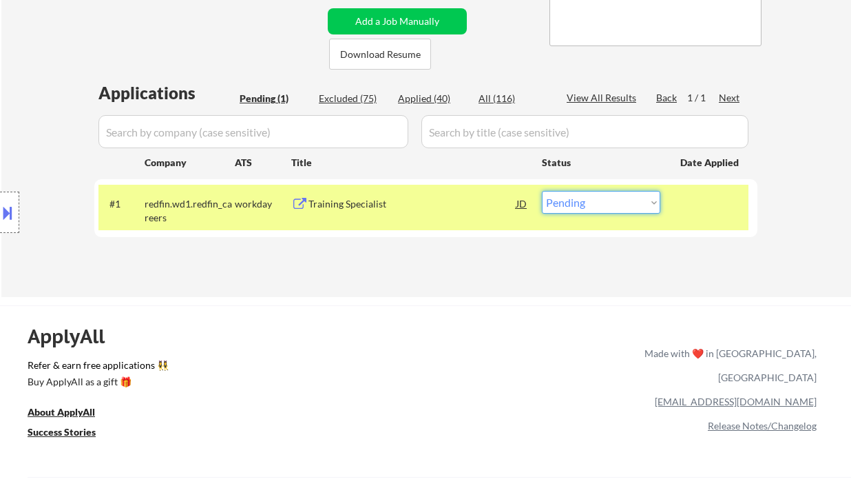
drag, startPoint x: 598, startPoint y: 200, endPoint x: 596, endPoint y: 209, distance: 9.9
click at [598, 200] on select "Choose an option... Pending Applied Excluded (Questions) Excluded (Expired) Exc…" at bounding box center [601, 202] width 118 height 23
select select ""applied""
click at [542, 191] on select "Choose an option... Pending Applied Excluded (Questions) Excluded (Expired) Exc…" at bounding box center [601, 202] width 118 height 23
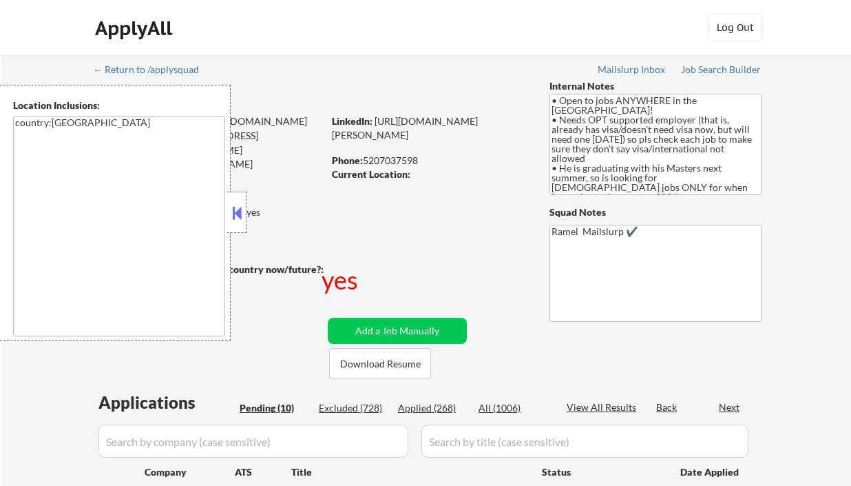
select select ""pending""
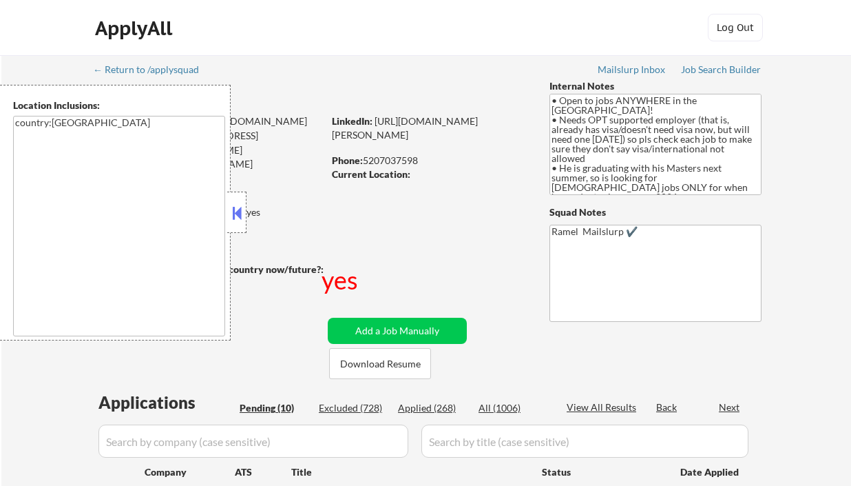
select select ""pending""
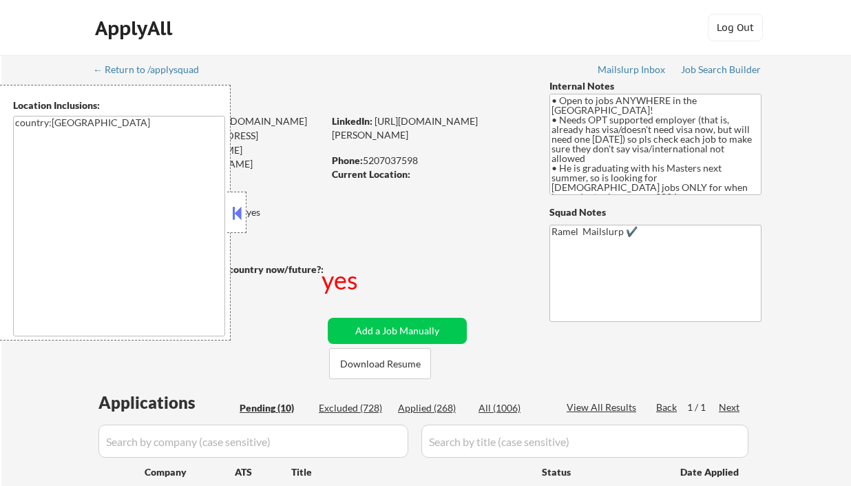
click at [237, 216] on button at bounding box center [236, 212] width 15 height 21
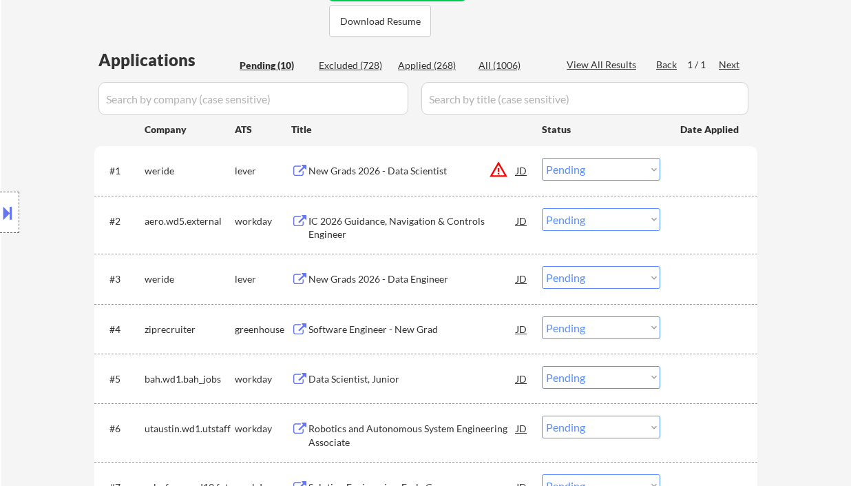
scroll to position [367, 0]
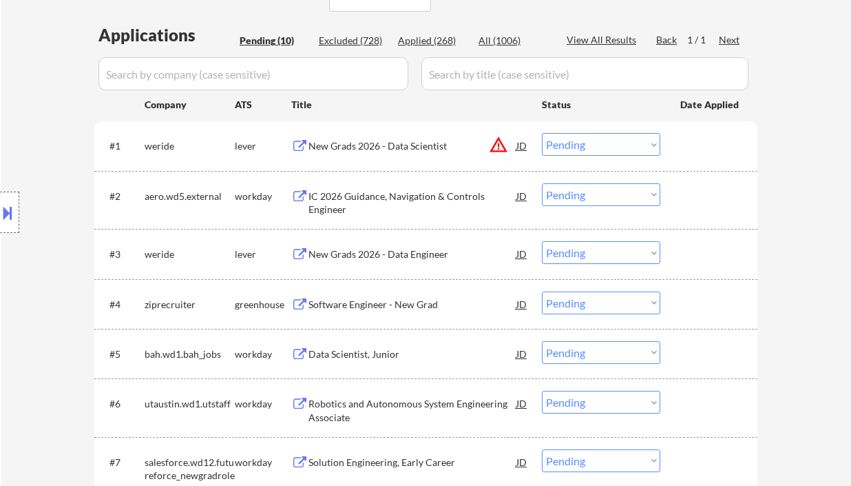
click at [414, 259] on div "New Grads 2026 - Data Engineer" at bounding box center [413, 254] width 208 height 14
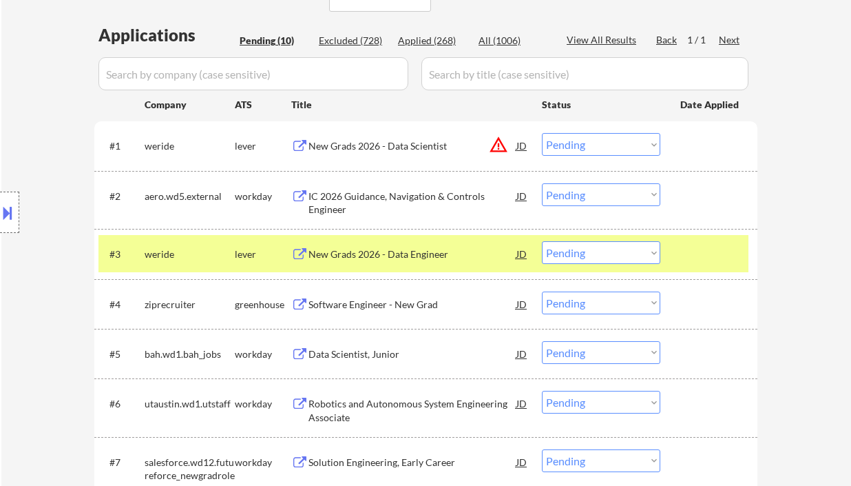
click at [581, 252] on select "Choose an option... Pending Applied Excluded (Questions) Excluded (Expired) Exc…" at bounding box center [601, 252] width 118 height 23
click at [542, 241] on select "Choose an option... Pending Applied Excluded (Questions) Excluded (Expired) Exc…" at bounding box center [601, 252] width 118 height 23
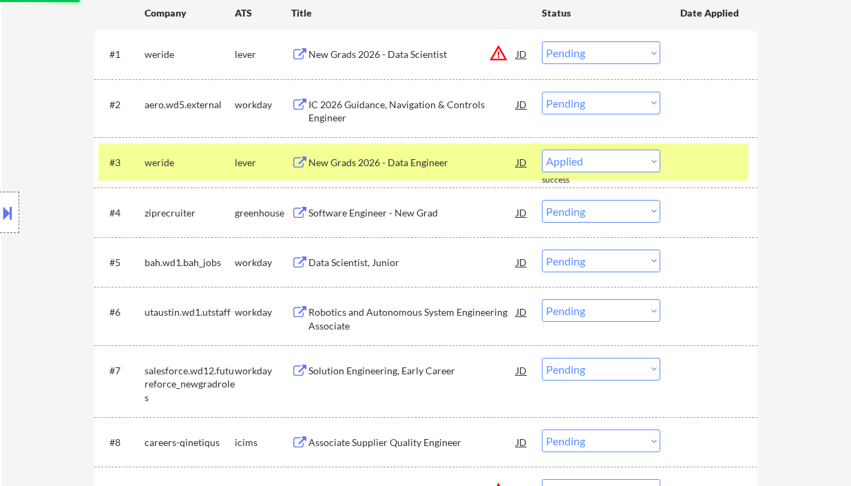
click at [401, 212] on div "Software Engineer - New Grad" at bounding box center [413, 213] width 208 height 14
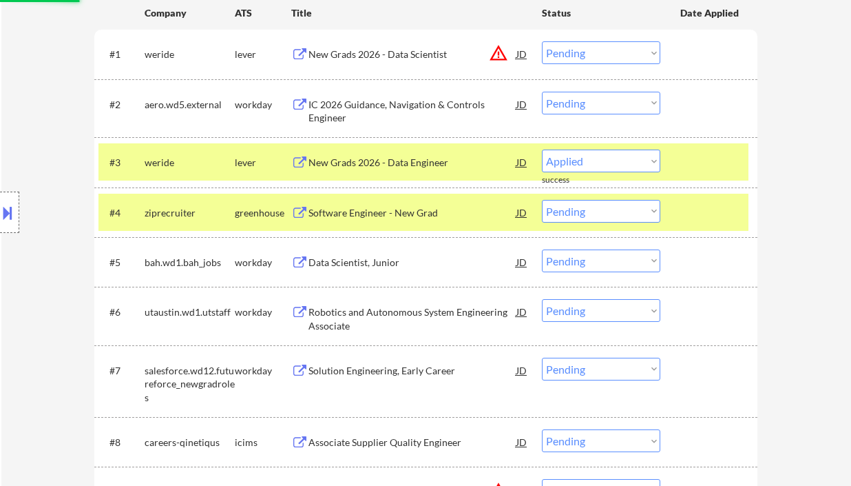
select select ""pending""
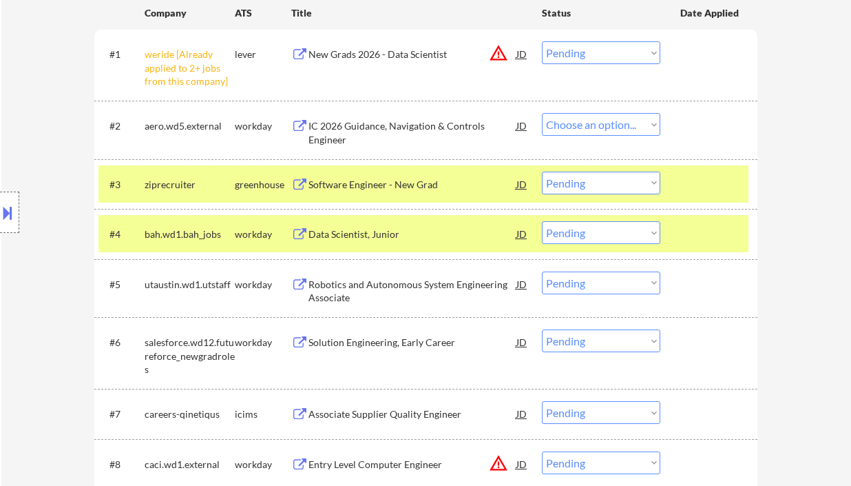
select select ""pending""
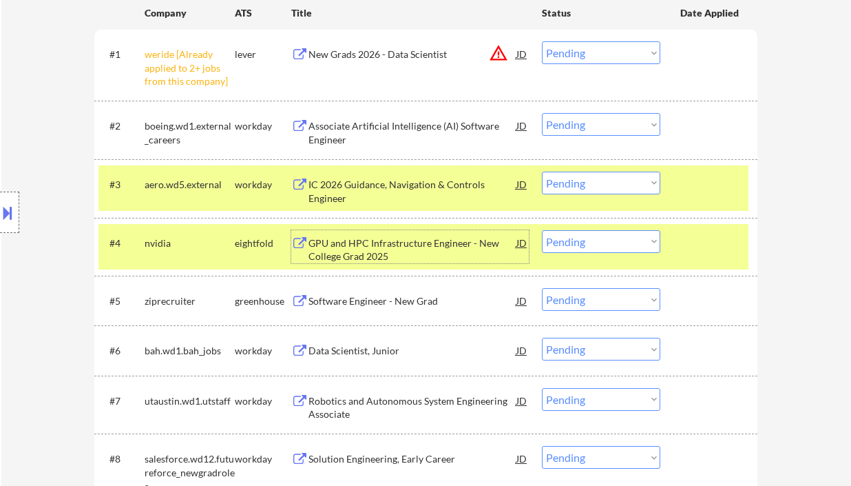
click at [576, 306] on select "Choose an option... Pending Applied Excluded (Questions) Excluded (Expired) Exc…" at bounding box center [601, 299] width 118 height 23
click at [542, 288] on select "Choose an option... Pending Applied Excluded (Questions) Excluded (Expired) Exc…" at bounding box center [601, 299] width 118 height 23
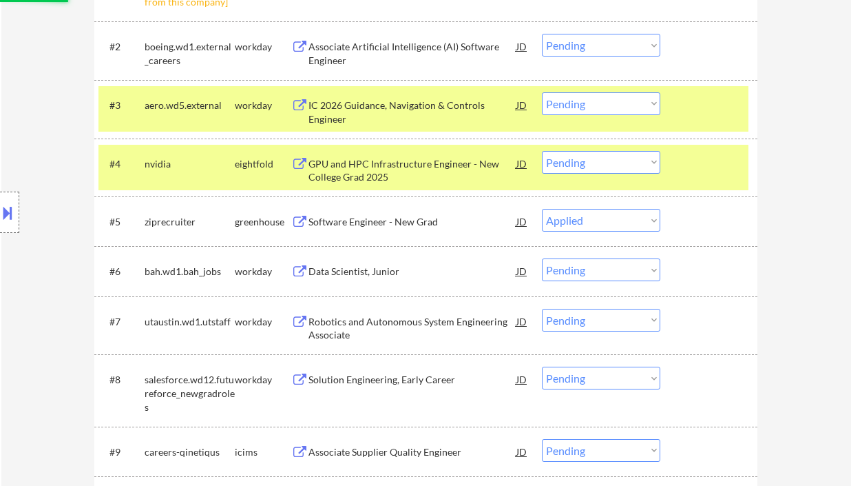
scroll to position [551, 0]
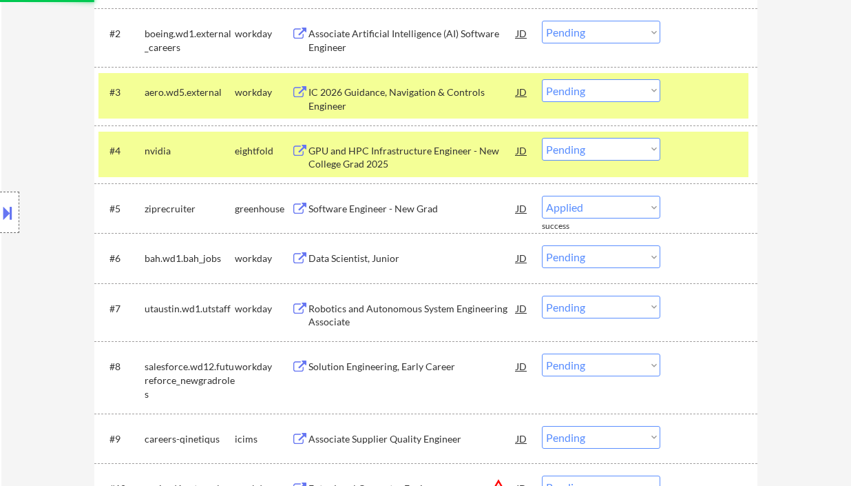
select select ""pending""
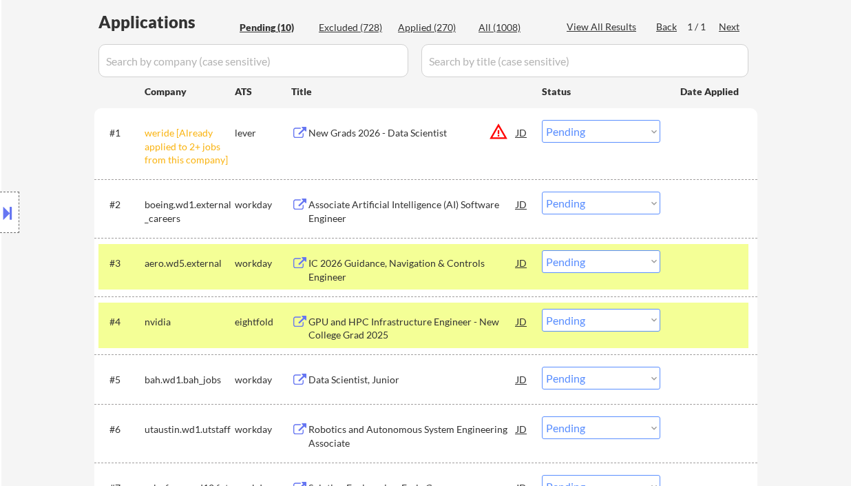
scroll to position [367, 0]
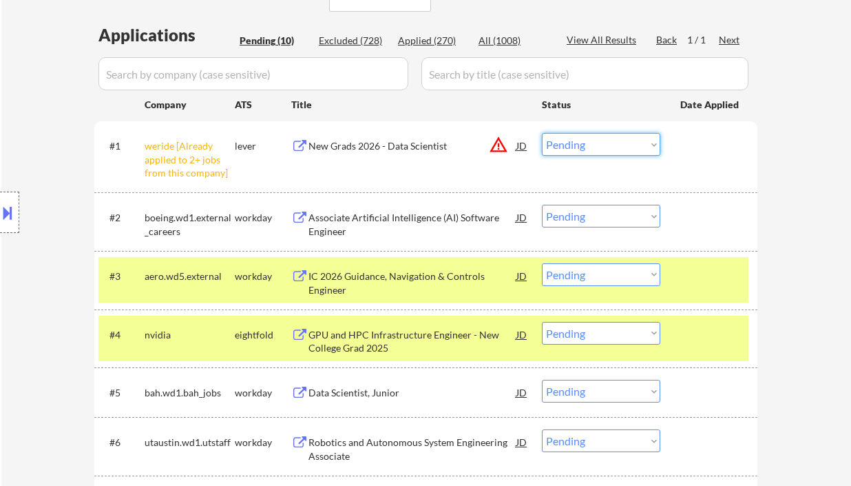
drag, startPoint x: 564, startPoint y: 143, endPoint x: 580, endPoint y: 153, distance: 18.5
click at [564, 143] on select "Choose an option... Pending Applied Excluded (Questions) Excluded (Expired) Exc…" at bounding box center [601, 144] width 118 height 23
click at [542, 133] on select "Choose an option... Pending Applied Excluded (Questions) Excluded (Expired) Exc…" at bounding box center [601, 144] width 118 height 23
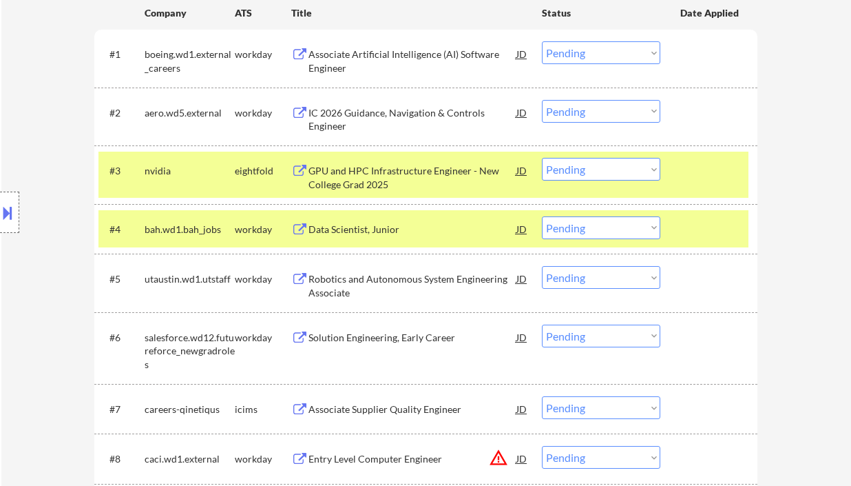
scroll to position [276, 0]
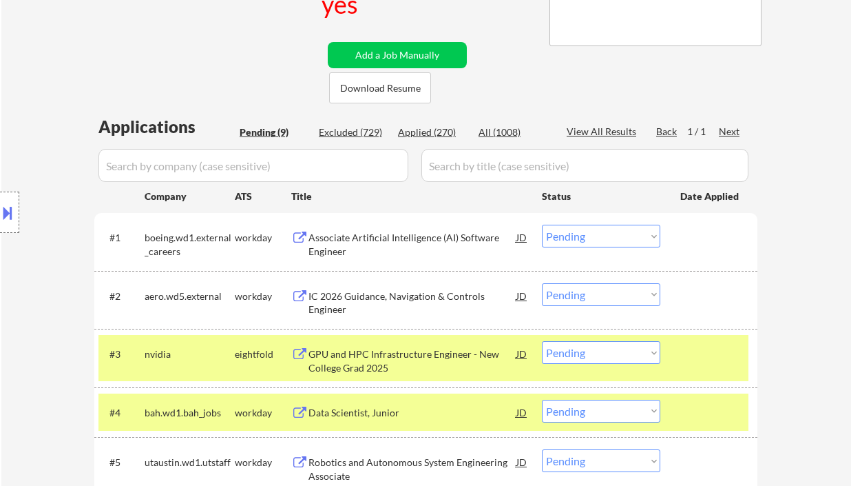
click at [397, 237] on div "Associate Artificial Intelligence (AI) Software Engineer" at bounding box center [413, 244] width 208 height 27
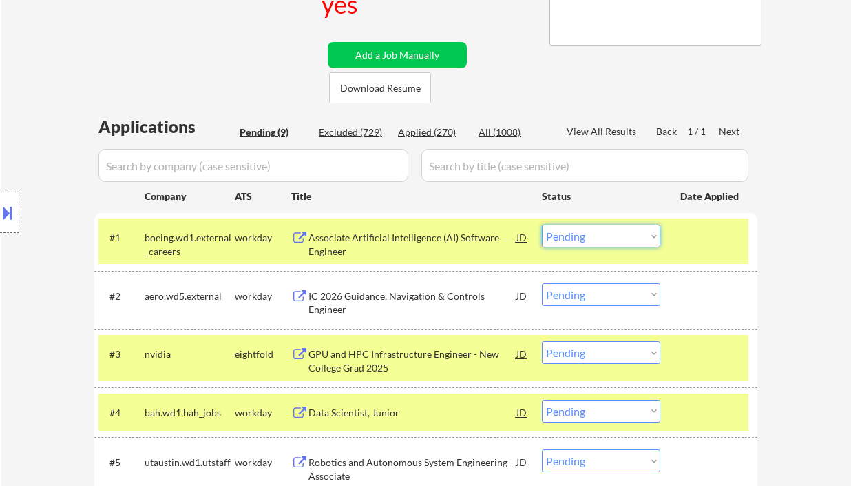
click at [606, 243] on select "Choose an option... Pending Applied Excluded (Questions) Excluded (Expired) Exc…" at bounding box center [601, 236] width 118 height 23
click at [542, 225] on select "Choose an option... Pending Applied Excluded (Questions) Excluded (Expired) Exc…" at bounding box center [601, 236] width 118 height 23
click at [411, 302] on div "IC 2026 Guidance, Navigation & Controls Engineer" at bounding box center [413, 302] width 208 height 27
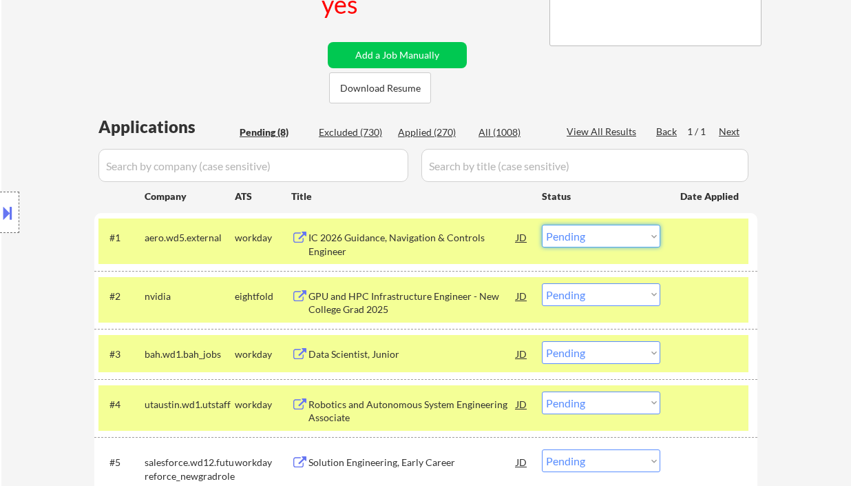
click at [624, 229] on select "Choose an option... Pending Applied Excluded (Questions) Excluded (Expired) Exc…" at bounding box center [601, 236] width 118 height 23
click at [542, 225] on select "Choose an option... Pending Applied Excluded (Questions) Excluded (Expired) Exc…" at bounding box center [601, 236] width 118 height 23
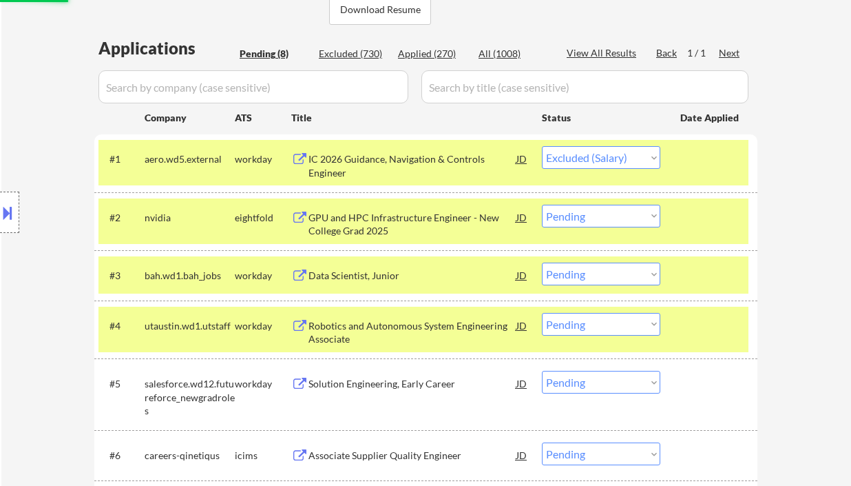
scroll to position [367, 0]
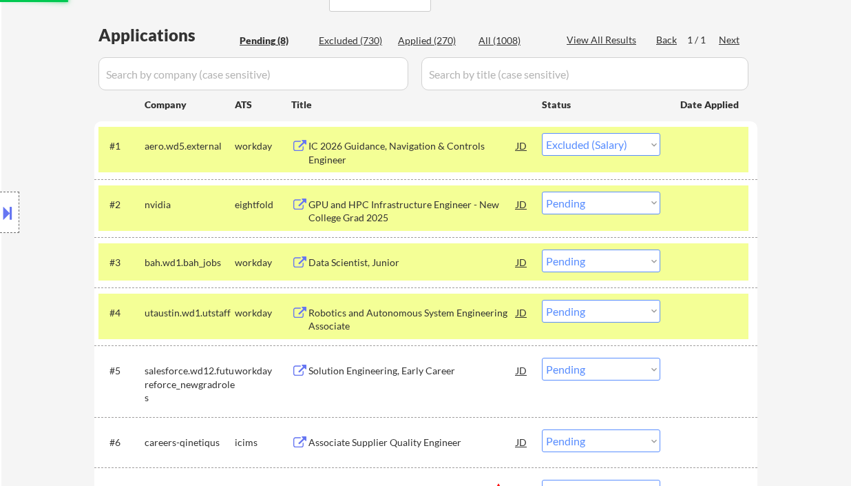
click at [380, 259] on div "Data Scientist, Junior" at bounding box center [413, 263] width 208 height 14
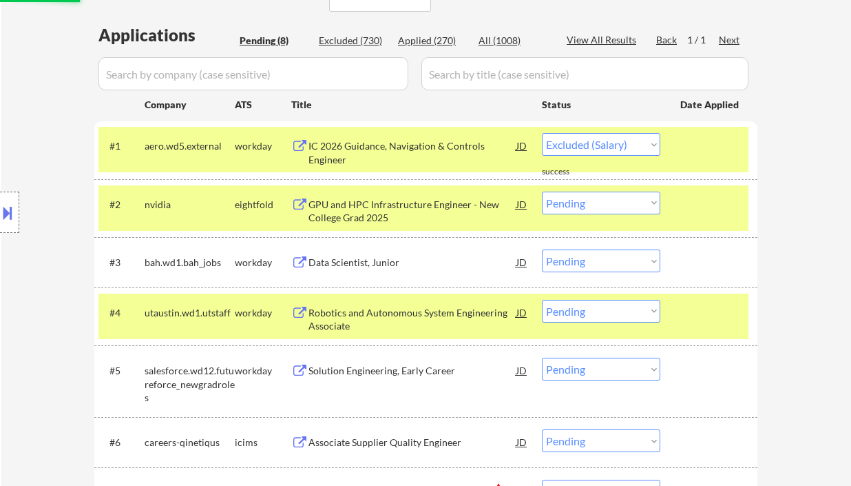
select select ""pending""
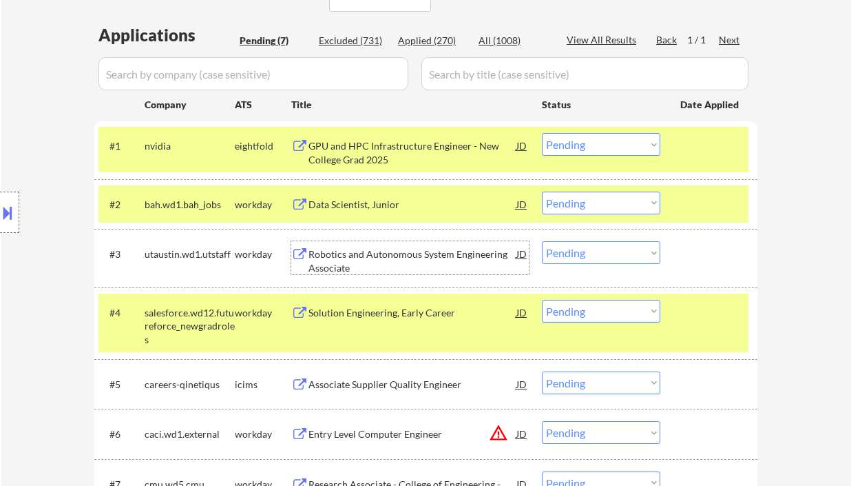
click at [600, 204] on select "Choose an option... Pending Applied Excluded (Questions) Excluded (Expired) Exc…" at bounding box center [601, 202] width 118 height 23
click at [542, 191] on select "Choose an option... Pending Applied Excluded (Questions) Excluded (Expired) Exc…" at bounding box center [601, 202] width 118 height 23
click at [410, 250] on div "Robotics and Autonomous System Engineering Associate" at bounding box center [413, 260] width 208 height 27
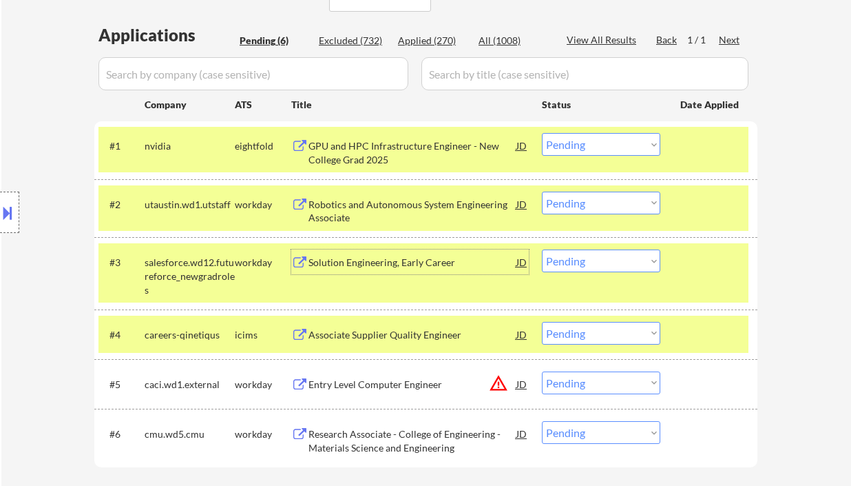
drag, startPoint x: 568, startPoint y: 191, endPoint x: 586, endPoint y: 213, distance: 28.3
click at [568, 191] on select "Choose an option... Pending Applied Excluded (Questions) Excluded (Expired) Exc…" at bounding box center [601, 202] width 118 height 23
click at [542, 191] on select "Choose an option... Pending Applied Excluded (Questions) Excluded (Expired) Exc…" at bounding box center [601, 202] width 118 height 23
click at [393, 268] on div "Solution Engineering, Early Career" at bounding box center [413, 263] width 208 height 14
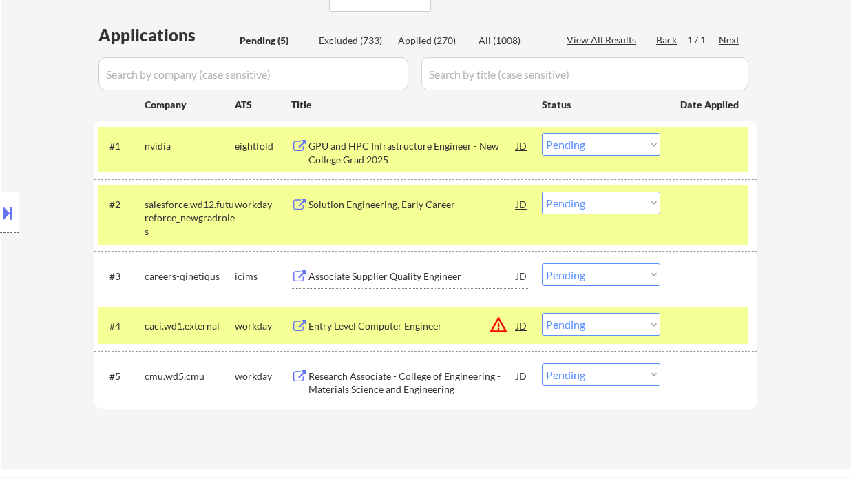
drag, startPoint x: 603, startPoint y: 205, endPoint x: 612, endPoint y: 212, distance: 11.3
click at [603, 205] on select "Choose an option... Pending Applied Excluded (Questions) Excluded (Expired) Exc…" at bounding box center [601, 202] width 118 height 23
click at [542, 191] on select "Choose an option... Pending Applied Excluded (Questions) Excluded (Expired) Exc…" at bounding box center [601, 202] width 118 height 23
click at [400, 326] on div "Entry Level Computer Engineer" at bounding box center [413, 326] width 208 height 14
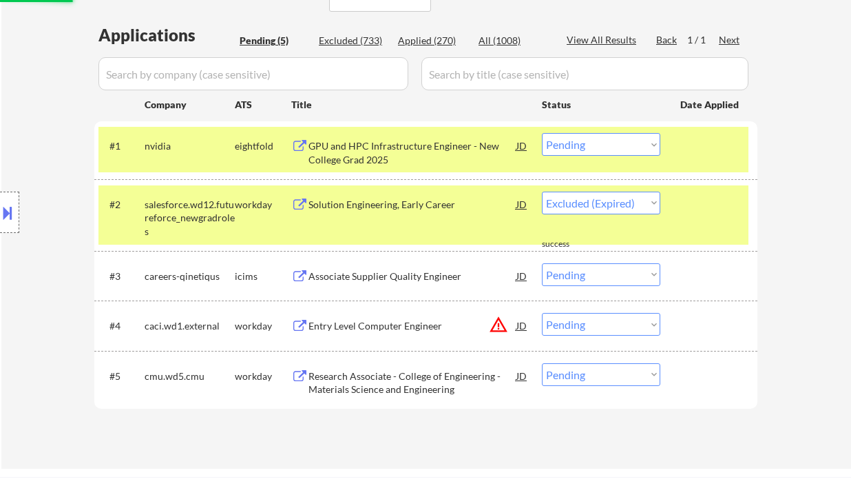
select select ""pending""
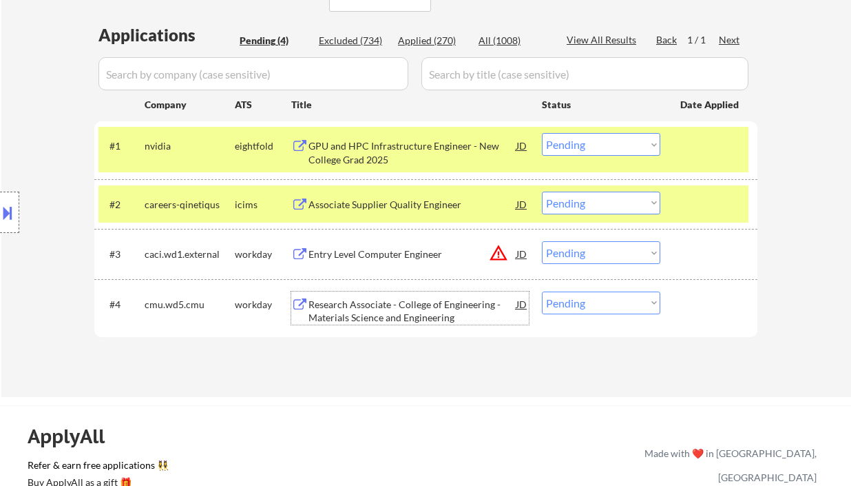
click at [607, 256] on select "Choose an option... Pending Applied Excluded (Questions) Excluded (Expired) Exc…" at bounding box center [601, 252] width 118 height 23
click at [542, 241] on select "Choose an option... Pending Applied Excluded (Questions) Excluded (Expired) Exc…" at bounding box center [601, 252] width 118 height 23
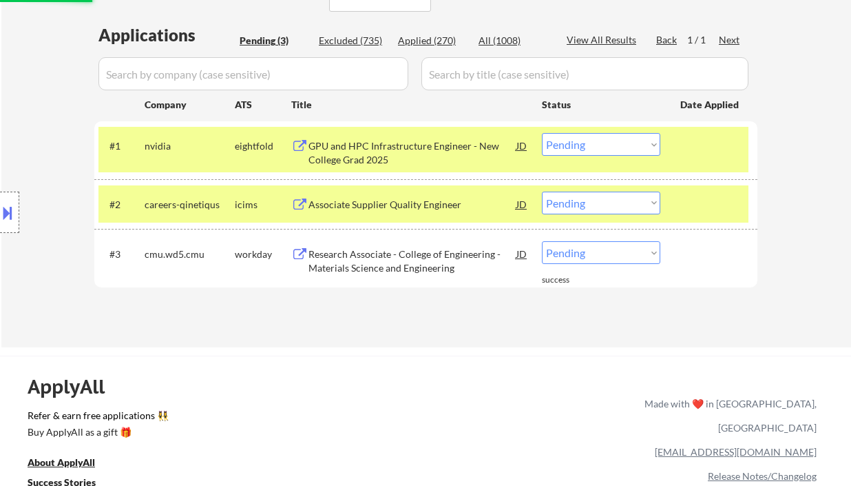
click at [411, 256] on div "Research Associate - College of Engineering - Materials Science and Engineering" at bounding box center [413, 260] width 208 height 27
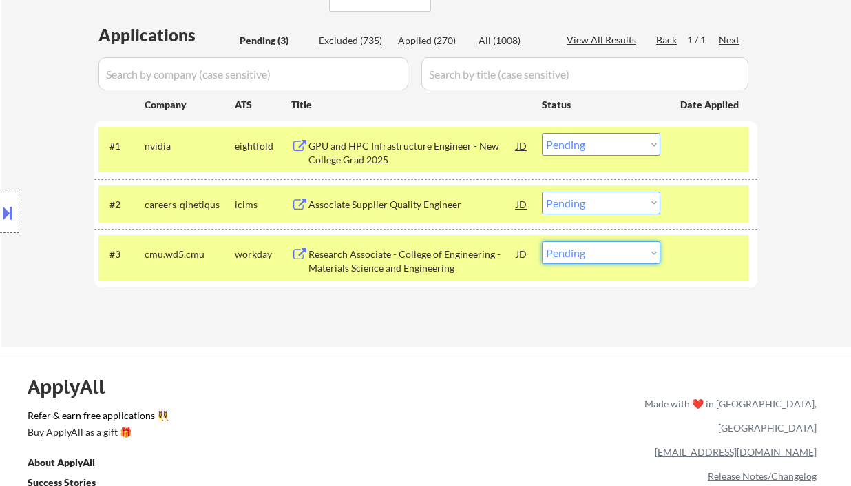
click at [598, 258] on select "Choose an option... Pending Applied Excluded (Questions) Excluded (Expired) Exc…" at bounding box center [601, 252] width 118 height 23
select select ""excluded__salary_""
click at [542, 241] on select "Choose an option... Pending Applied Excluded (Questions) Excluded (Expired) Exc…" at bounding box center [601, 252] width 118 height 23
click at [406, 208] on div "Associate Supplier Quality Engineer" at bounding box center [413, 205] width 208 height 14
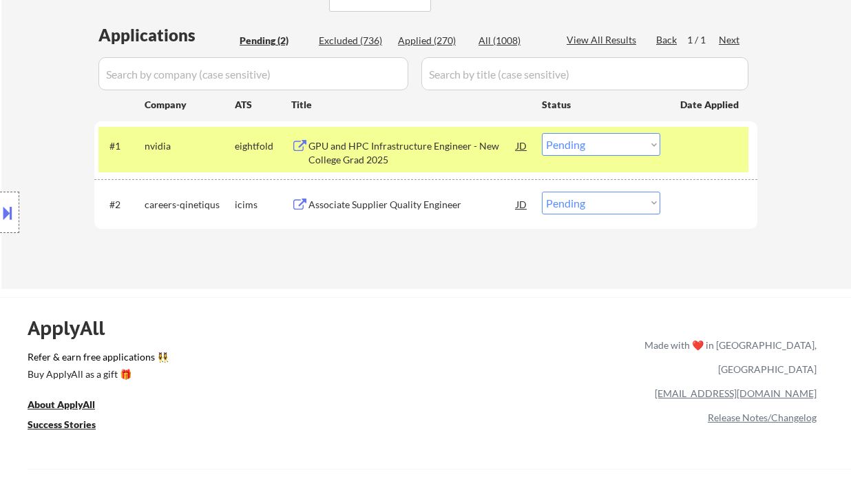
click at [19, 137] on div "Location Inclusions: country:US" at bounding box center [123, 213] width 247 height 256
click at [589, 211] on select "Choose an option... Pending Applied Excluded (Questions) Excluded (Expired) Exc…" at bounding box center [601, 202] width 118 height 23
select select ""excluded__bad_match_""
click at [542, 191] on select "Choose an option... Pending Applied Excluded (Questions) Excluded (Expired) Exc…" at bounding box center [601, 202] width 118 height 23
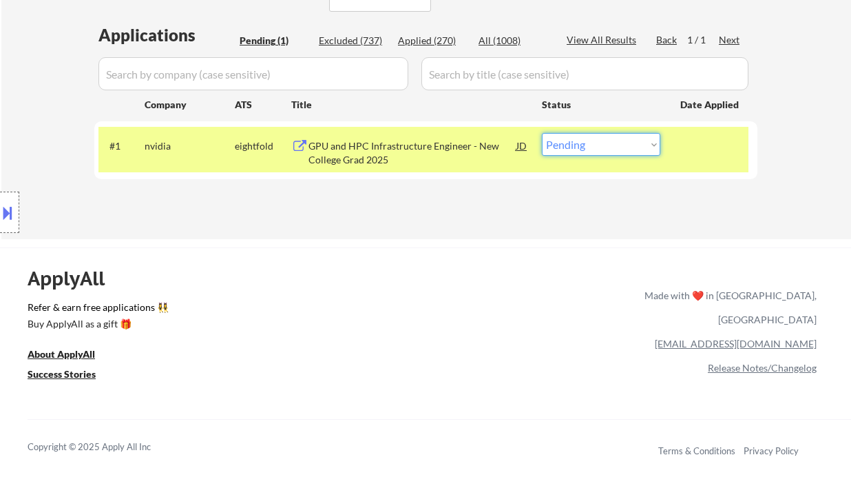
click at [626, 151] on select "Choose an option... Pending Applied Excluded (Questions) Excluded (Expired) Exc…" at bounding box center [601, 144] width 118 height 23
select select ""excluded__bad_match_""
click at [542, 133] on select "Choose an option... Pending Applied Excluded (Questions) Excluded (Expired) Exc…" at bounding box center [601, 144] width 118 height 23
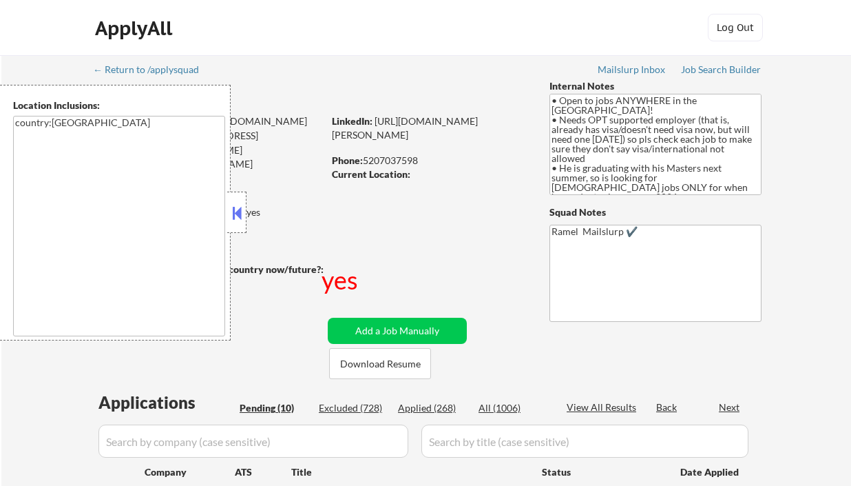
select select ""pending""
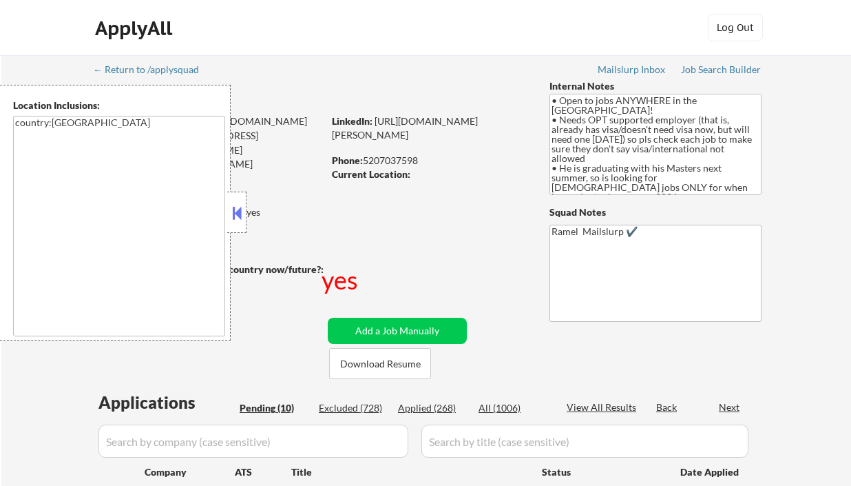
select select ""pending""
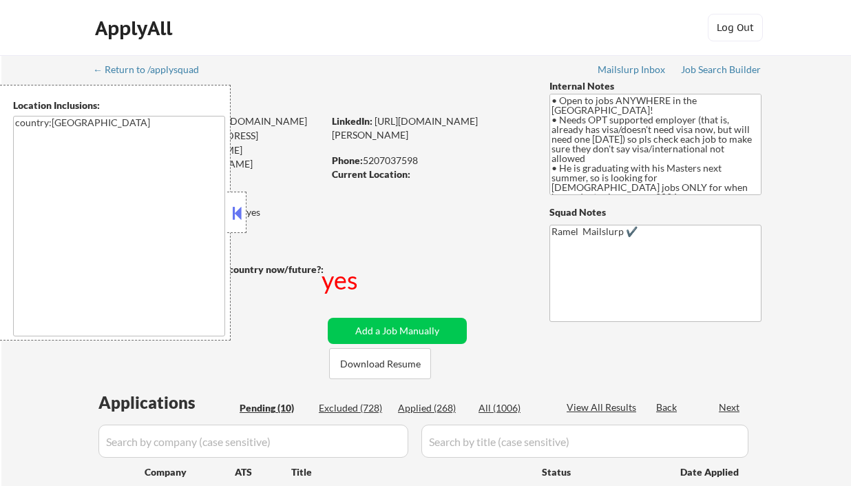
scroll to position [92, 0]
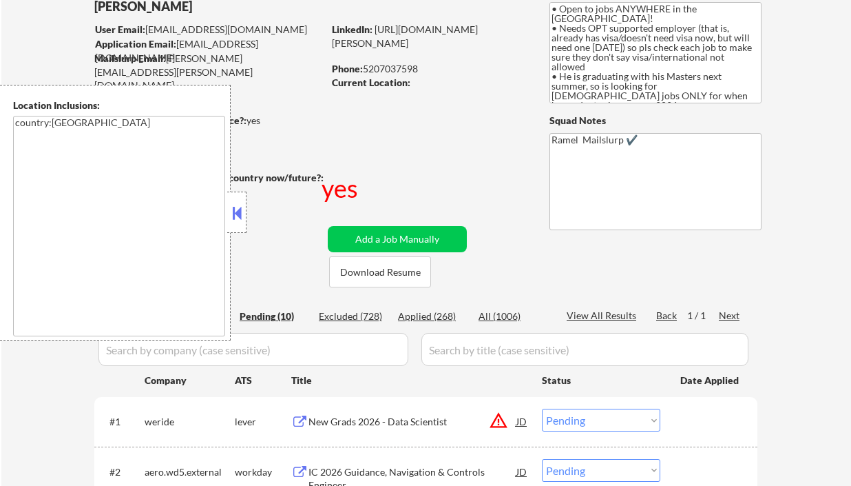
click at [419, 321] on div "Applied (268)" at bounding box center [432, 316] width 69 height 14
click at [607, 322] on div "View All Results" at bounding box center [604, 316] width 74 height 15
click at [609, 318] on div "View All Results" at bounding box center [604, 316] width 74 height 14
select select ""applied""
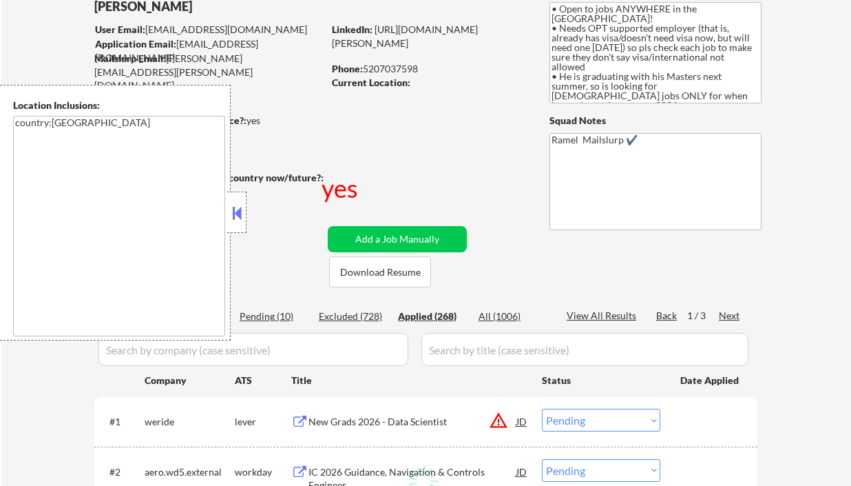
select select ""applied""
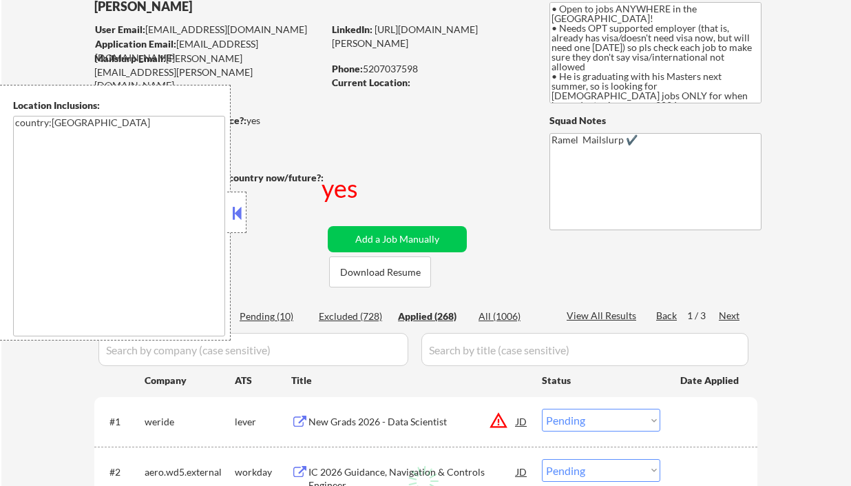
select select ""applied""
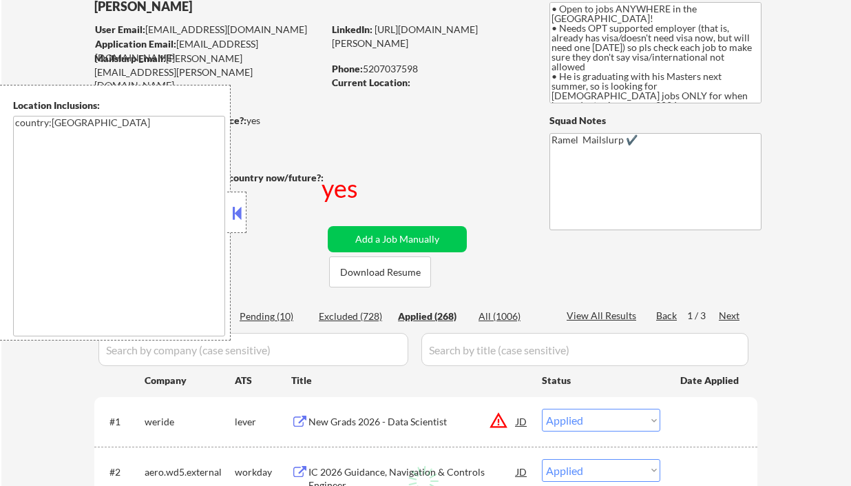
select select ""applied""
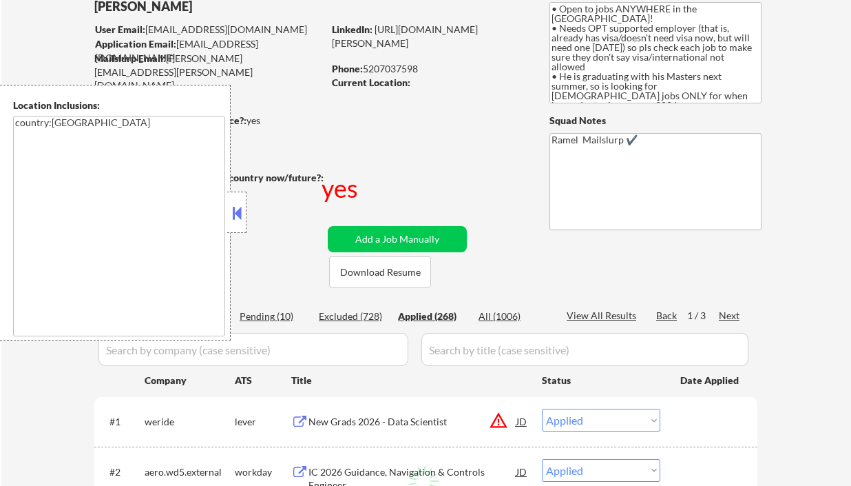
select select ""applied""
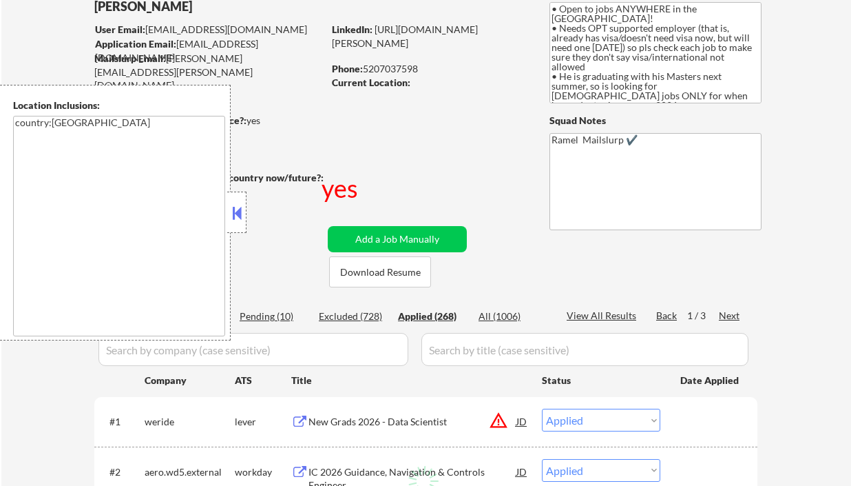
select select ""applied""
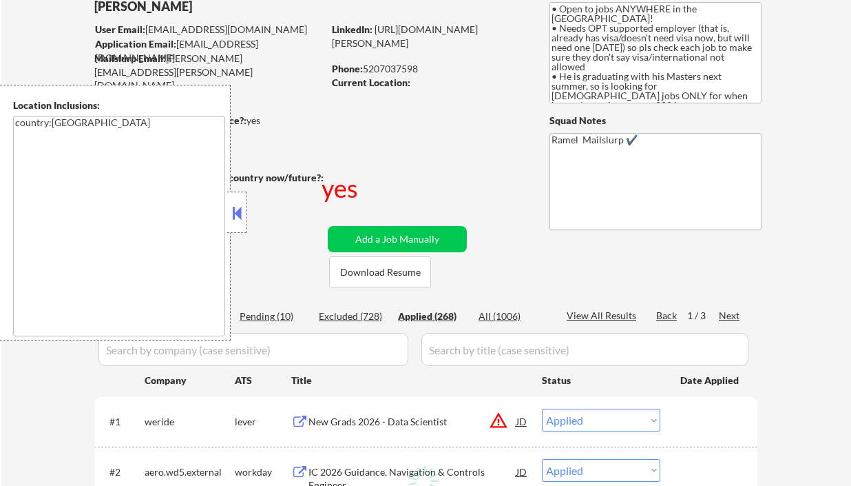
select select ""applied""
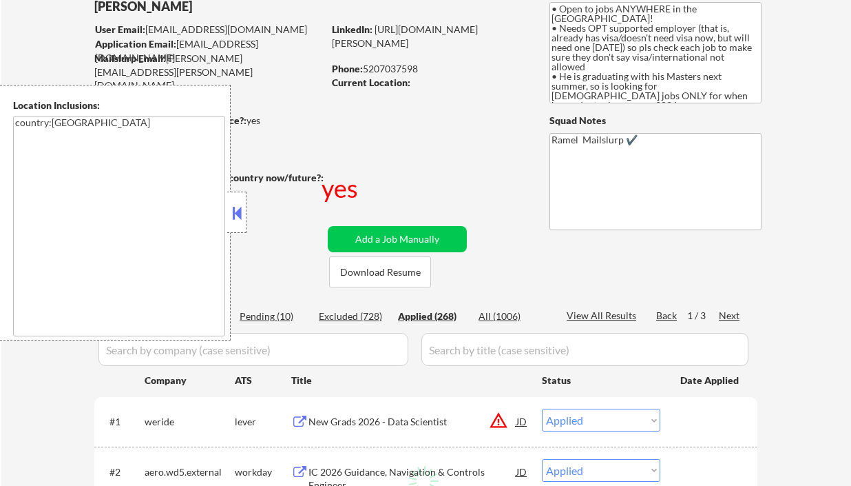
select select ""applied""
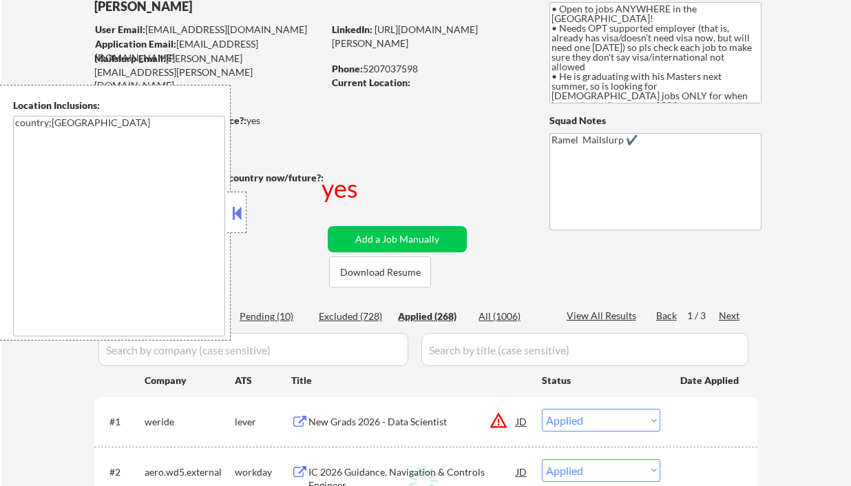
select select ""applied""
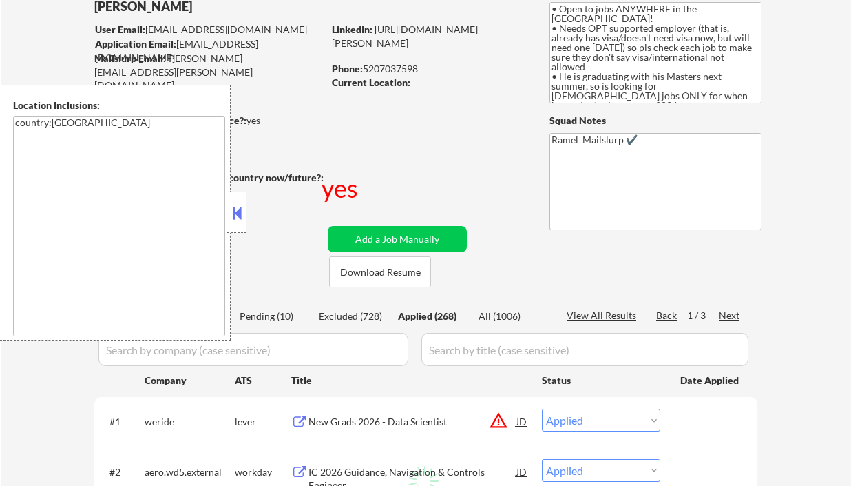
select select ""applied""
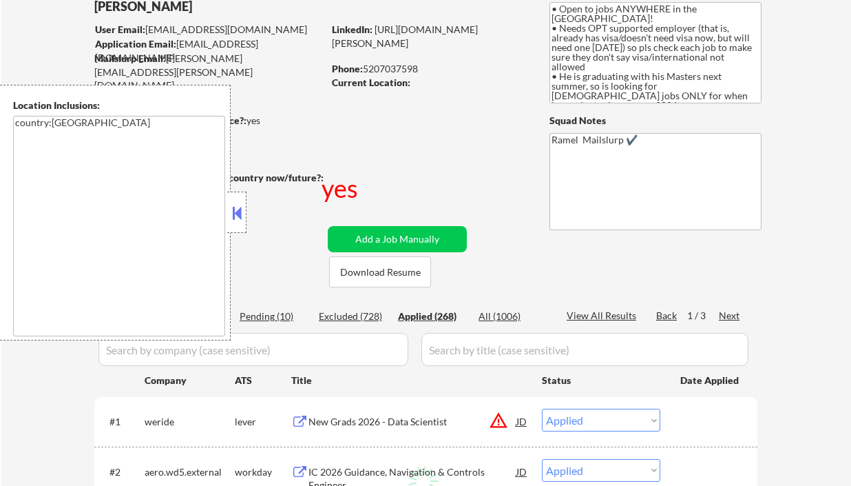
select select ""applied""
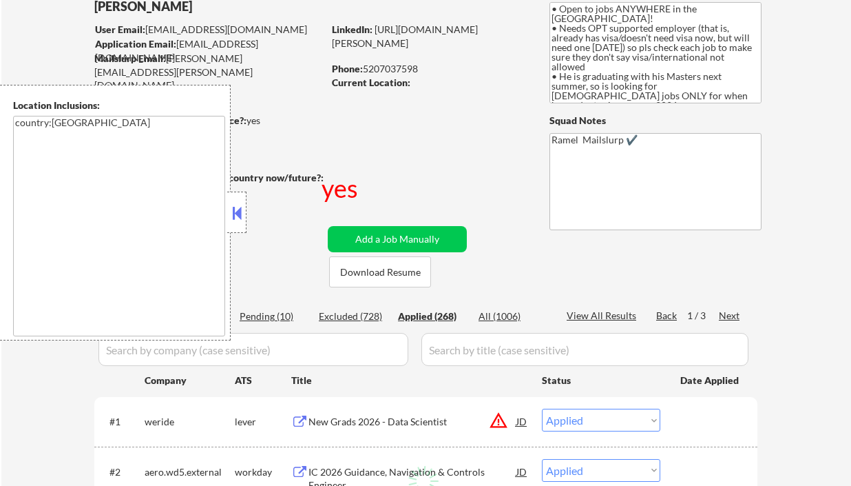
select select ""applied""
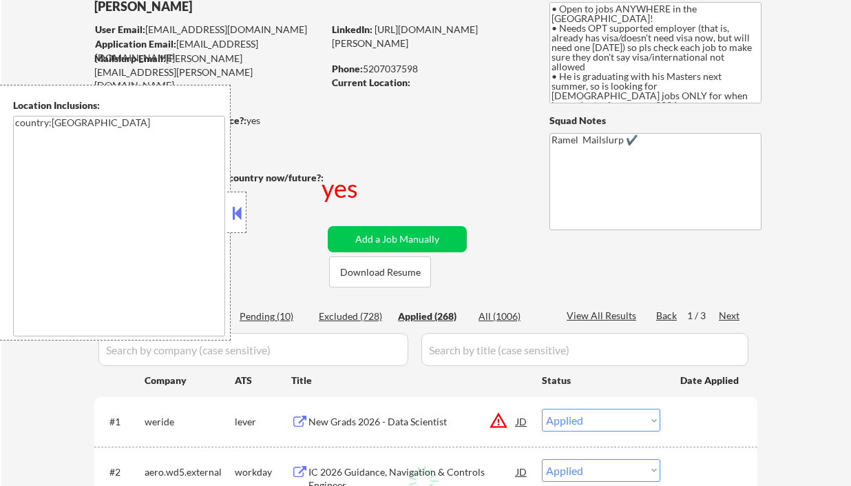
select select ""applied""
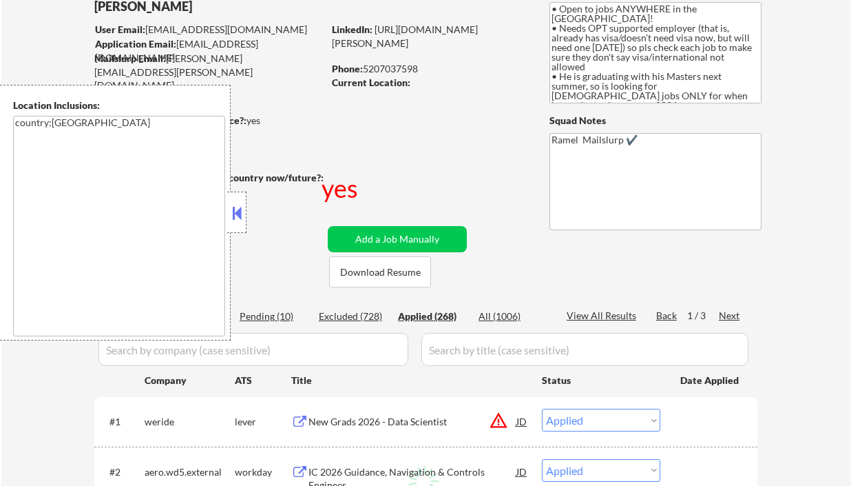
select select ""applied""
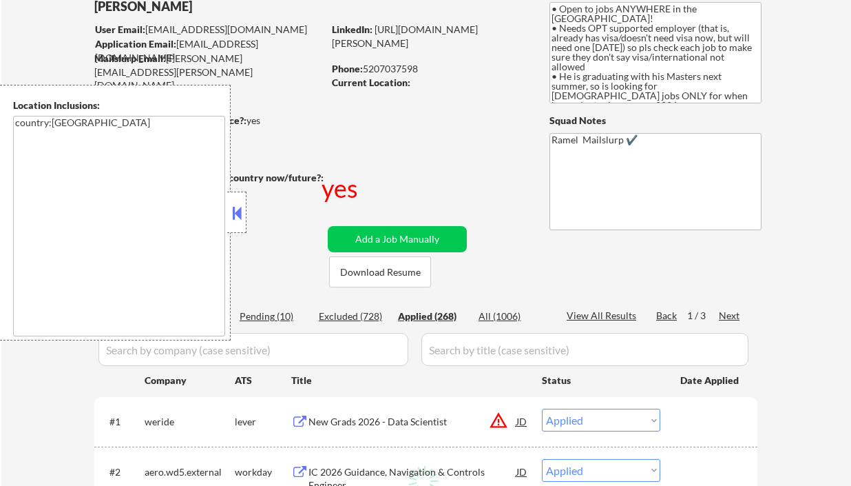
select select ""applied""
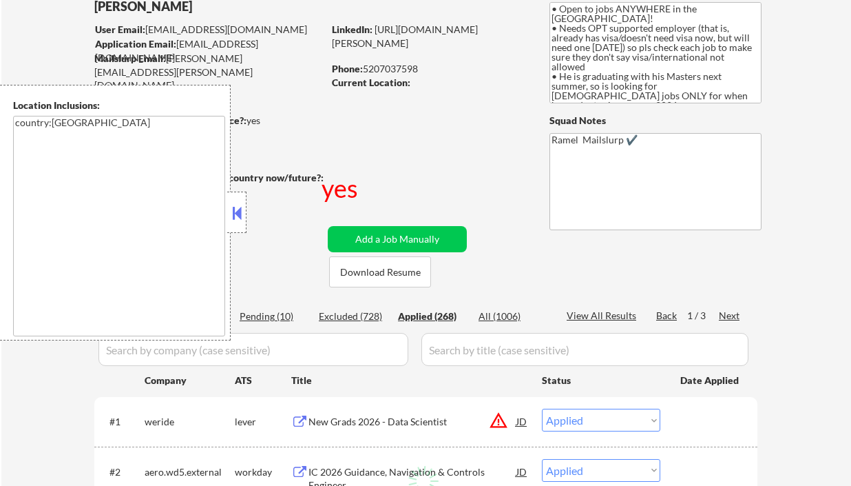
select select ""applied""
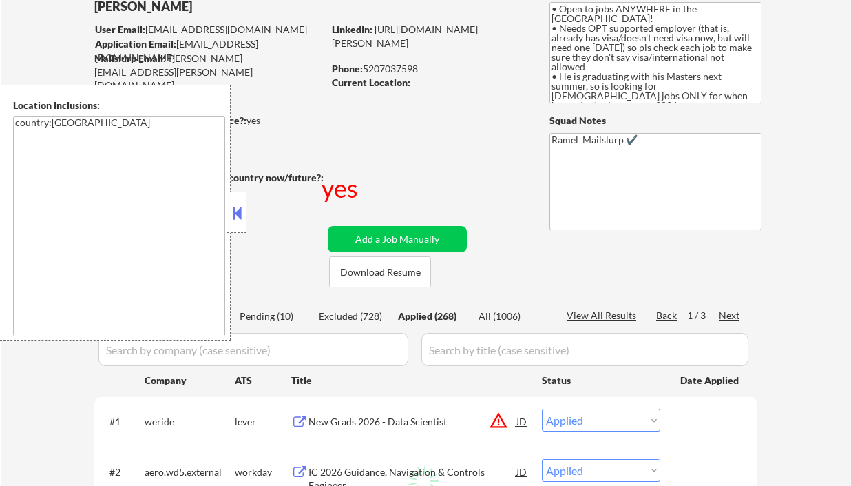
select select ""applied""
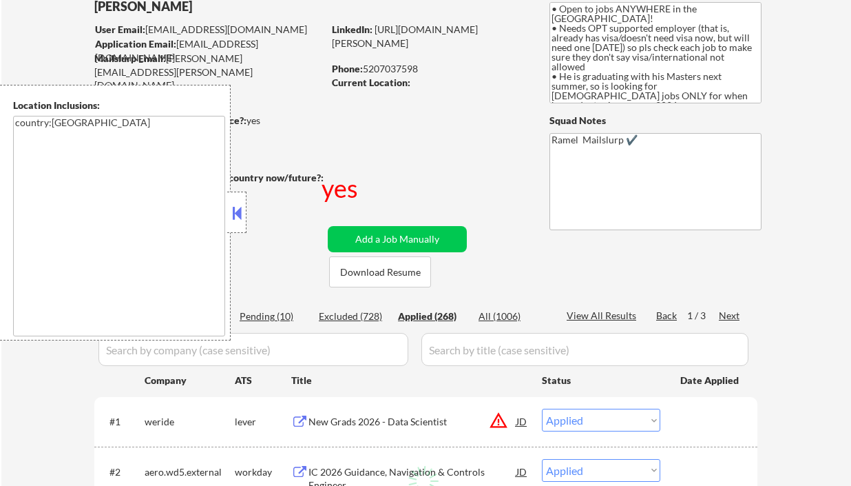
select select ""applied""
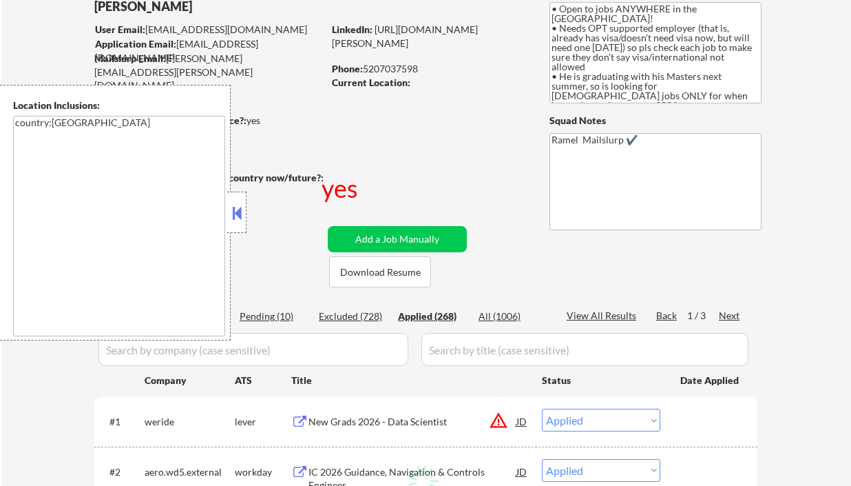
select select ""applied""
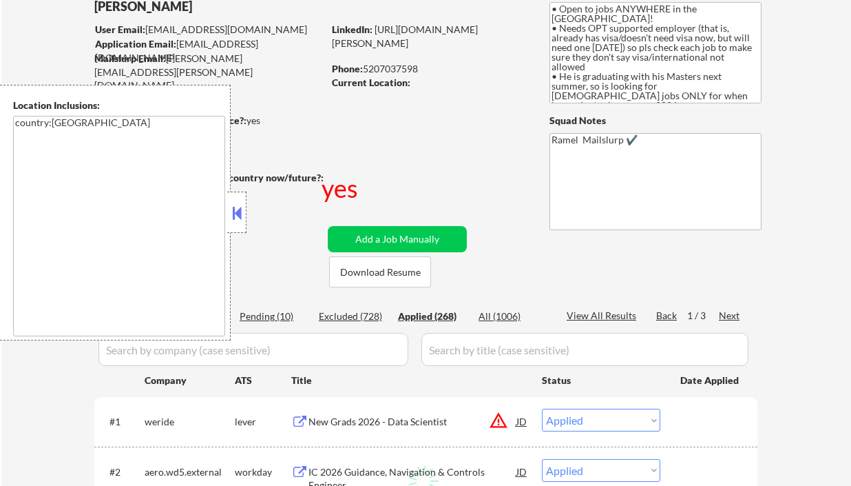
select select ""applied""
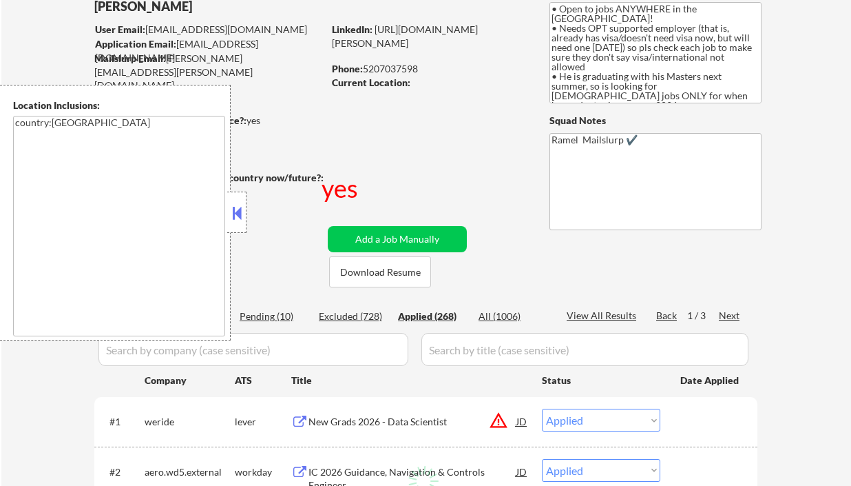
select select ""applied""
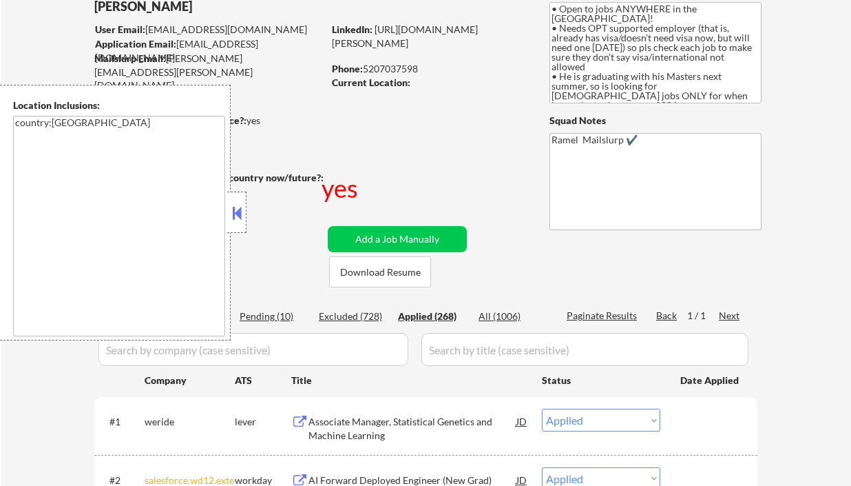
select select ""applied""
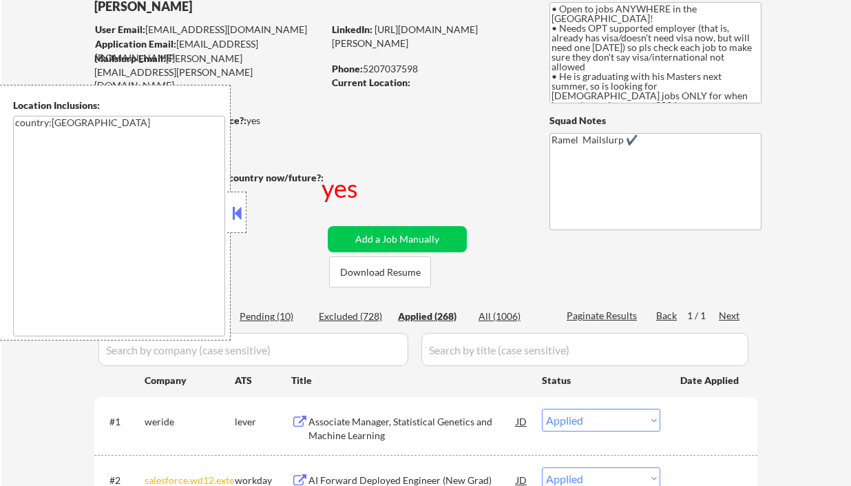
select select ""applied""
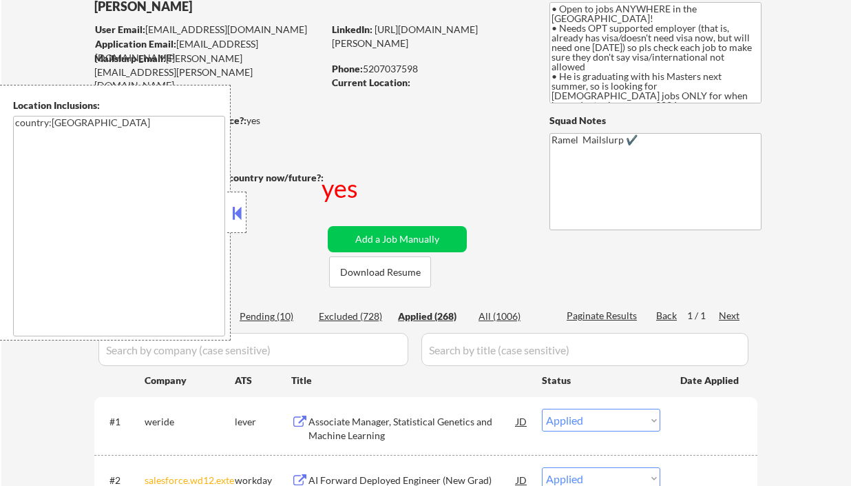
select select ""applied""
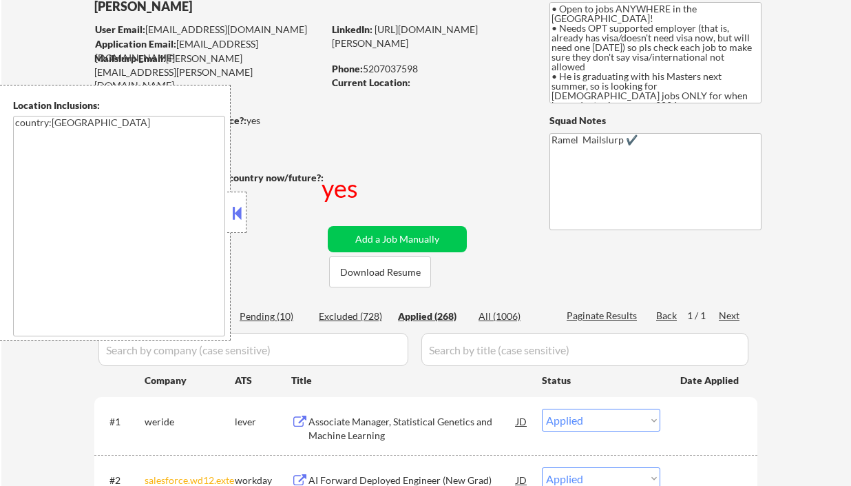
select select ""applied""
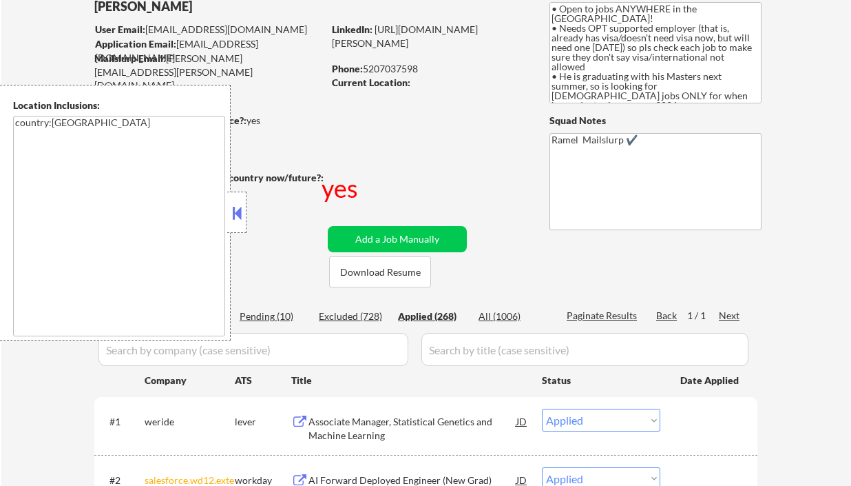
select select ""applied""
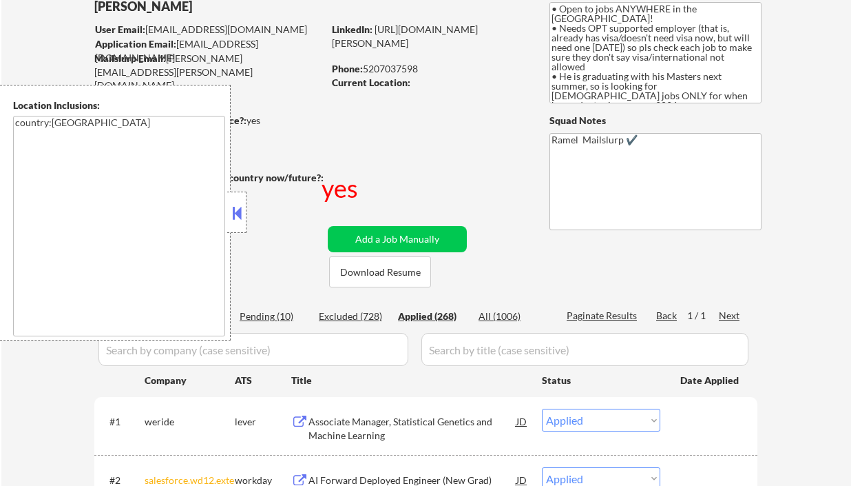
select select ""applied""
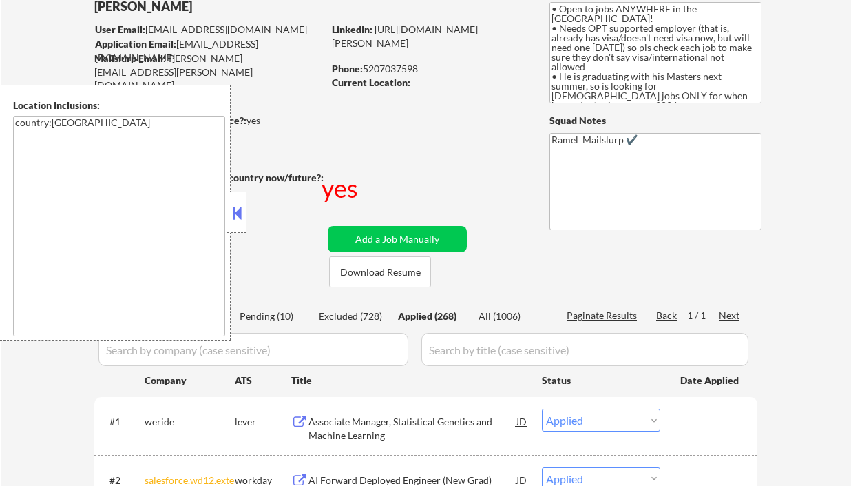
select select ""applied""
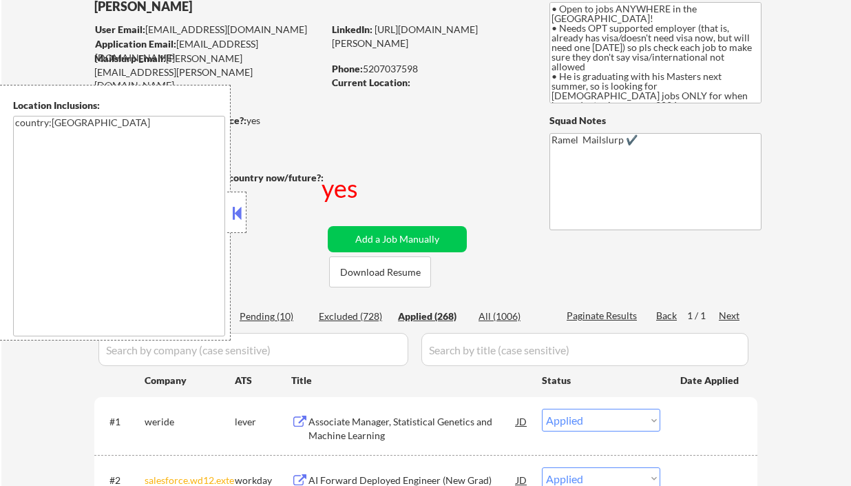
select select ""applied""
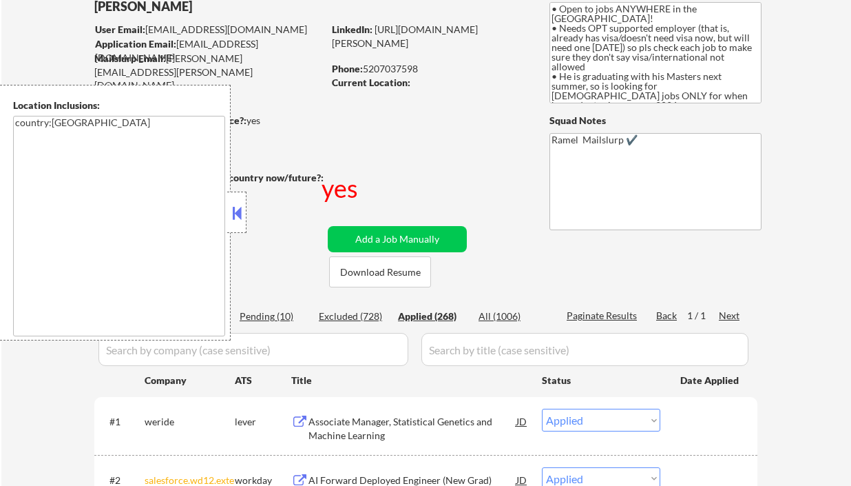
select select ""applied""
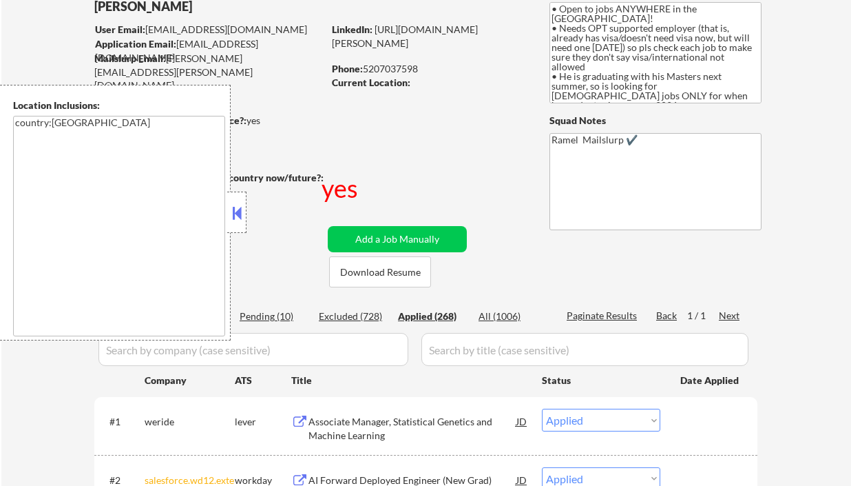
select select ""applied""
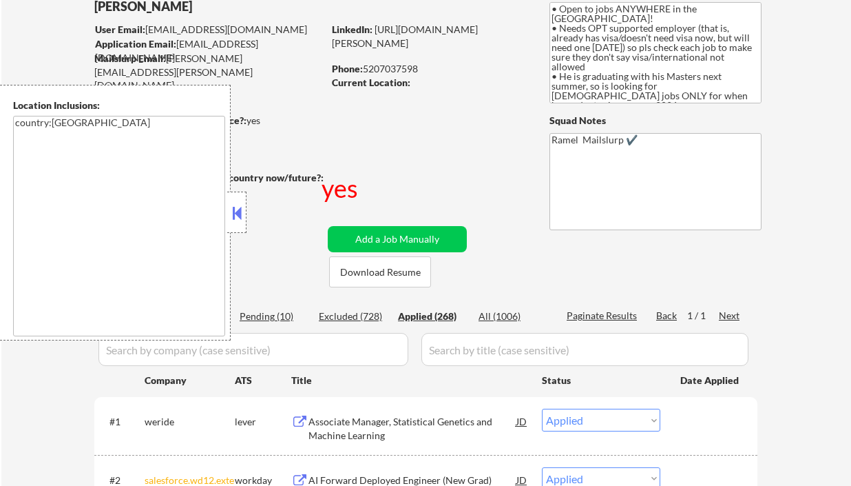
select select ""applied""
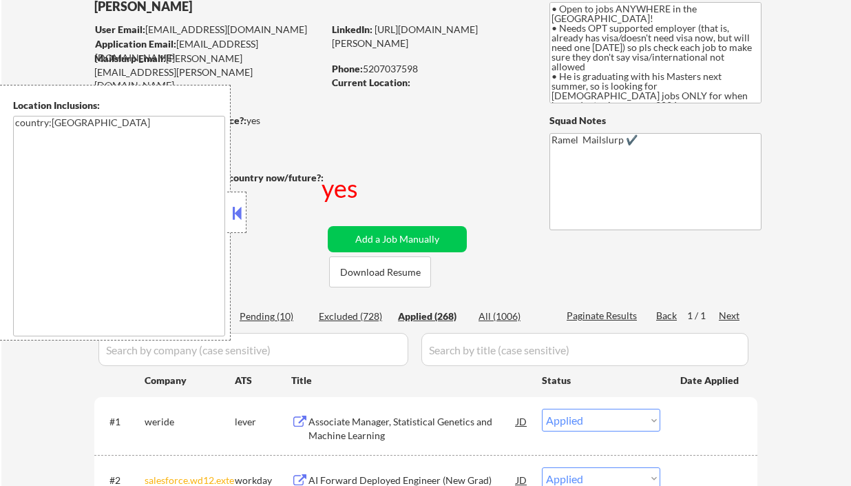
select select ""applied""
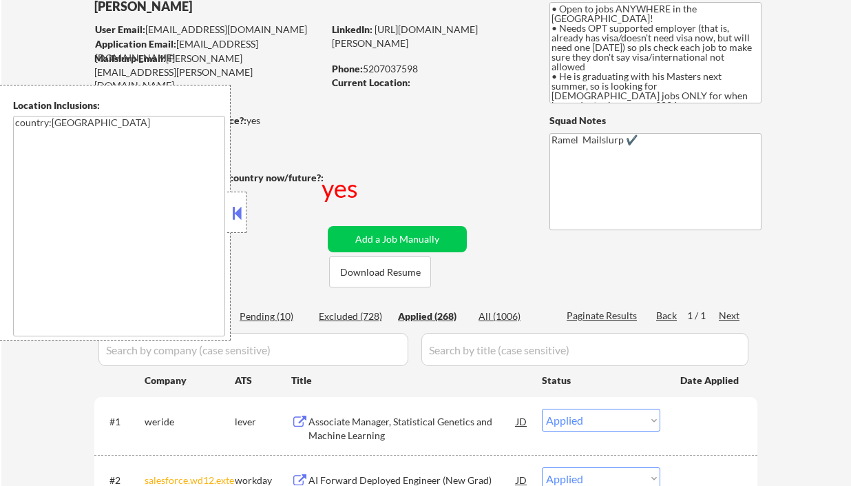
select select ""applied""
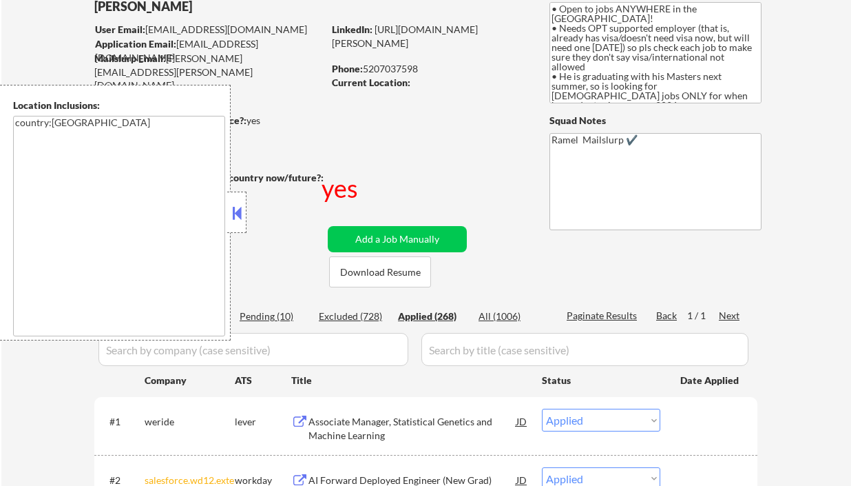
select select ""applied""
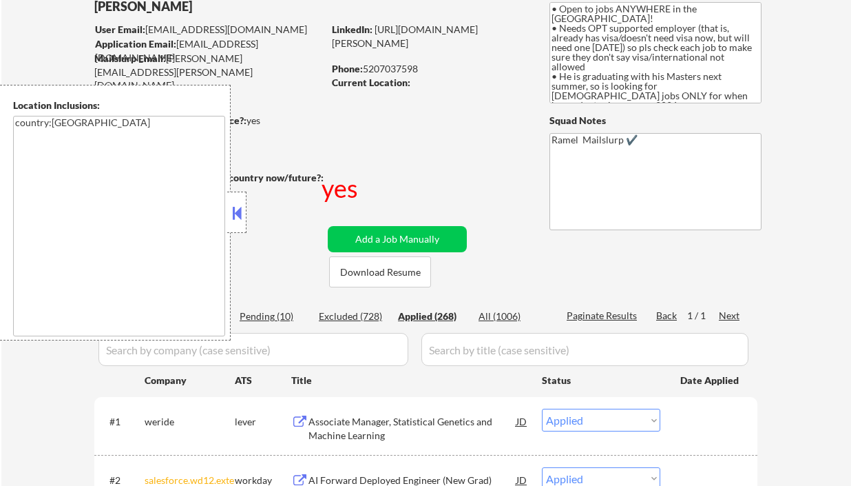
select select ""applied""
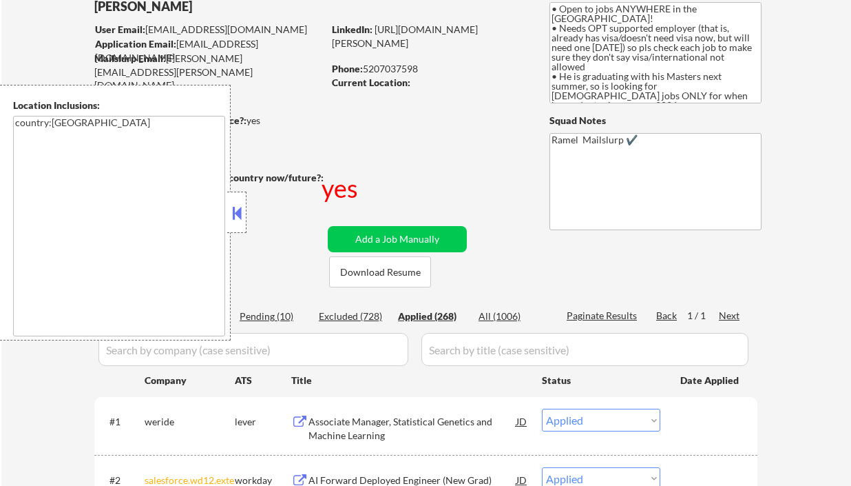
select select ""applied""
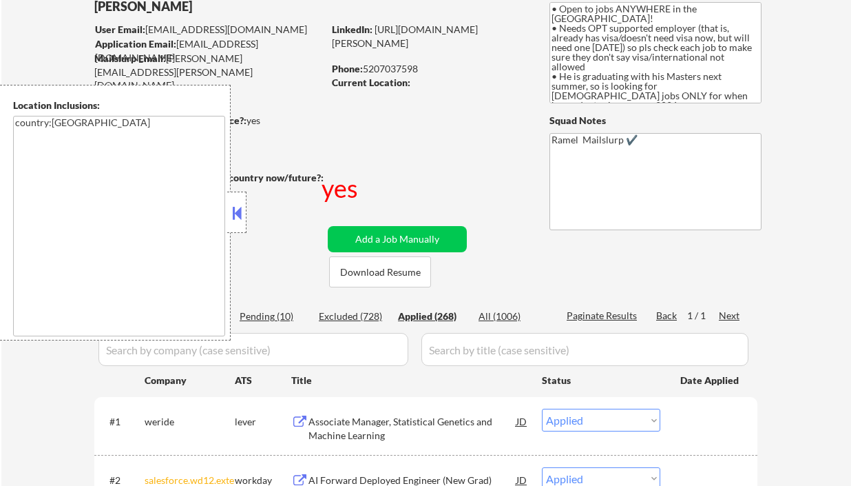
select select ""applied""
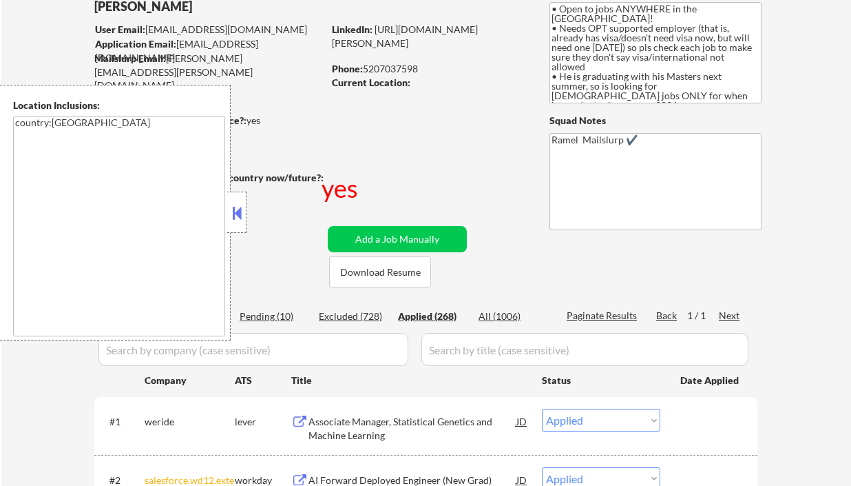
select select ""applied""
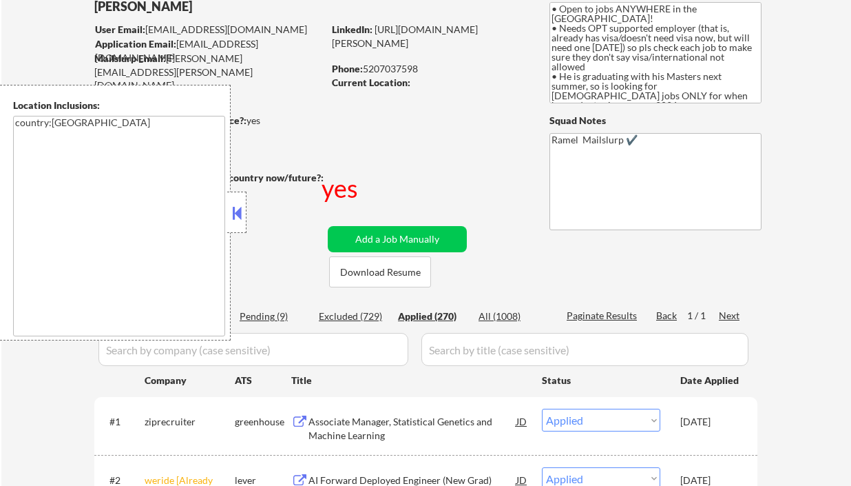
click at [236, 214] on button at bounding box center [236, 212] width 15 height 21
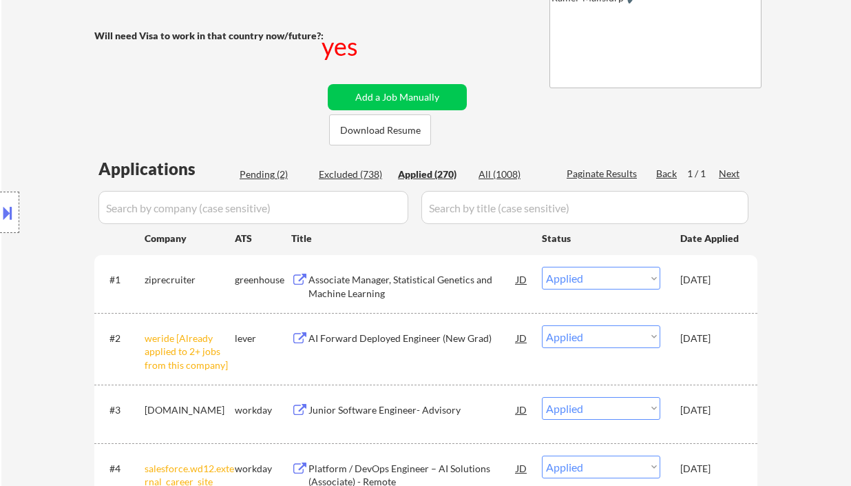
scroll to position [276, 0]
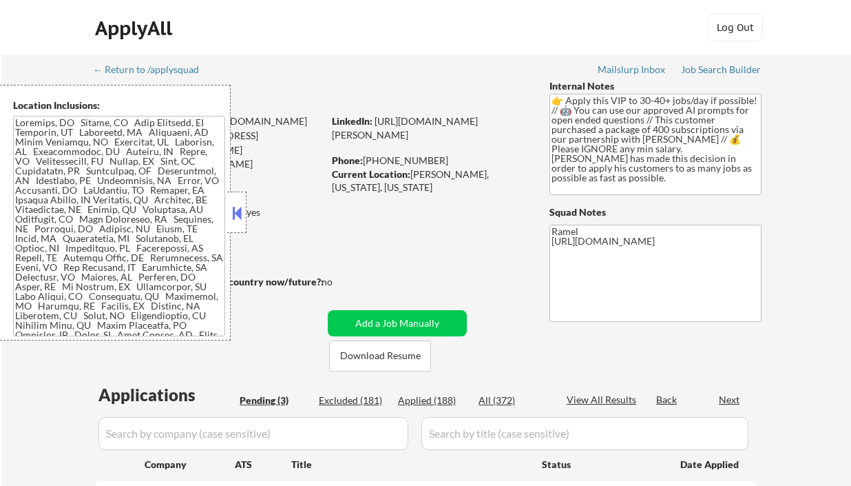
select select ""pending""
click at [243, 207] on button at bounding box center [236, 212] width 15 height 21
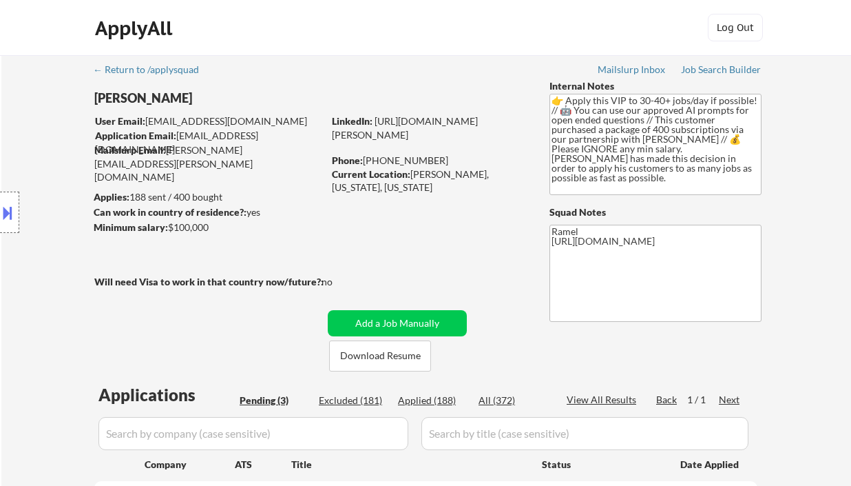
scroll to position [183, 0]
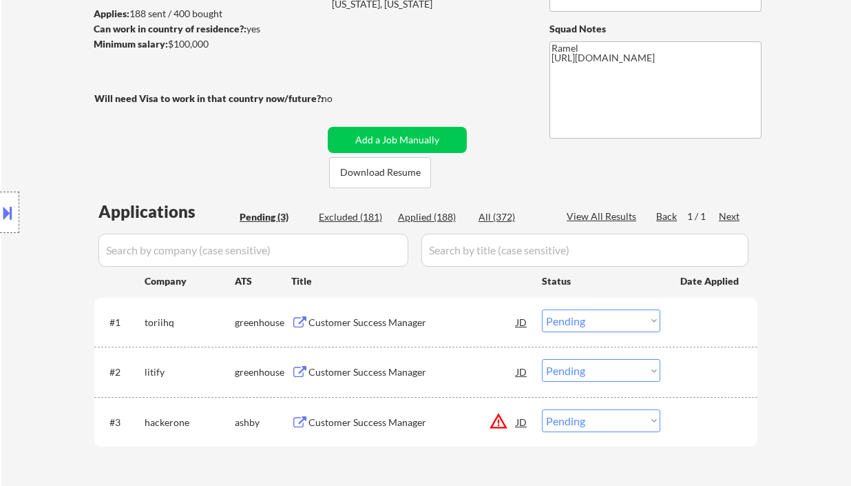
click at [357, 325] on div "Customer Success Manager" at bounding box center [413, 322] width 208 height 14
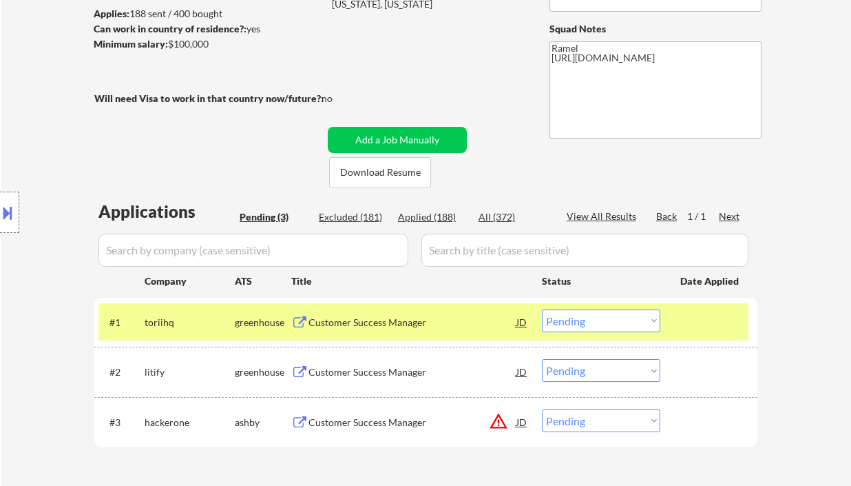
click at [603, 329] on select "Choose an option... Pending Applied Excluded (Questions) Excluded (Expired) Exc…" at bounding box center [601, 320] width 118 height 23
click at [542, 309] on select "Choose an option... Pending Applied Excluded (Questions) Excluded (Expired) Exc…" at bounding box center [601, 320] width 118 height 23
click at [405, 373] on div "Customer Success Manager" at bounding box center [413, 372] width 208 height 14
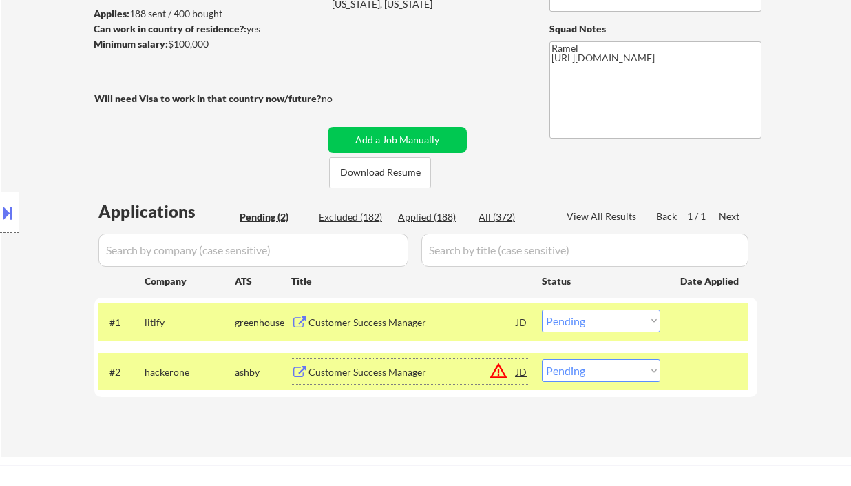
click at [583, 322] on select "Choose an option... Pending Applied Excluded (Questions) Excluded (Expired) Exc…" at bounding box center [601, 320] width 118 height 23
click at [542, 309] on select "Choose an option... Pending Applied Excluded (Questions) Excluded (Expired) Exc…" at bounding box center [601, 320] width 118 height 23
click at [390, 379] on div "Customer Success Manager" at bounding box center [413, 371] width 208 height 25
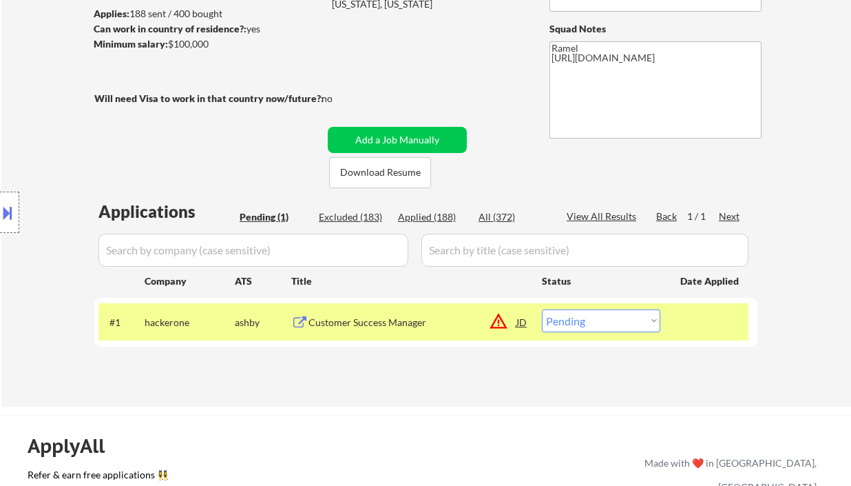
drag, startPoint x: 597, startPoint y: 320, endPoint x: 599, endPoint y: 329, distance: 9.1
click at [597, 320] on select "Choose an option... Pending Applied Excluded (Questions) Excluded (Expired) Exc…" at bounding box center [601, 320] width 118 height 23
select select ""excluded__location_""
click at [542, 309] on select "Choose an option... Pending Applied Excluded (Questions) Excluded (Expired) Exc…" at bounding box center [601, 320] width 118 height 23
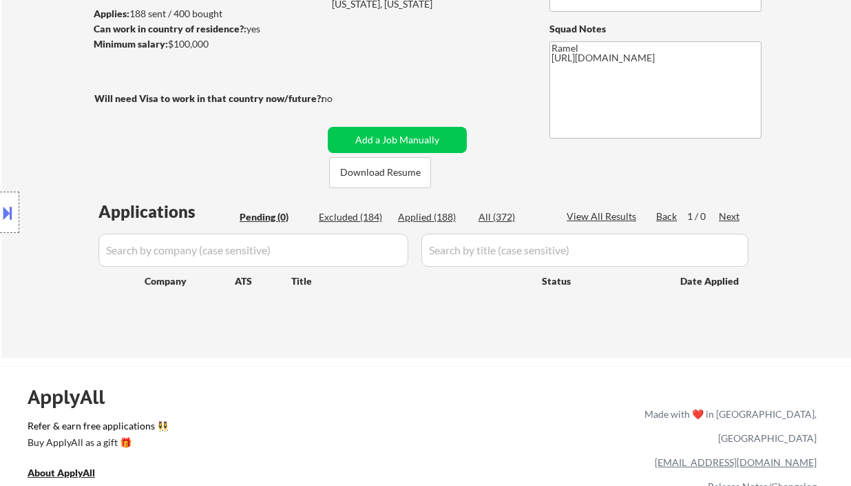
click at [30, 147] on div "Location Inclusions:" at bounding box center [123, 213] width 247 height 256
click at [29, 98] on div "Location Inclusions:" at bounding box center [123, 213] width 247 height 256
drag, startPoint x: 17, startPoint y: 28, endPoint x: 51, endPoint y: 43, distance: 37.3
click at [17, 28] on div "← Return to /applysquad Mailslurp Inbox Job Search Builder [PERSON_NAME] User E…" at bounding box center [426, 115] width 850 height 486
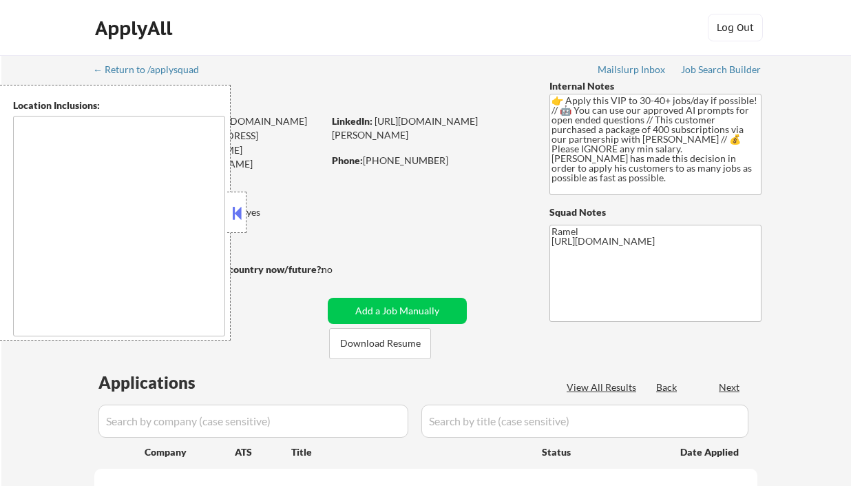
click at [237, 216] on button at bounding box center [236, 212] width 15 height 21
select select ""pending""
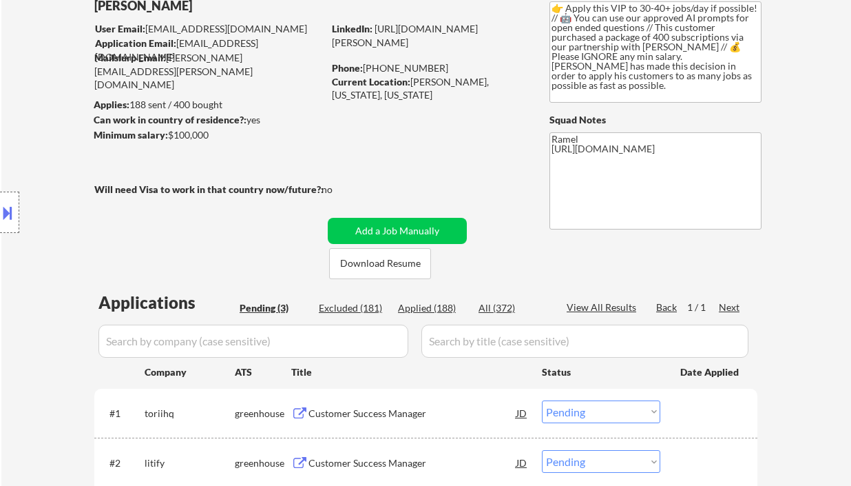
scroll to position [183, 0]
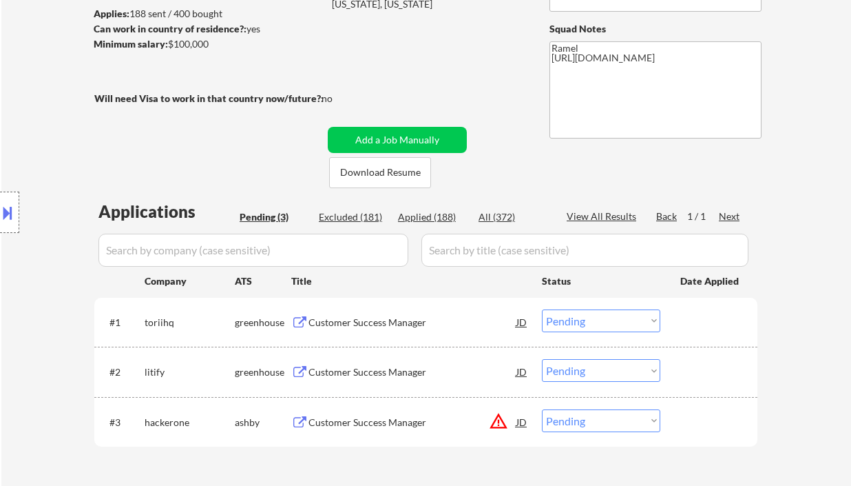
click at [430, 219] on div "Applied (188)" at bounding box center [432, 217] width 69 height 14
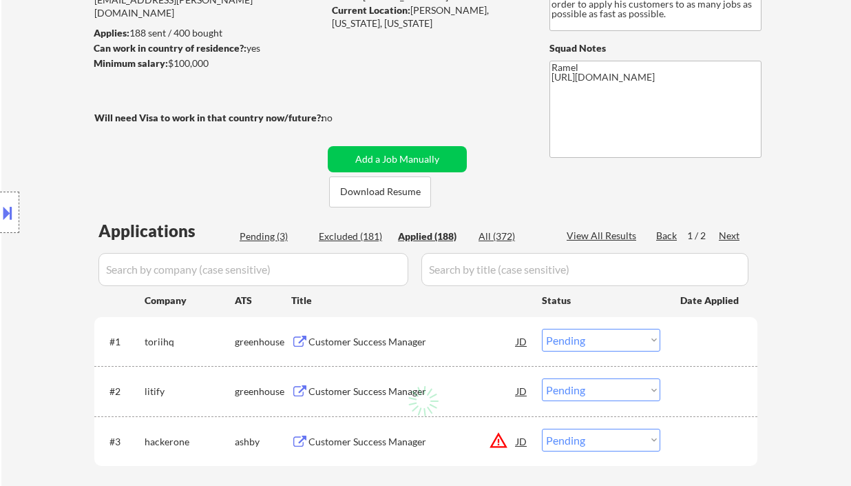
scroll to position [92, 0]
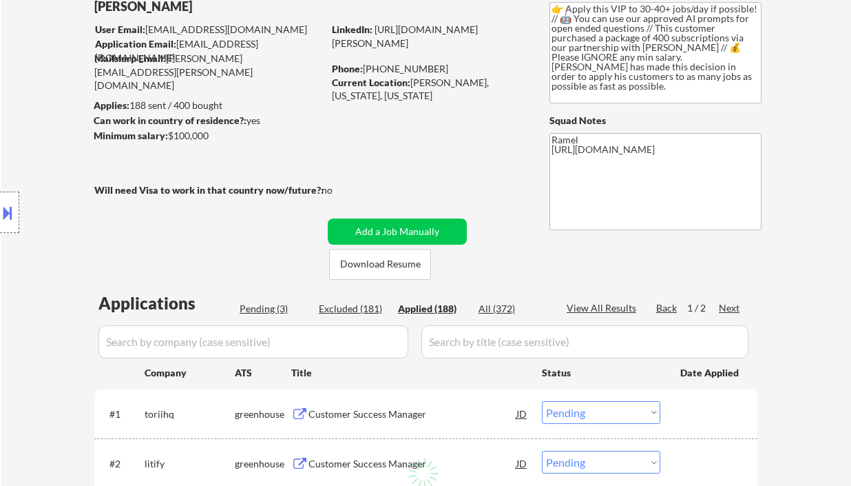
click at [604, 306] on div "View All Results" at bounding box center [604, 308] width 74 height 14
select select ""applied""
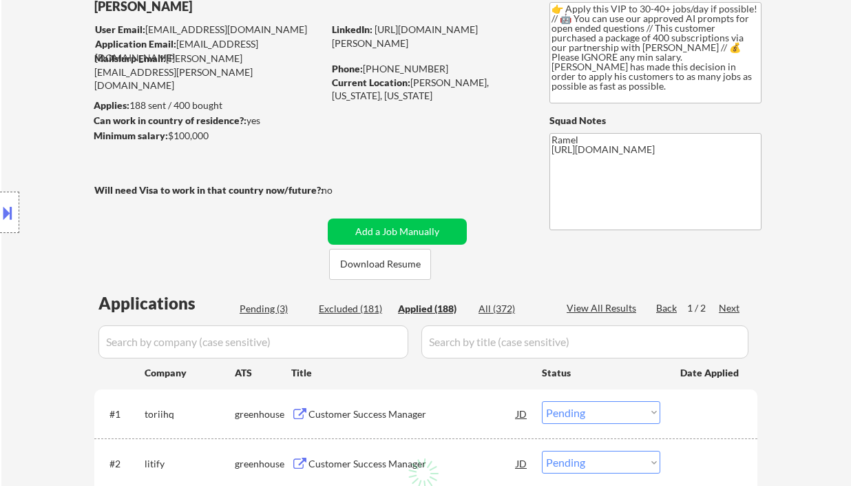
select select ""applied""
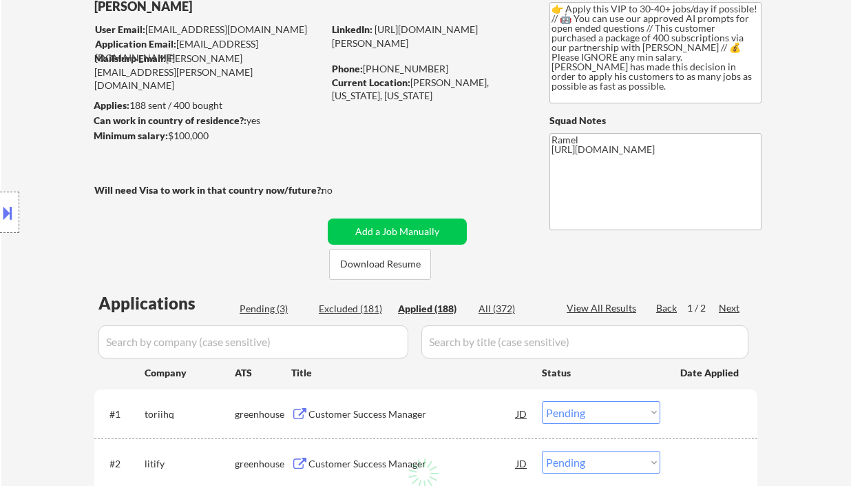
select select ""applied""
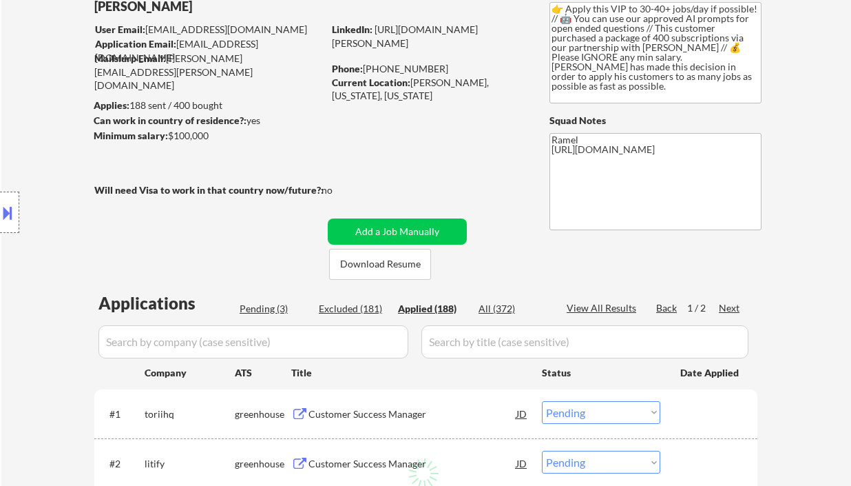
select select ""applied""
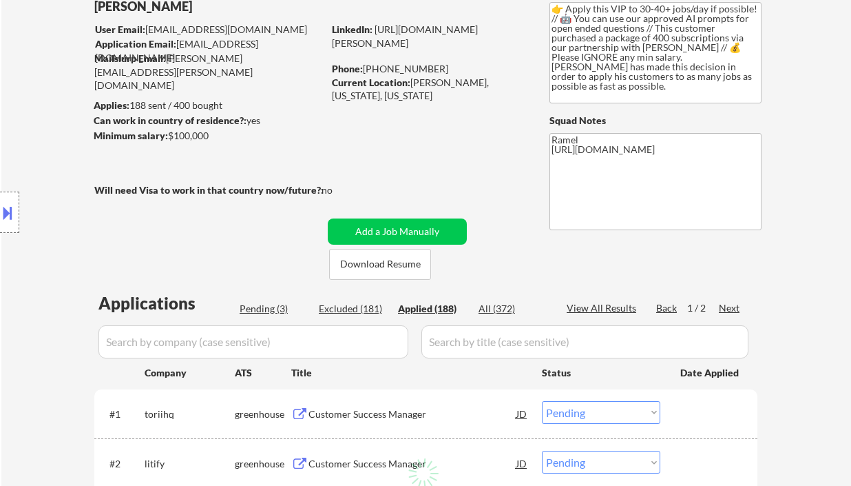
select select ""applied""
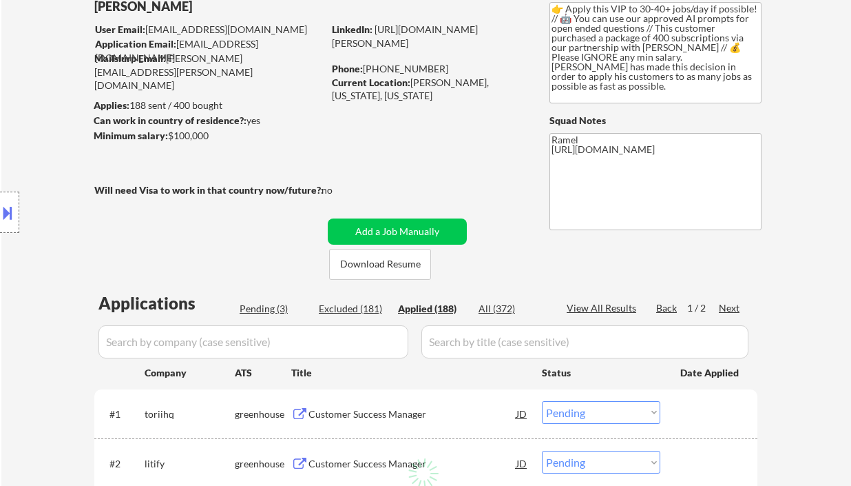
select select ""applied""
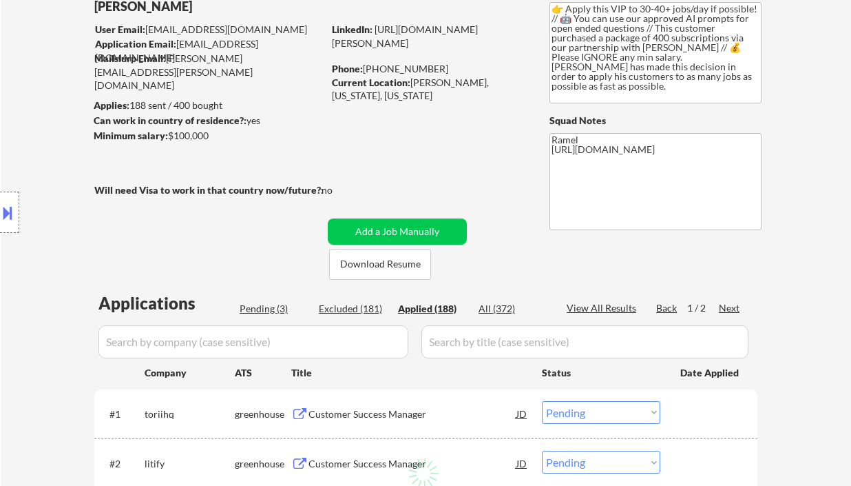
select select ""applied""
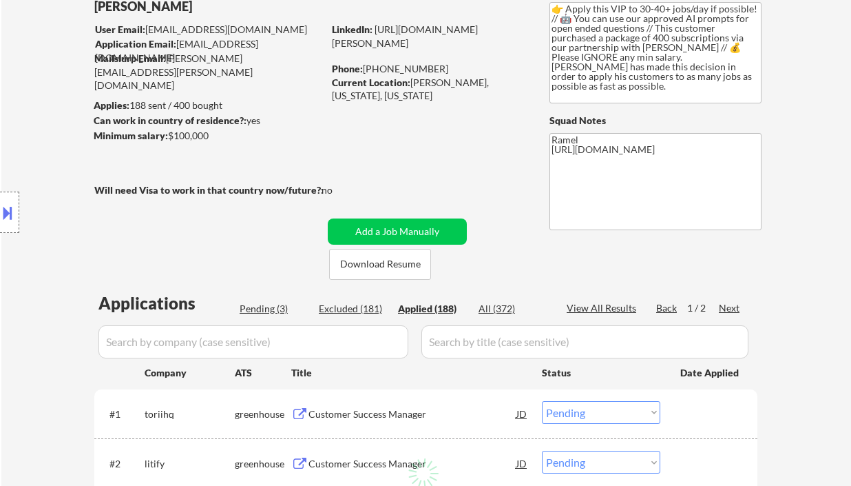
select select ""applied""
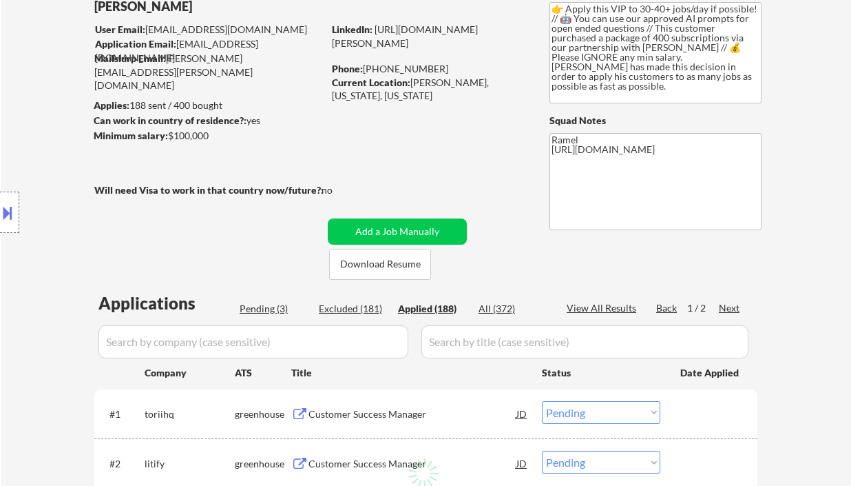
select select ""applied""
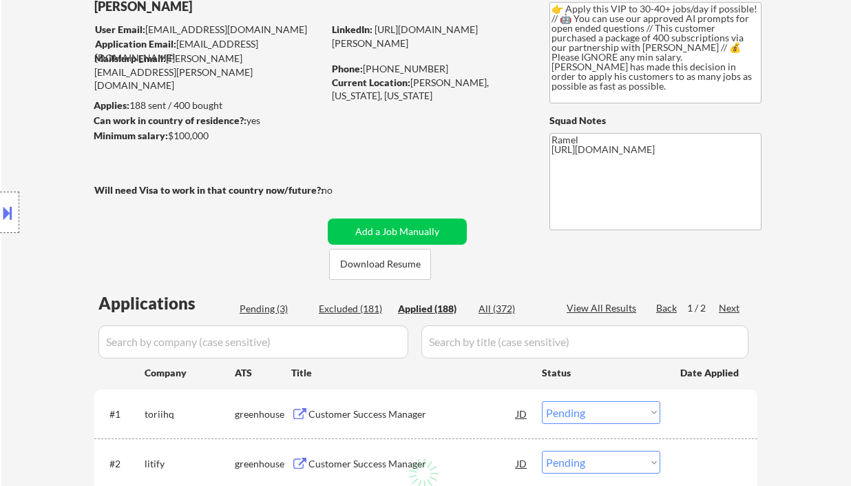
select select ""applied""
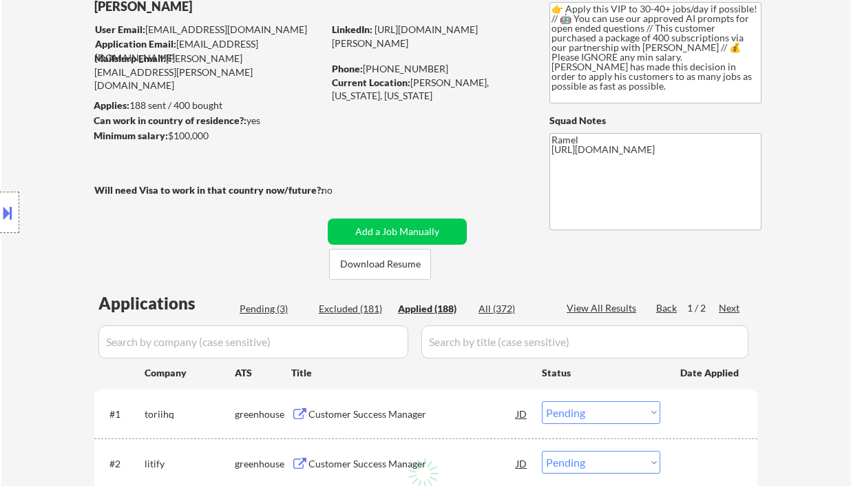
select select ""applied""
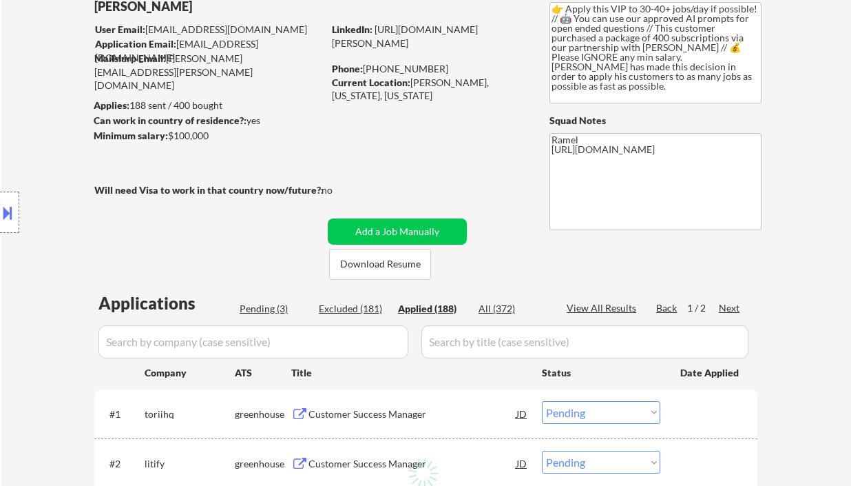
select select ""applied""
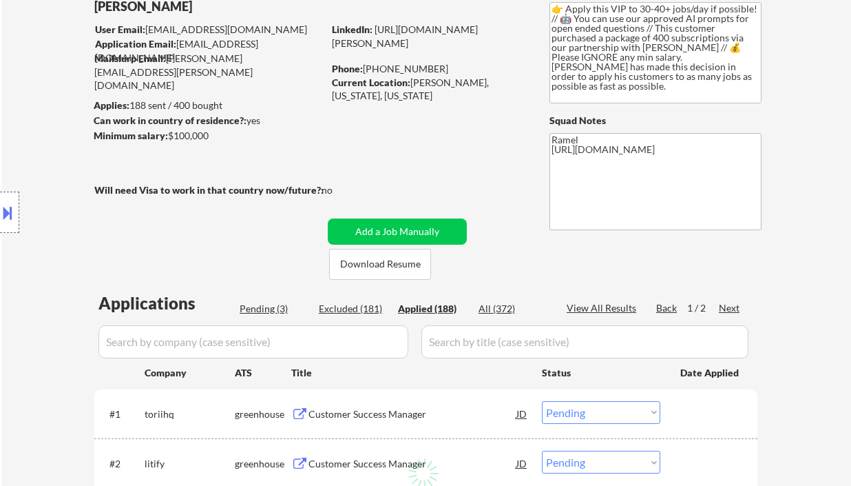
select select ""applied""
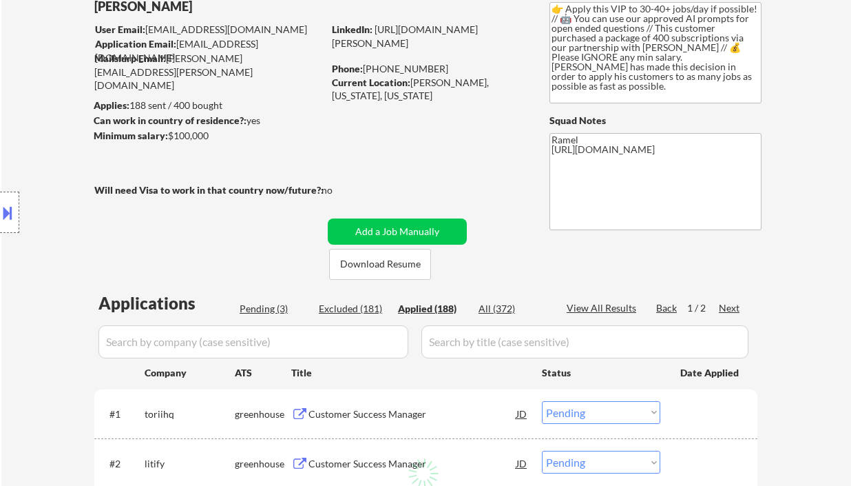
select select ""applied""
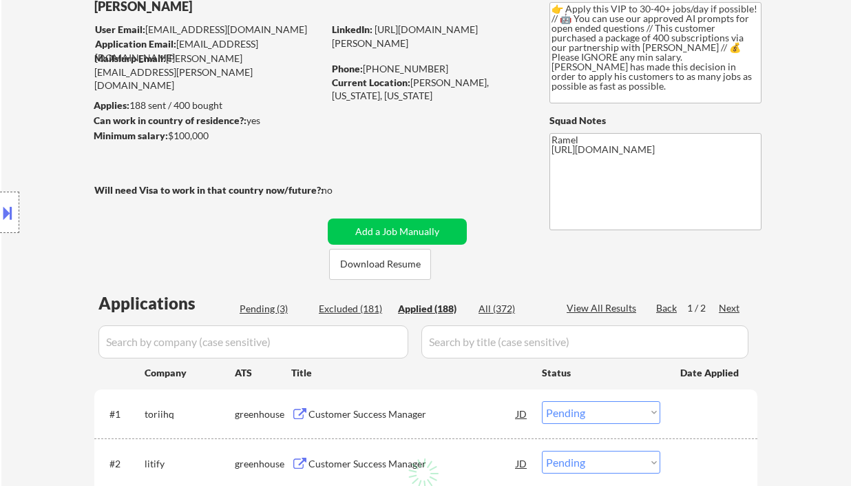
select select ""applied""
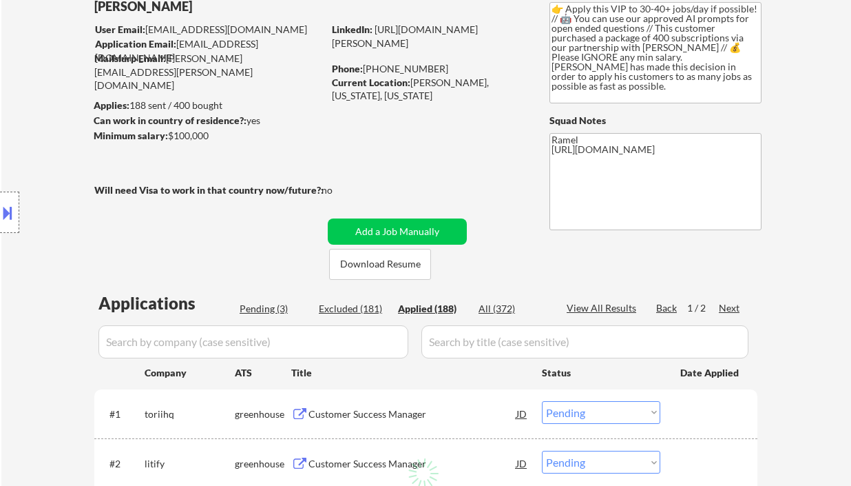
select select ""applied""
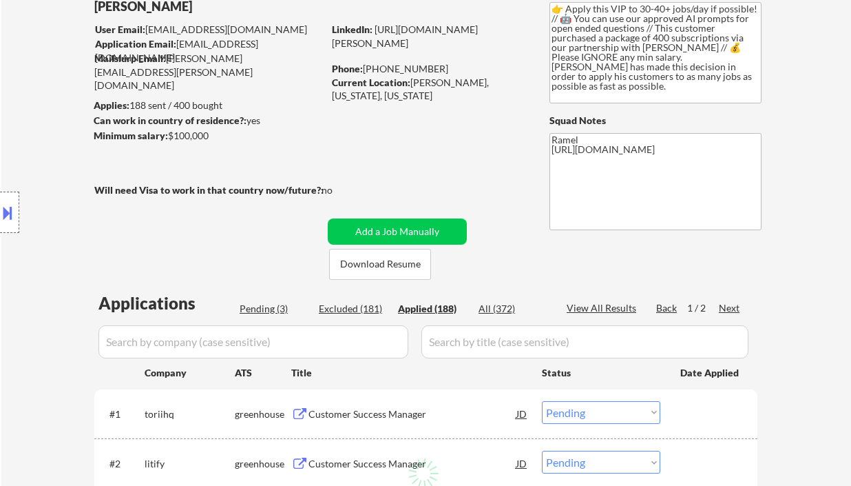
select select ""applied""
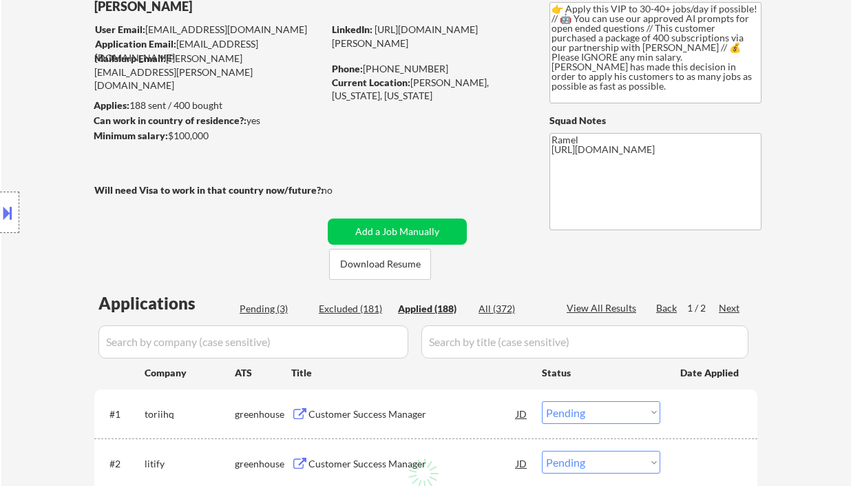
select select ""applied""
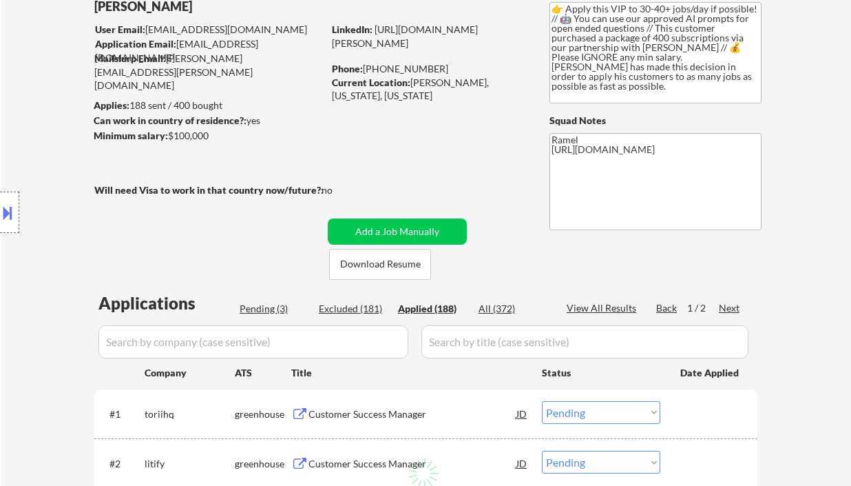
select select ""applied""
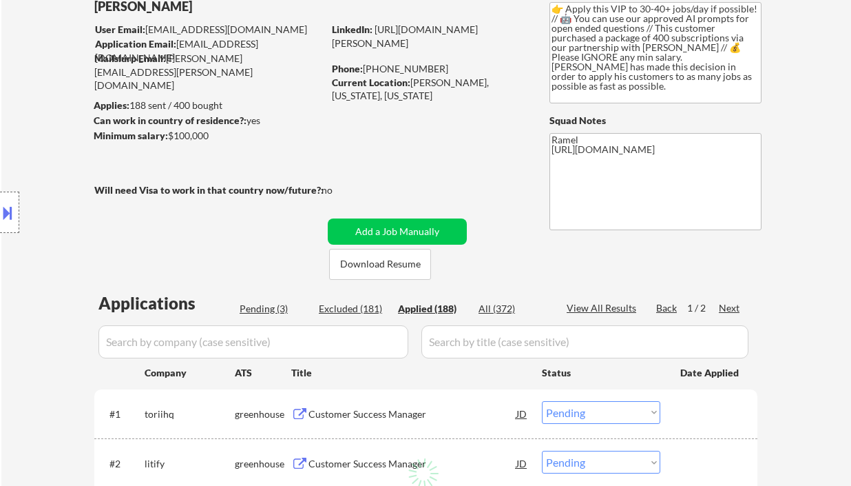
select select ""applied""
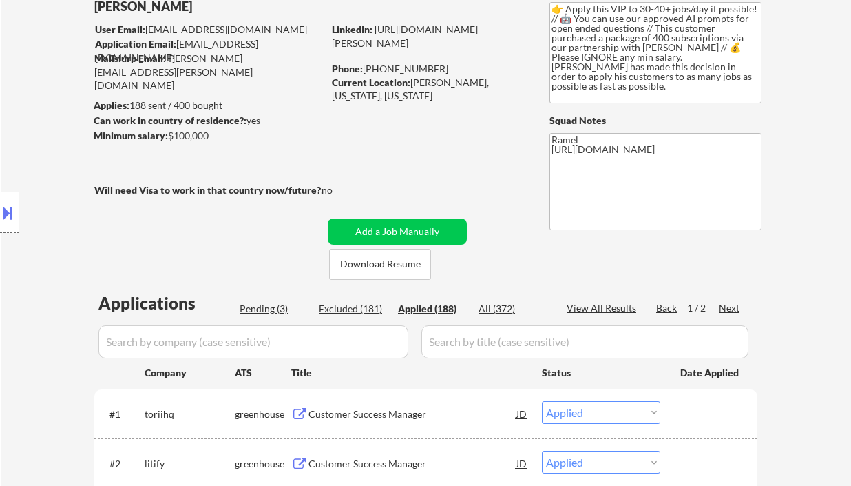
select select ""applied""
click at [610, 309] on div "View All Results" at bounding box center [604, 308] width 74 height 14
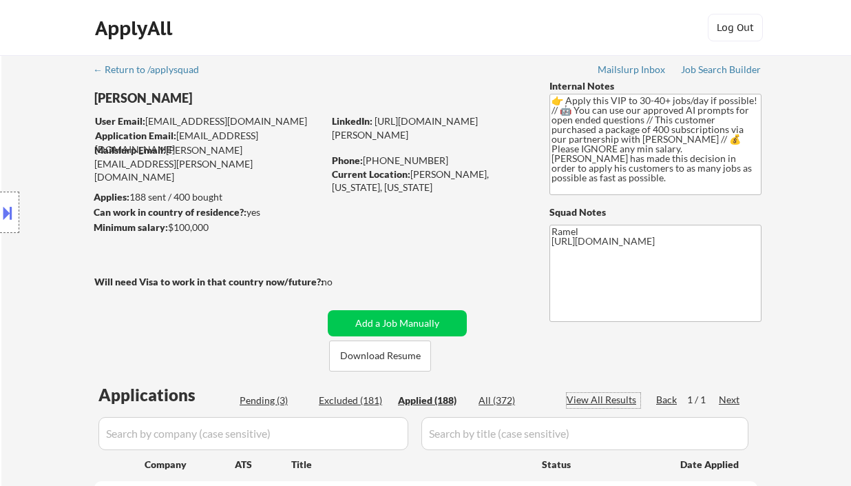
scroll to position [183, 0]
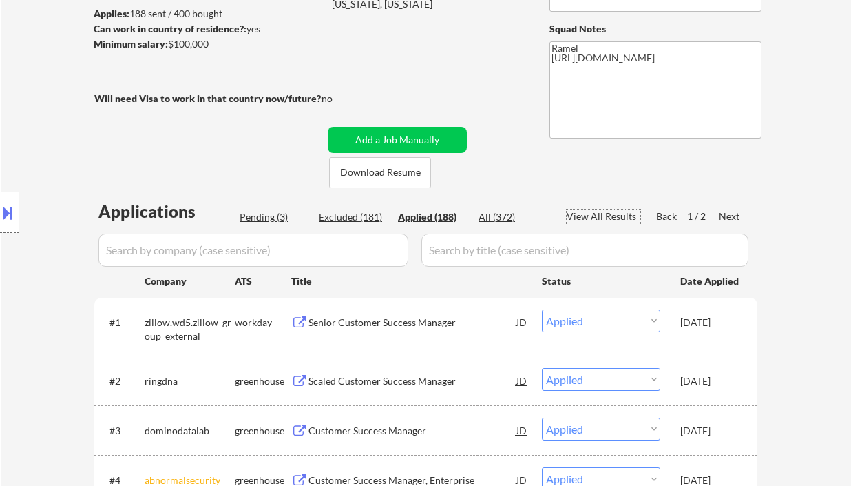
click at [616, 217] on div "View All Results" at bounding box center [604, 216] width 74 height 14
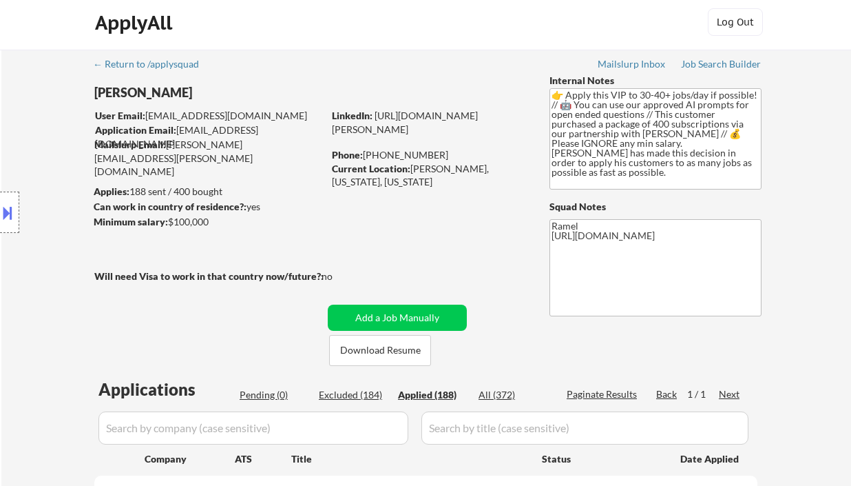
scroll to position [0, 0]
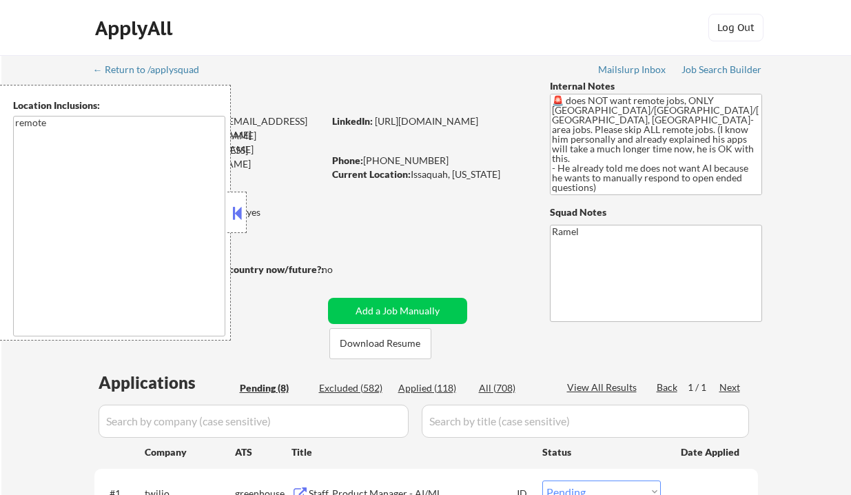
select select ""pending""
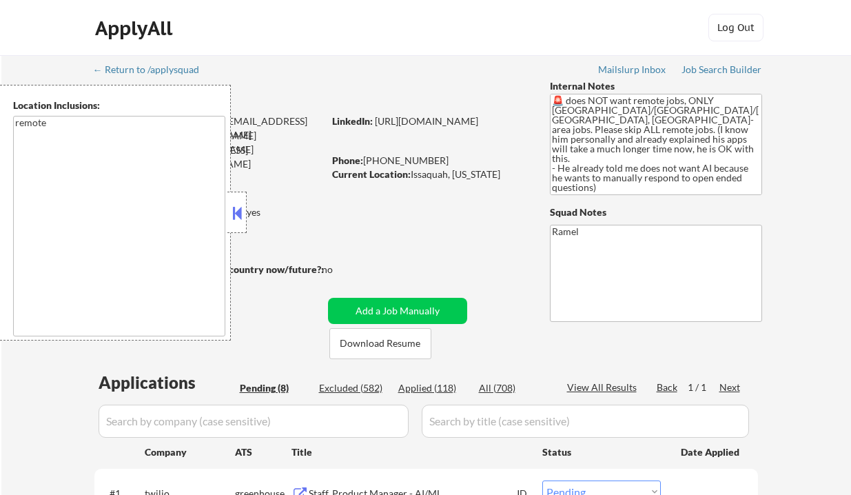
select select ""pending""
click at [242, 218] on button at bounding box center [236, 212] width 15 height 21
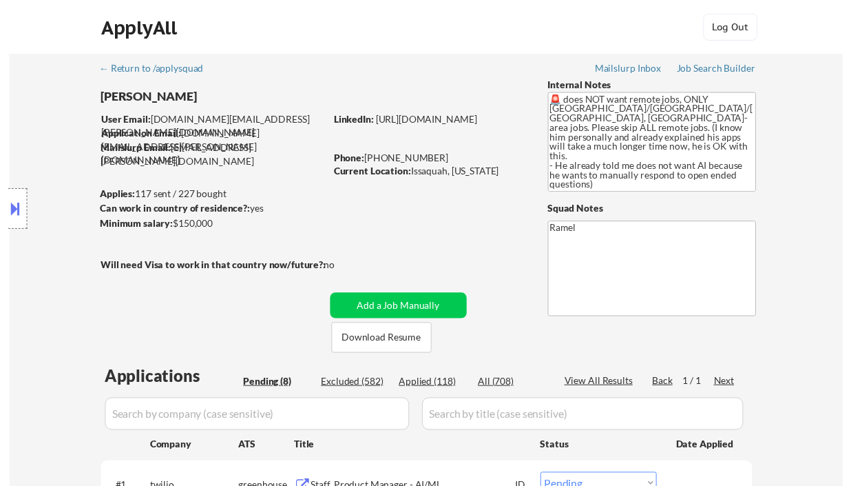
scroll to position [183, 0]
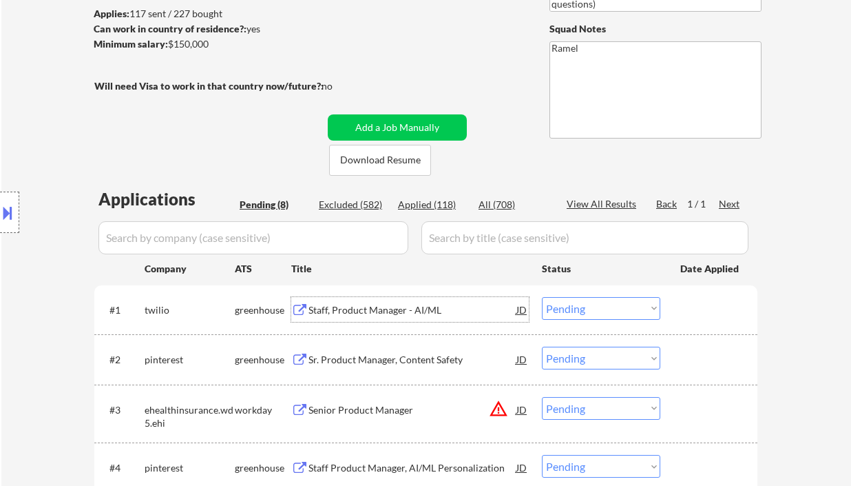
click at [383, 315] on div "Staff, Product Manager - AI/ML" at bounding box center [413, 310] width 208 height 14
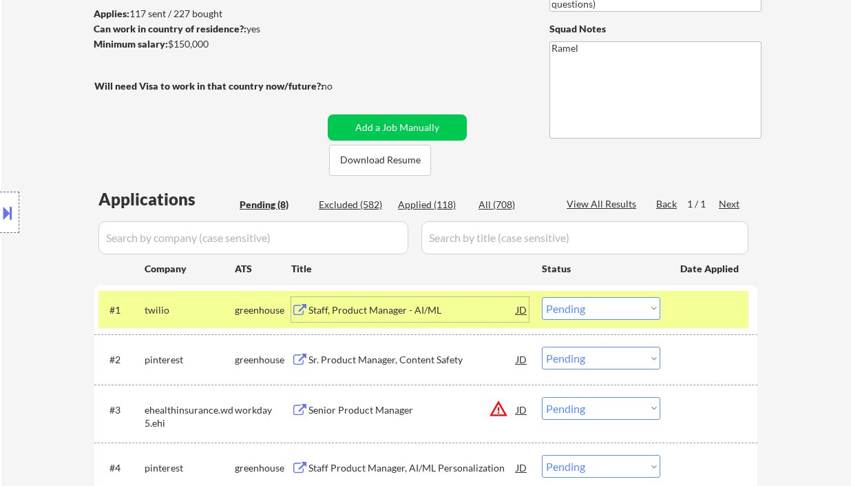
click at [620, 310] on select "Choose an option... Pending Applied Excluded (Questions) Excluded (Expired) Exc…" at bounding box center [601, 308] width 118 height 23
click at [542, 297] on select "Choose an option... Pending Applied Excluded (Questions) Excluded (Expired) Exc…" at bounding box center [601, 308] width 118 height 23
click at [416, 359] on div "Sr. Product Manager, Content Safety" at bounding box center [413, 360] width 208 height 14
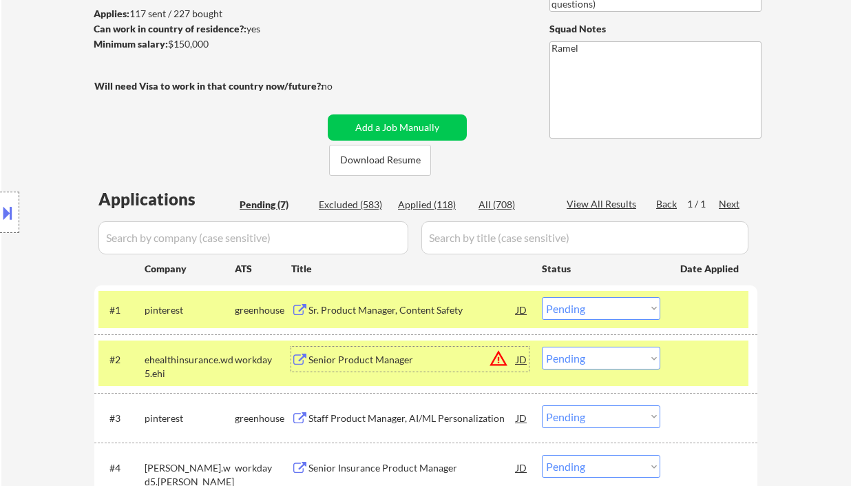
click at [581, 308] on select "Choose an option... Pending Applied Excluded (Questions) Excluded (Expired) Exc…" at bounding box center [601, 308] width 118 height 23
click at [542, 297] on select "Choose an option... Pending Applied Excluded (Questions) Excluded (Expired) Exc…" at bounding box center [601, 308] width 118 height 23
click at [397, 364] on div "Senior Product Manager" at bounding box center [413, 360] width 208 height 14
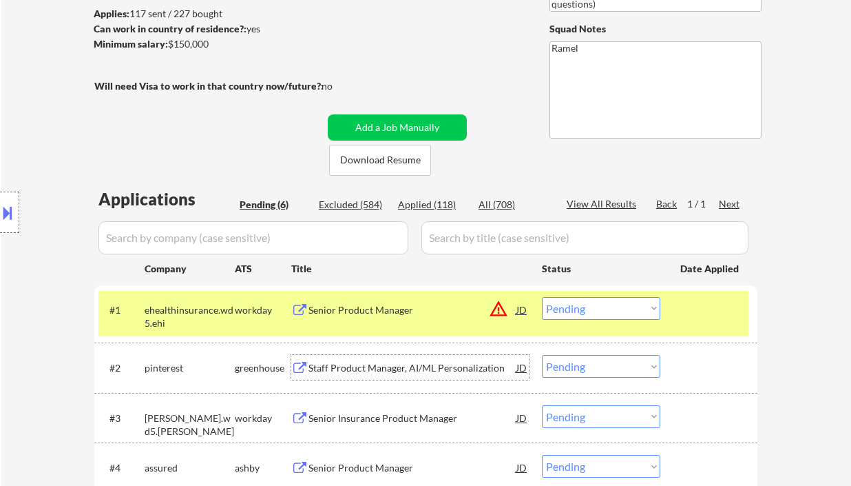
drag, startPoint x: 597, startPoint y: 313, endPoint x: 606, endPoint y: 318, distance: 10.2
click at [597, 313] on select "Choose an option... Pending Applied Excluded (Questions) Excluded (Expired) Exc…" at bounding box center [601, 308] width 118 height 23
click at [542, 297] on select "Choose an option... Pending Applied Excluded (Questions) Excluded (Expired) Exc…" at bounding box center [601, 308] width 118 height 23
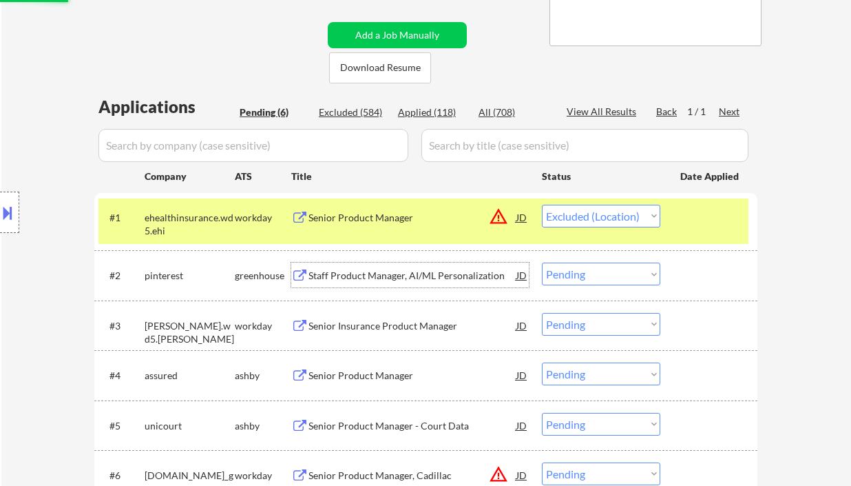
click at [417, 279] on div "Staff Product Manager, AI/ML Personalization" at bounding box center [413, 276] width 208 height 14
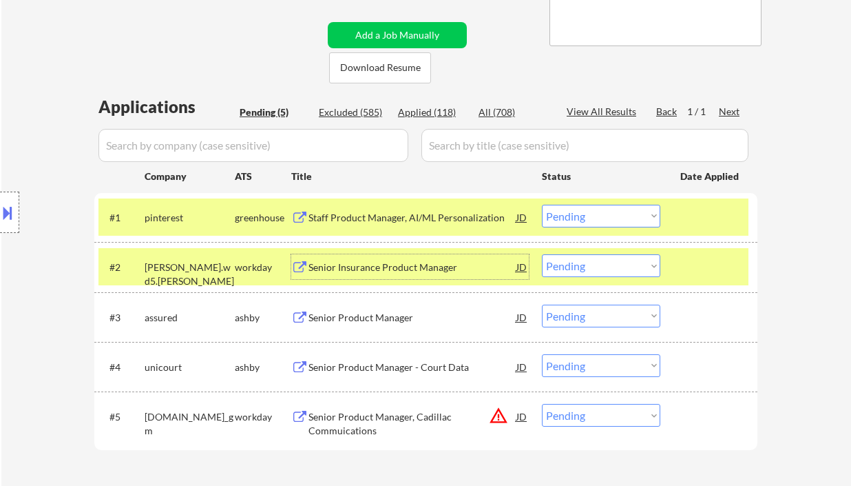
drag, startPoint x: 596, startPoint y: 217, endPoint x: 610, endPoint y: 227, distance: 16.8
click at [596, 217] on select "Choose an option... Pending Applied Excluded (Questions) Excluded (Expired) Exc…" at bounding box center [601, 216] width 118 height 23
click at [542, 205] on select "Choose an option... Pending Applied Excluded (Questions) Excluded (Expired) Exc…" at bounding box center [601, 216] width 118 height 23
click at [413, 269] on div "Senior Insurance Product Manager" at bounding box center [413, 267] width 208 height 14
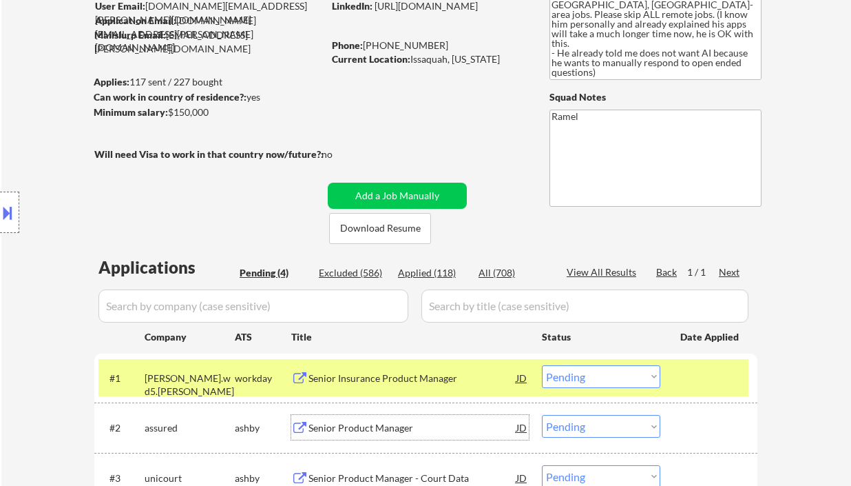
scroll to position [92, 0]
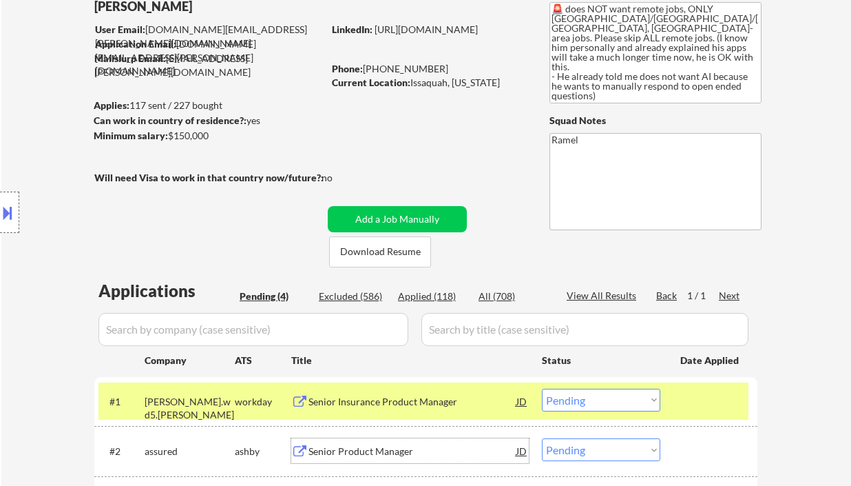
click at [428, 85] on div "Current Location: [GEOGRAPHIC_DATA], [US_STATE]" at bounding box center [429, 83] width 195 height 14
copy div "Issaquah"
drag, startPoint x: 428, startPoint y: 70, endPoint x: 371, endPoint y: 67, distance: 56.5
click at [371, 67] on div "Phone: [PHONE_NUMBER]" at bounding box center [429, 69] width 195 height 14
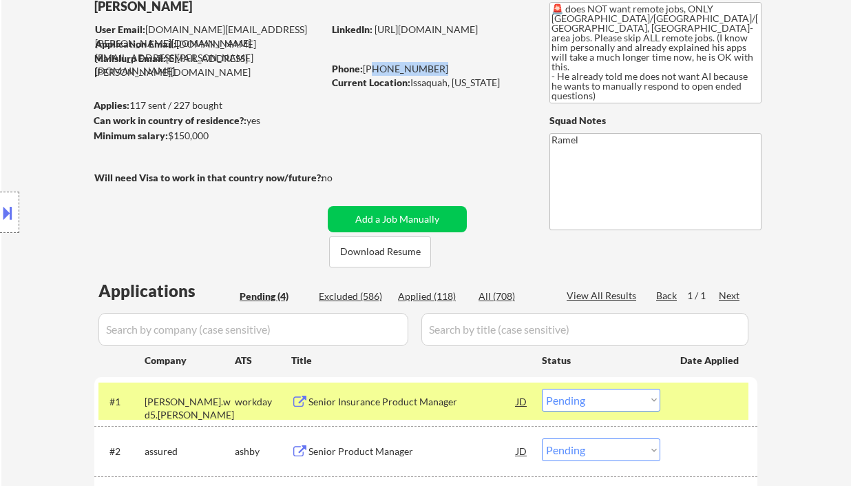
copy div "[PHONE_NUMBER]"
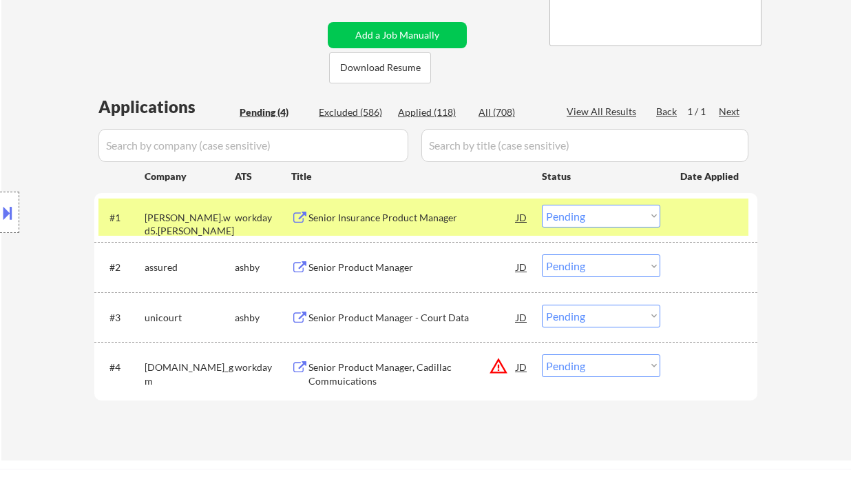
click at [594, 223] on select "Choose an option... Pending Applied Excluded (Questions) Excluded (Expired) Exc…" at bounding box center [601, 216] width 118 height 23
click at [542, 205] on select "Choose an option... Pending Applied Excluded (Questions) Excluded (Expired) Exc…" at bounding box center [601, 216] width 118 height 23
click at [413, 267] on div "Senior Product Manager" at bounding box center [413, 267] width 208 height 14
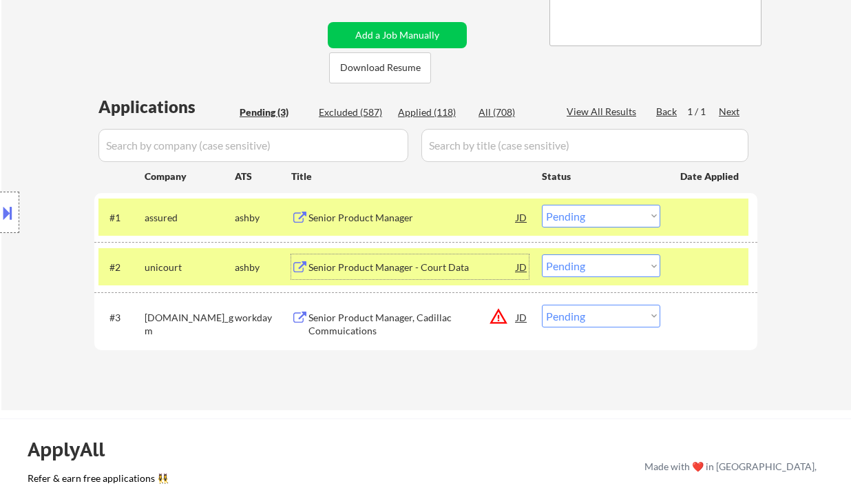
click at [549, 208] on select "Choose an option... Pending Applied Excluded (Questions) Excluded (Expired) Exc…" at bounding box center [601, 216] width 118 height 23
click at [542, 205] on select "Choose an option... Pending Applied Excluded (Questions) Excluded (Expired) Exc…" at bounding box center [601, 216] width 118 height 23
click at [390, 272] on div "Senior Product Manager - Court Data" at bounding box center [413, 267] width 208 height 14
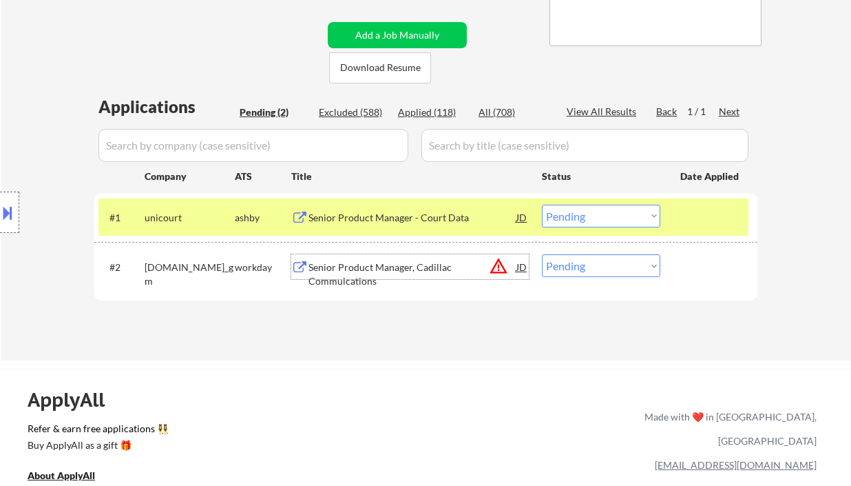
click at [573, 219] on select "Choose an option... Pending Applied Excluded (Questions) Excluded (Expired) Exc…" at bounding box center [601, 216] width 118 height 23
click at [542, 205] on select "Choose an option... Pending Applied Excluded (Questions) Excluded (Expired) Exc…" at bounding box center [601, 216] width 118 height 23
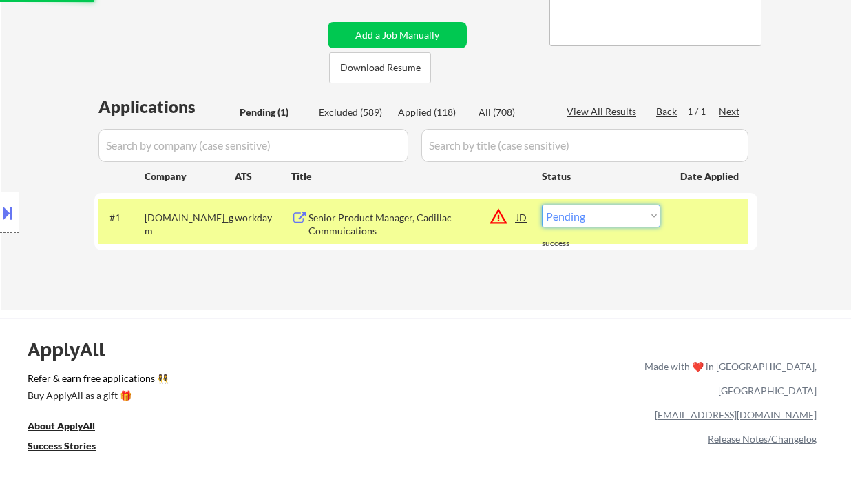
click at [585, 218] on select "Choose an option... Pending Applied Excluded (Questions) Excluded (Expired) Exc…" at bounding box center [601, 216] width 118 height 23
select select ""excluded__location_""
click at [542, 205] on select "Choose an option... Pending Applied Excluded (Questions) Excluded (Expired) Exc…" at bounding box center [601, 216] width 118 height 23
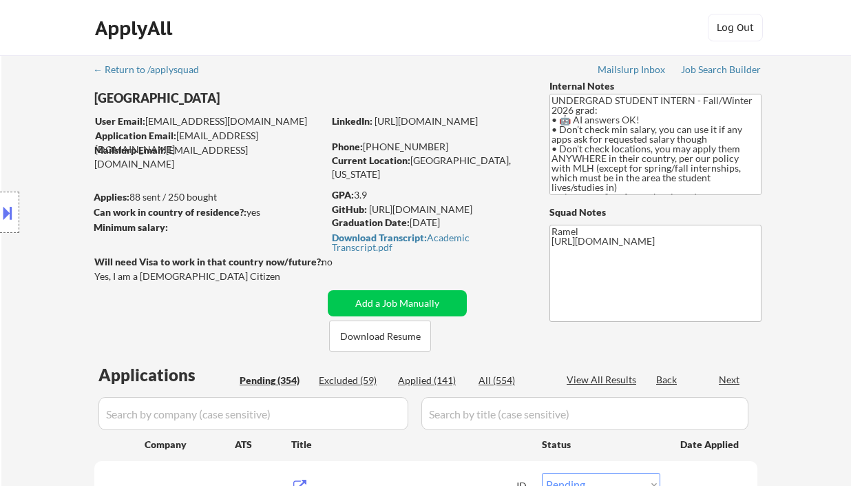
select select ""pending""
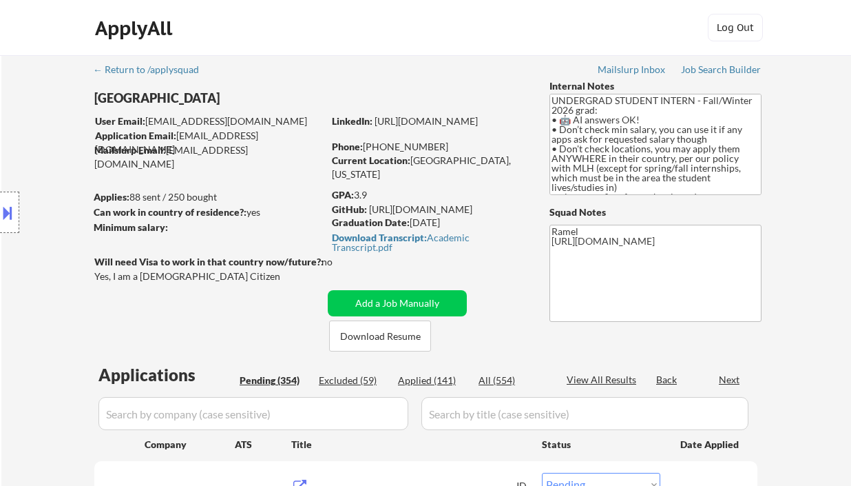
select select ""pending""
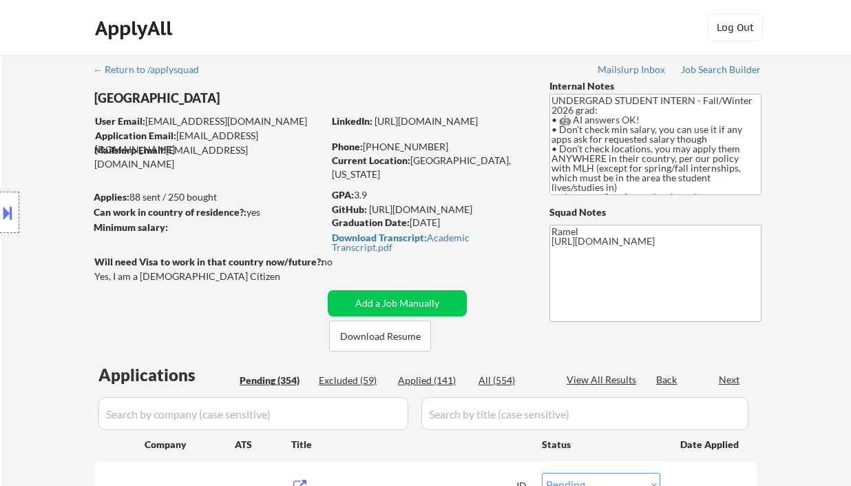
select select ""pending""
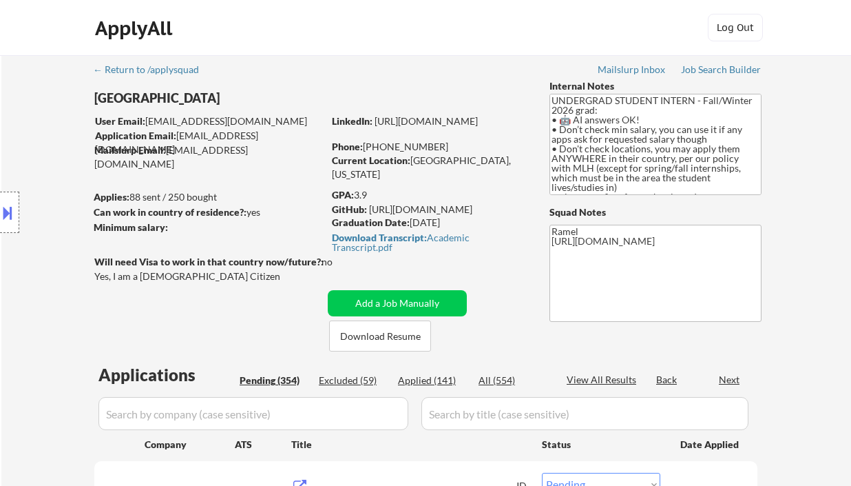
select select ""pending""
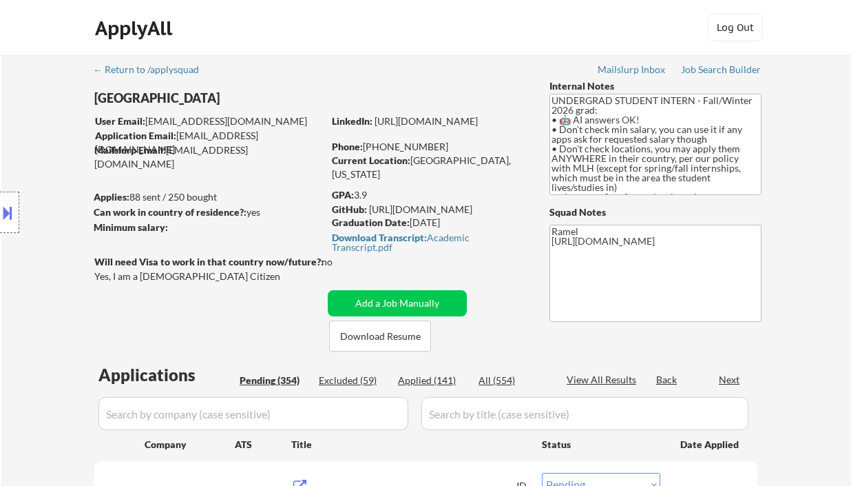
select select ""pending""
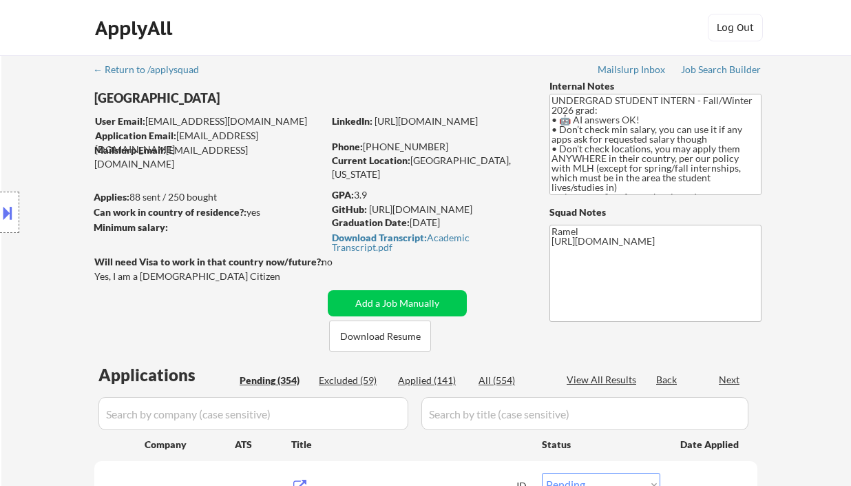
select select ""pending""
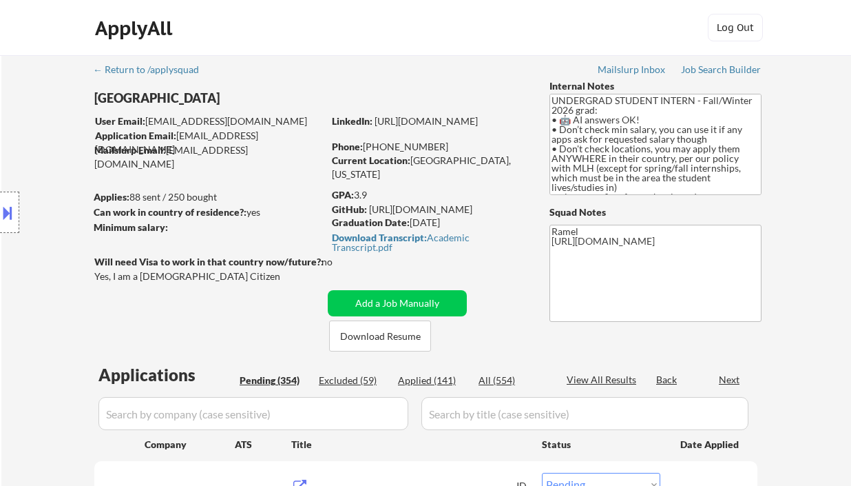
select select ""pending""
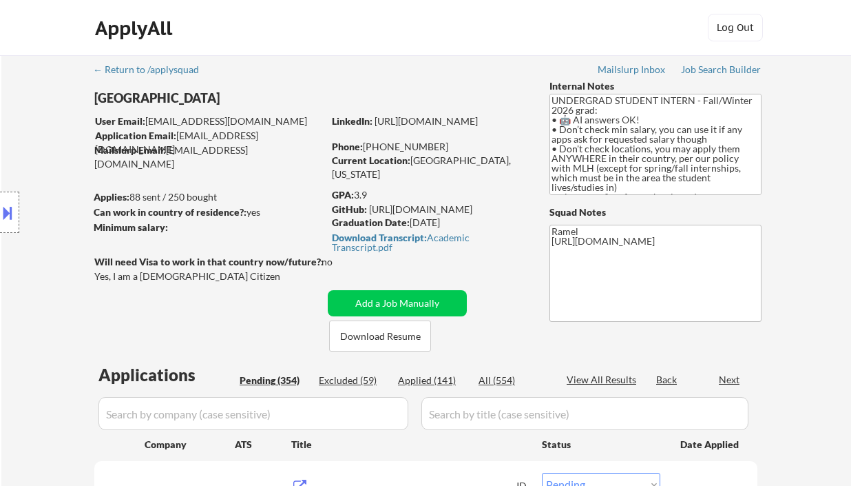
select select ""pending""
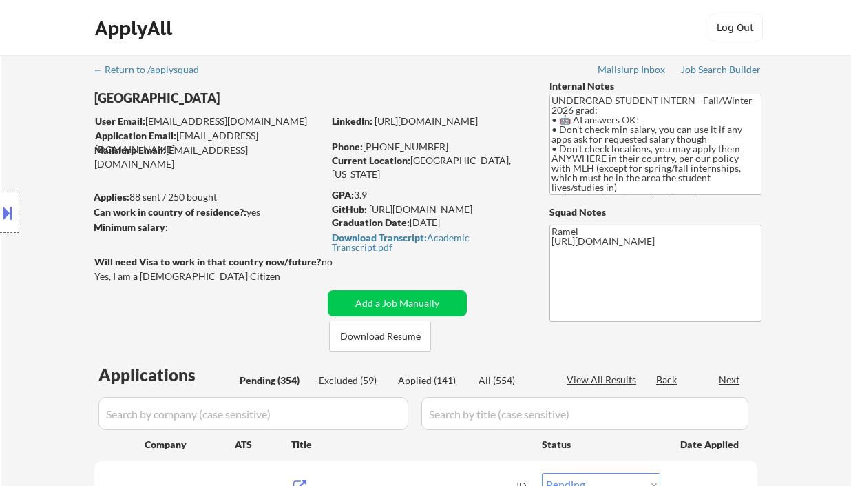
select select ""pending""
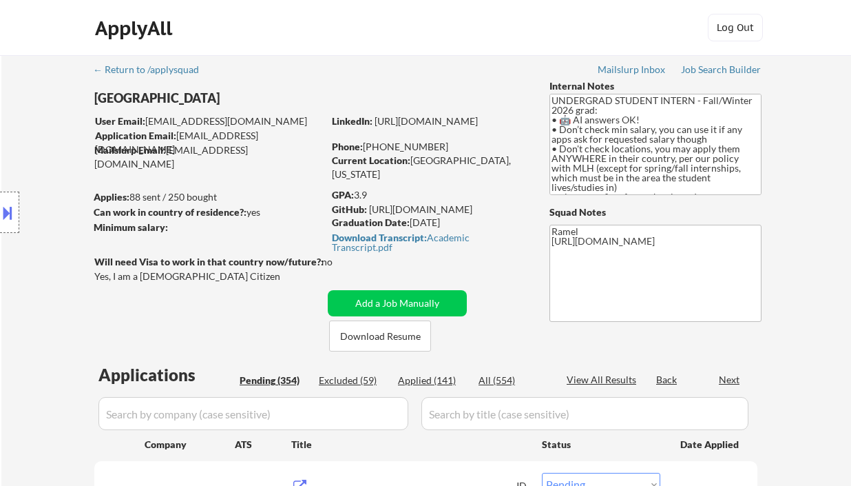
select select ""pending""
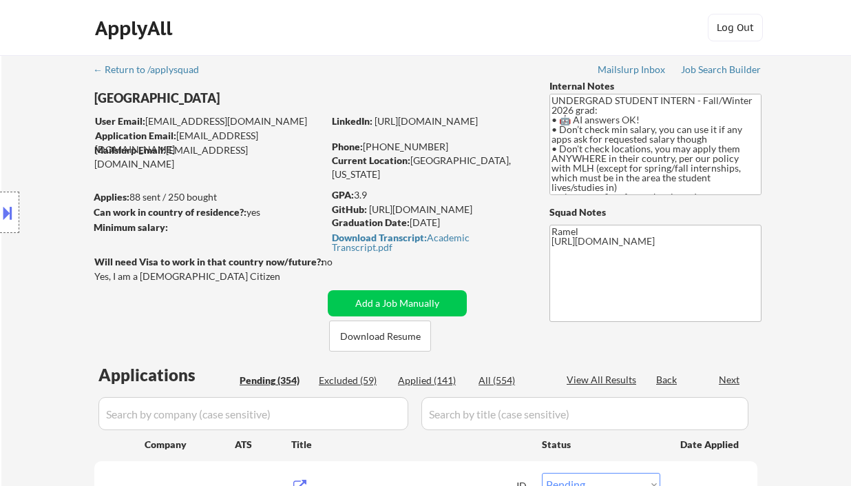
select select ""pending""
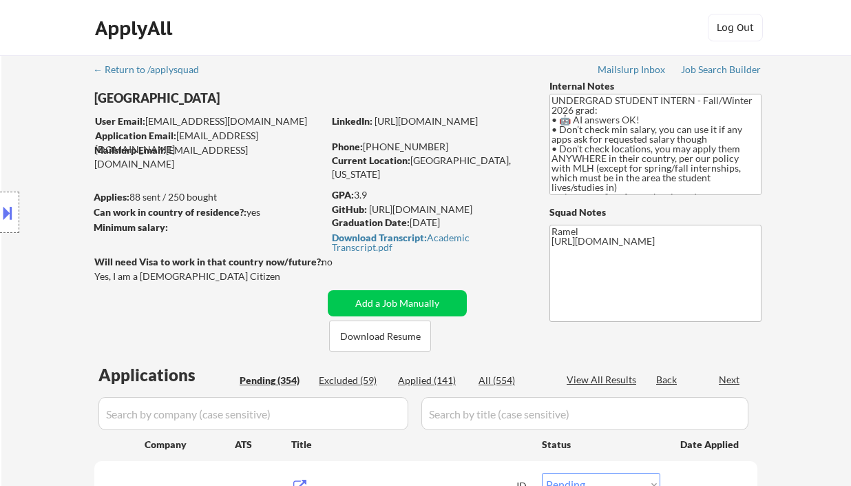
select select ""pending""
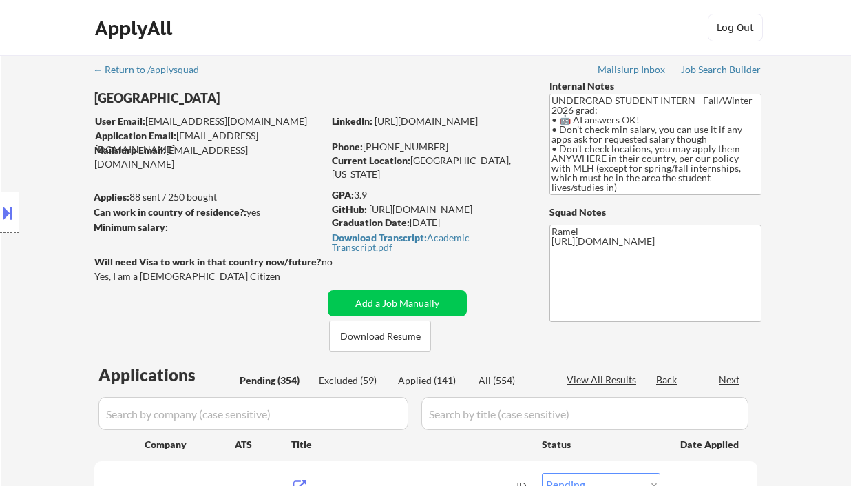
select select ""pending""
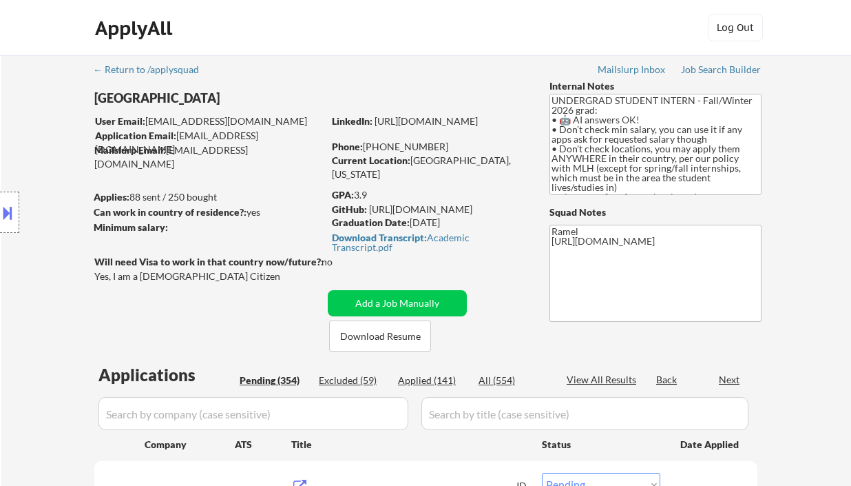
select select ""pending""
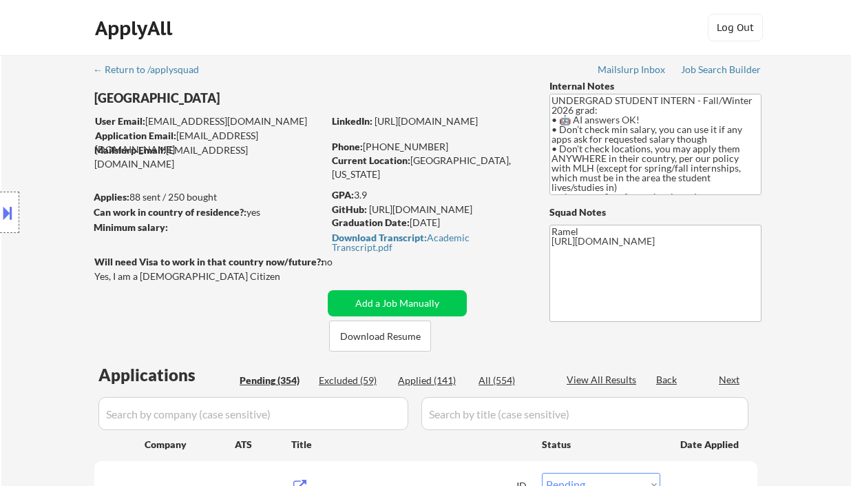
select select ""pending""
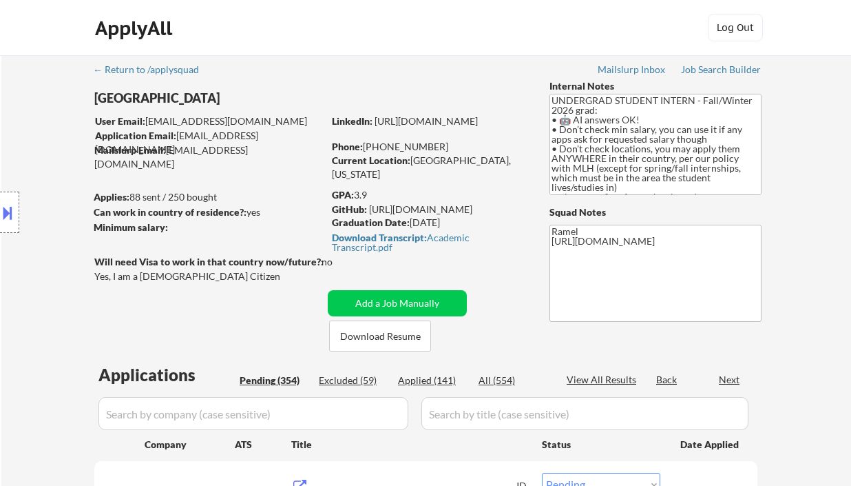
select select ""pending""
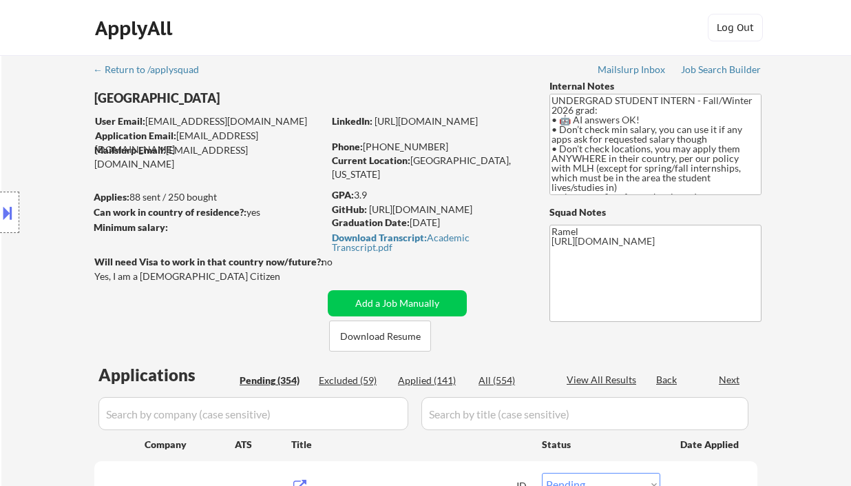
select select ""pending""
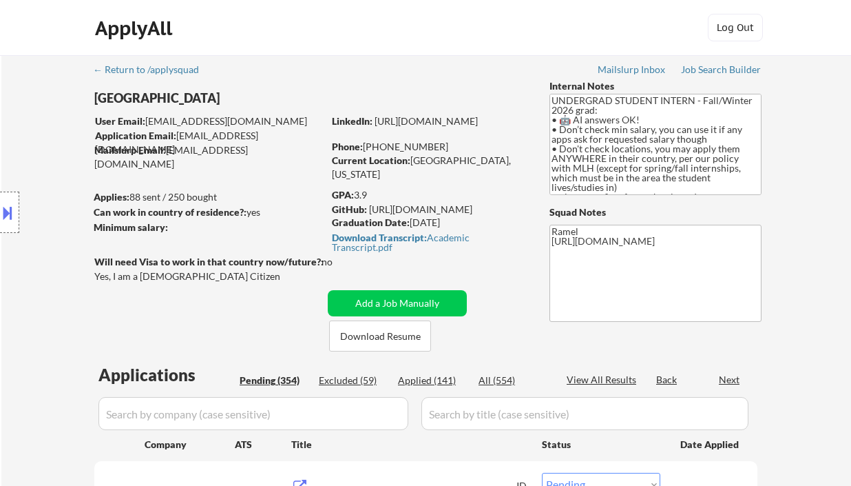
select select ""pending""
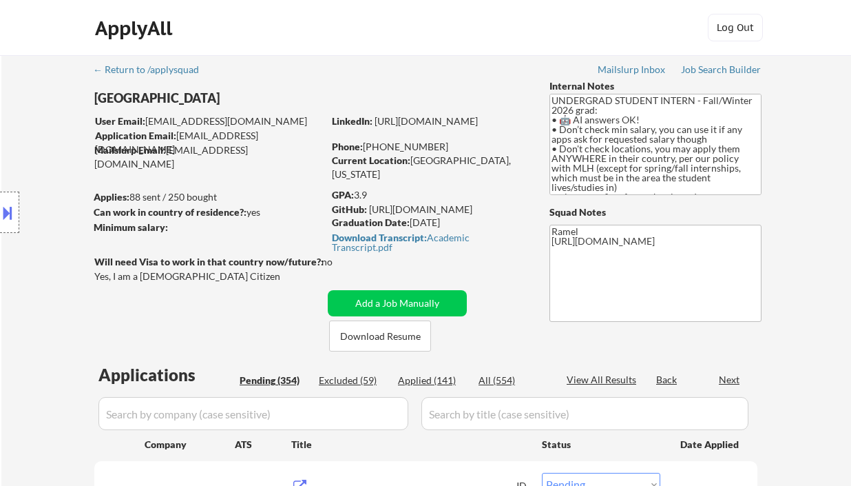
select select ""pending""
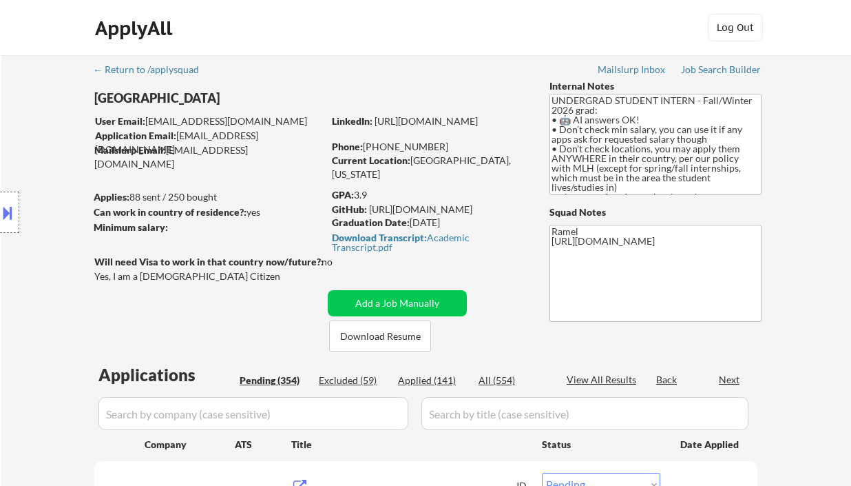
select select ""pending""
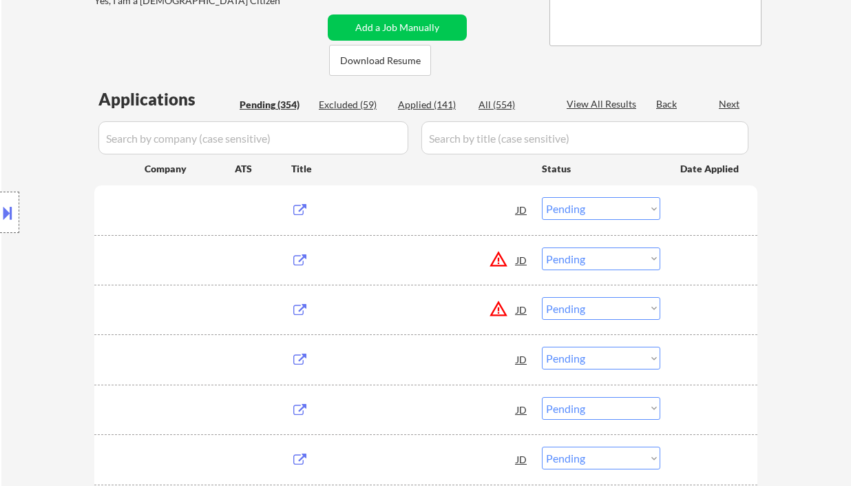
scroll to position [276, 0]
